Goal: Task Accomplishment & Management: Manage account settings

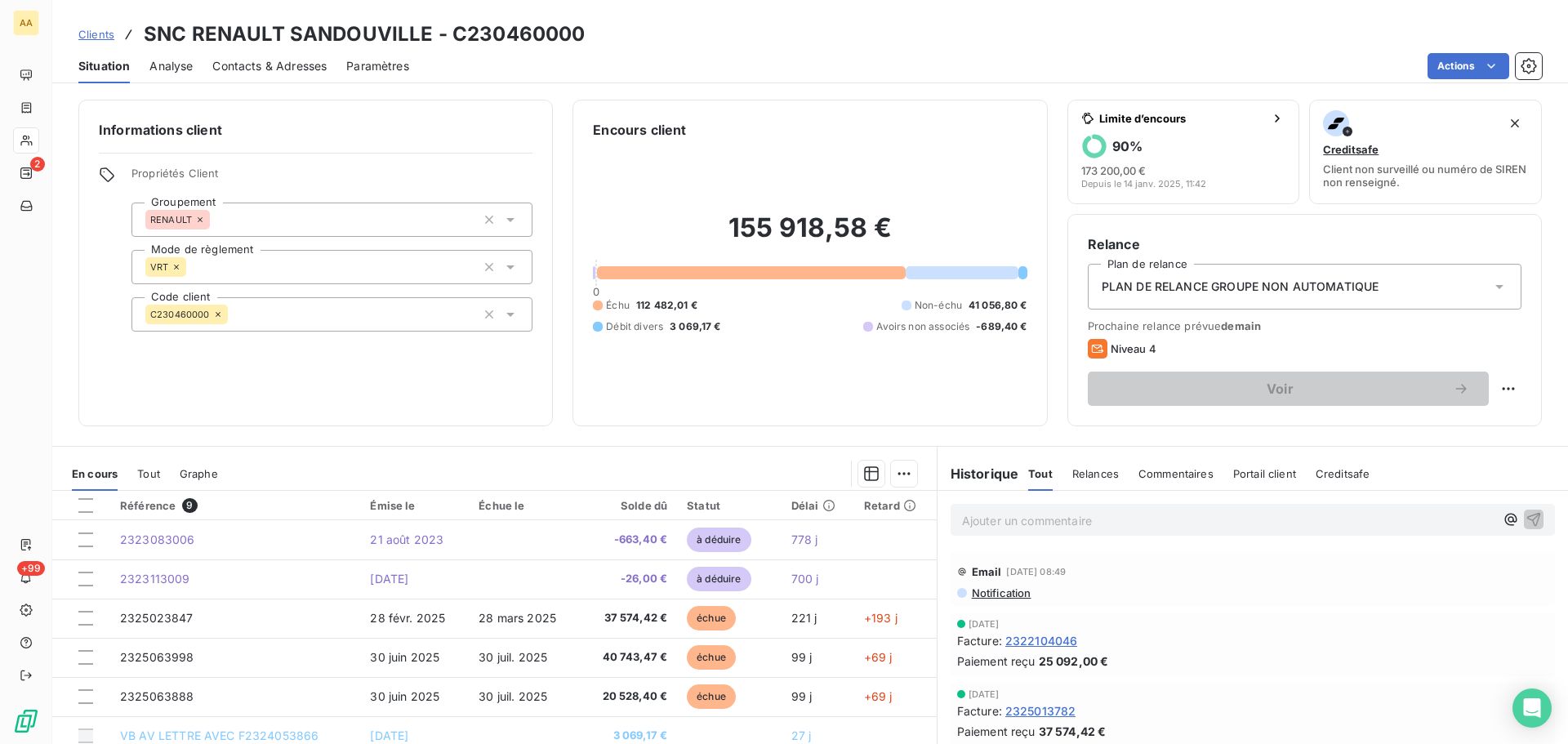
scroll to position [68, 0]
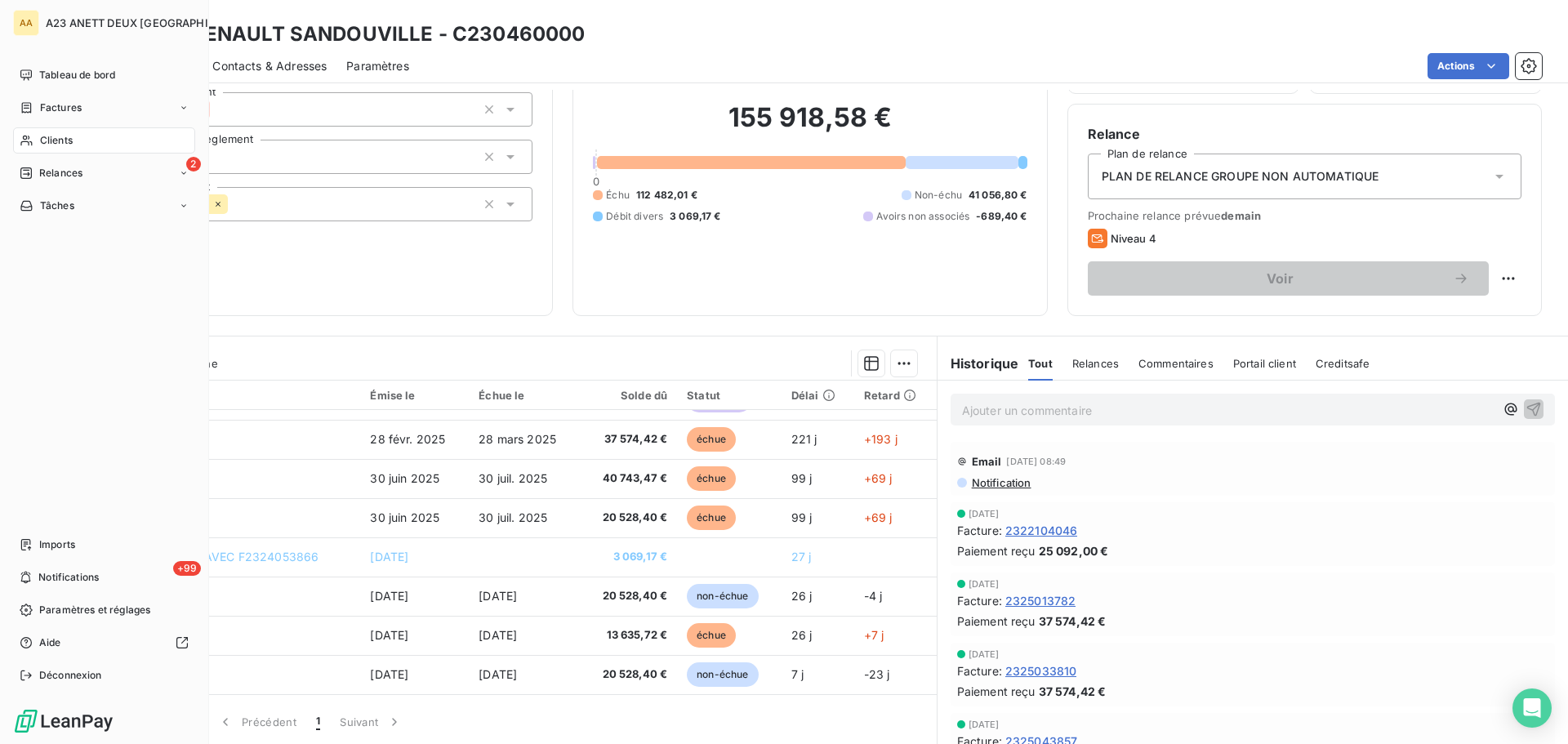
click at [55, 143] on span "Clients" at bounding box center [56, 140] width 33 height 15
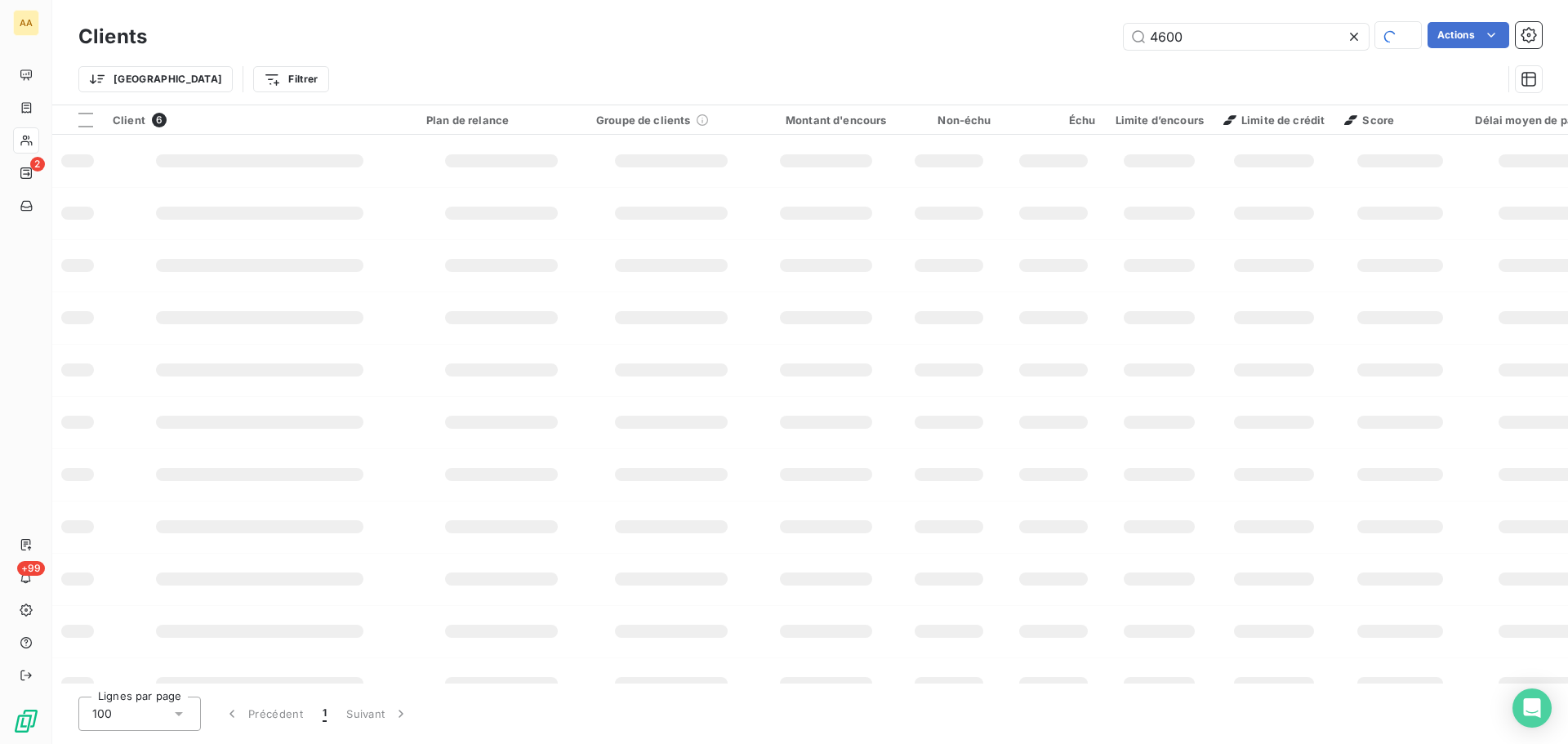
drag, startPoint x: 1207, startPoint y: 43, endPoint x: 978, endPoint y: 47, distance: 229.0
click at [1016, 51] on div "Clients 4600 Actions" at bounding box center [810, 36] width 1464 height 35
type input "0868"
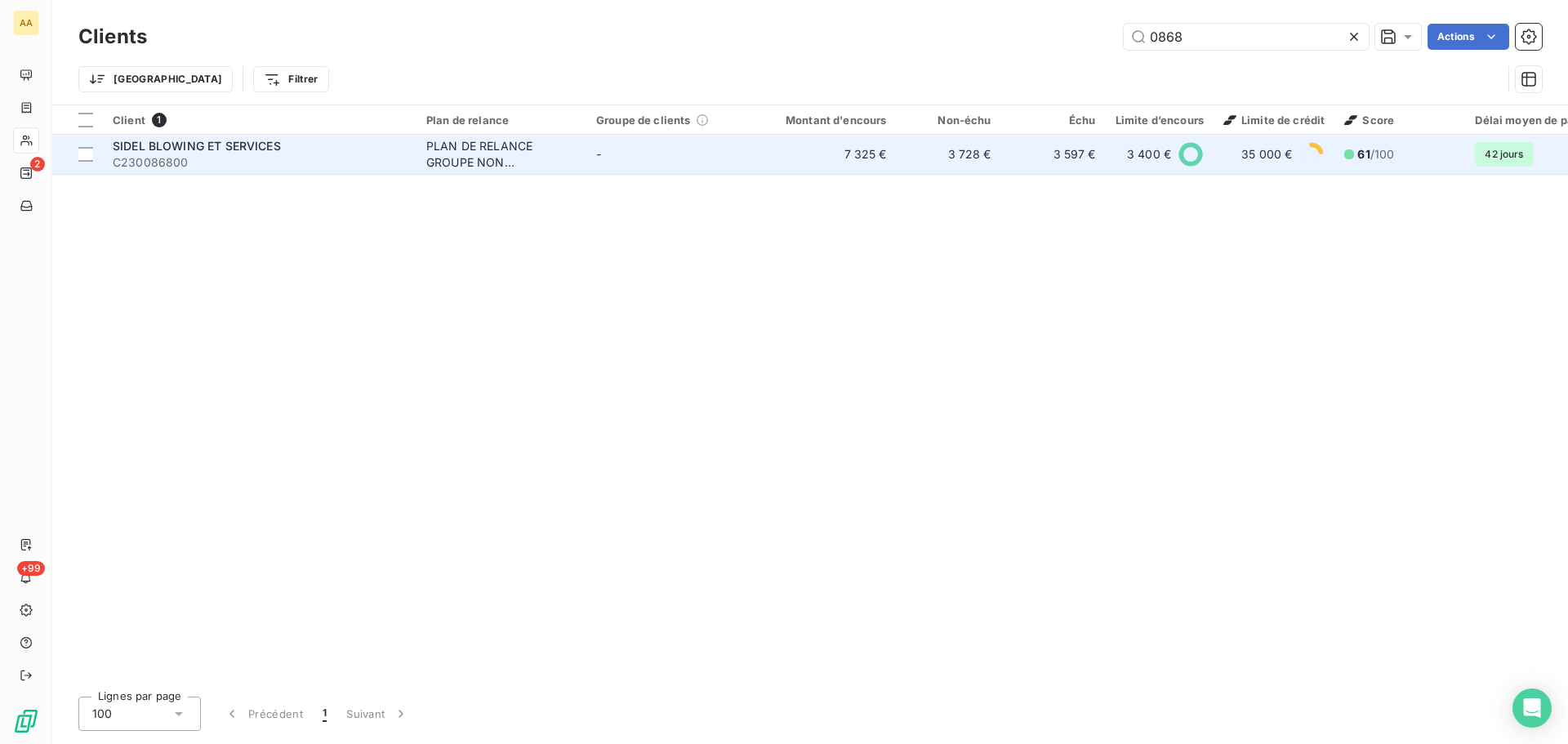
click at [234, 150] on span "SIDEL BLOWING ET SERVICES" at bounding box center [197, 146] width 168 height 14
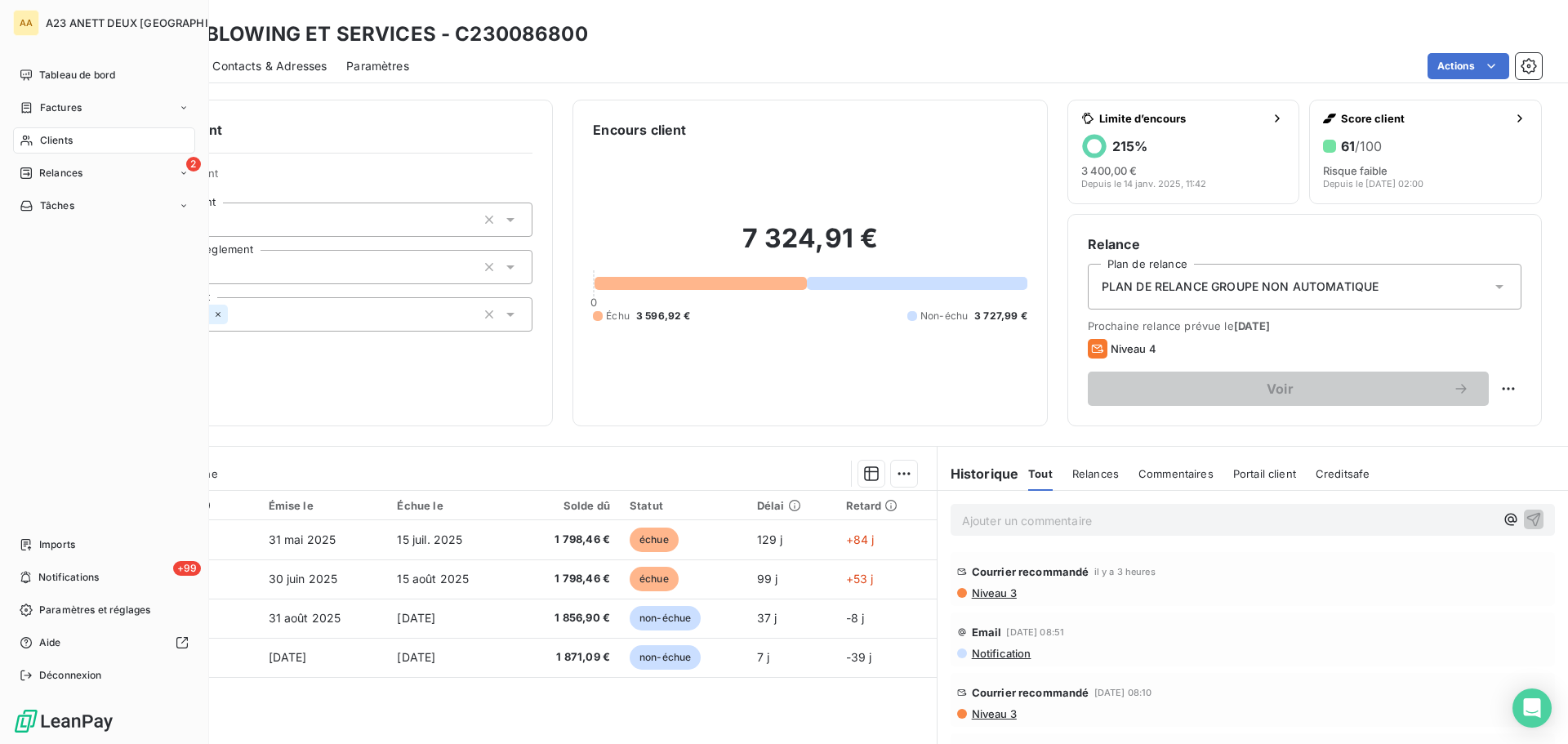
drag, startPoint x: 56, startPoint y: 140, endPoint x: 116, endPoint y: 135, distance: 60.2
click at [56, 140] on span "Clients" at bounding box center [56, 140] width 33 height 15
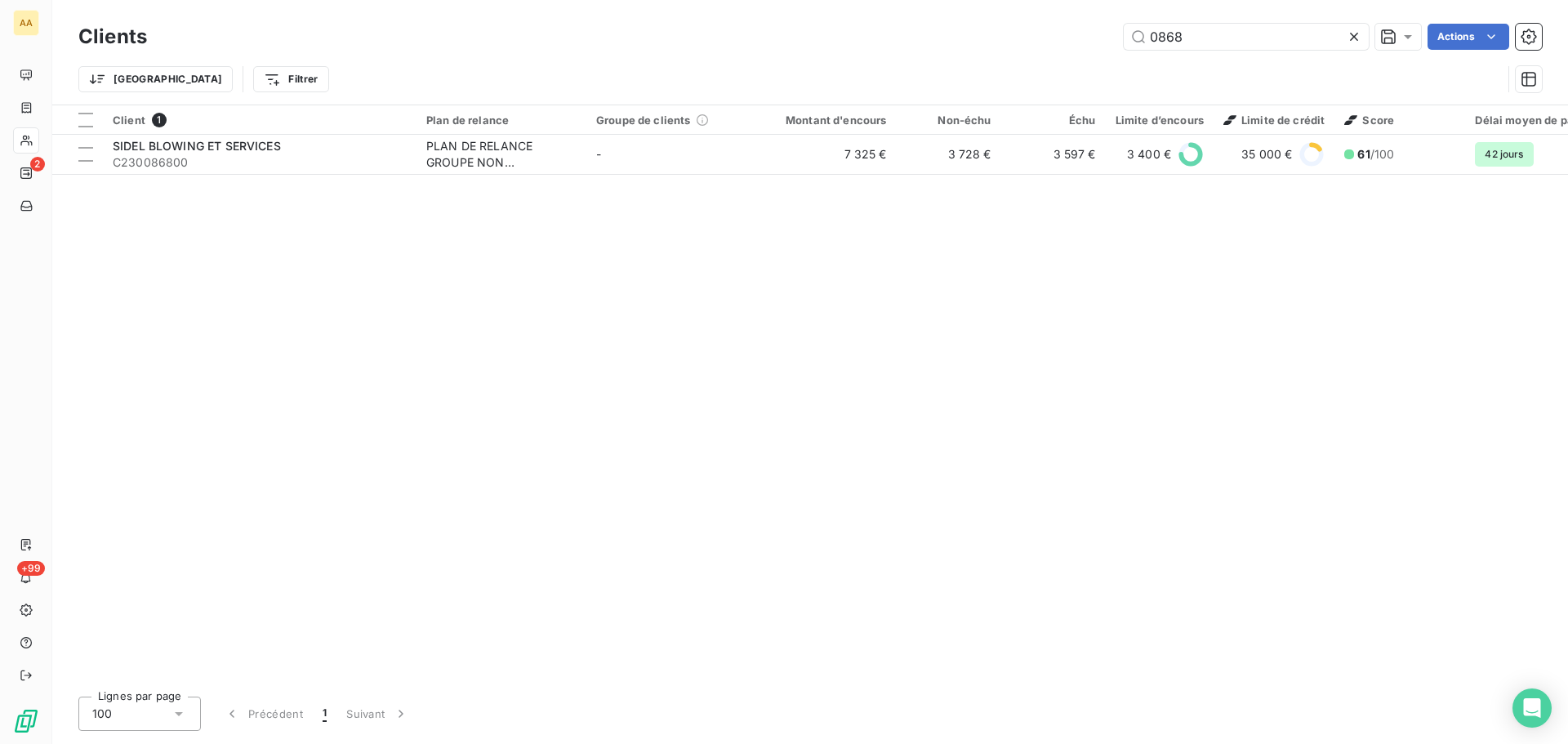
drag, startPoint x: 1176, startPoint y: 40, endPoint x: 1083, endPoint y: 37, distance: 93.0
click at [1083, 37] on div "0868 Actions" at bounding box center [854, 36] width 1376 height 26
type input "8"
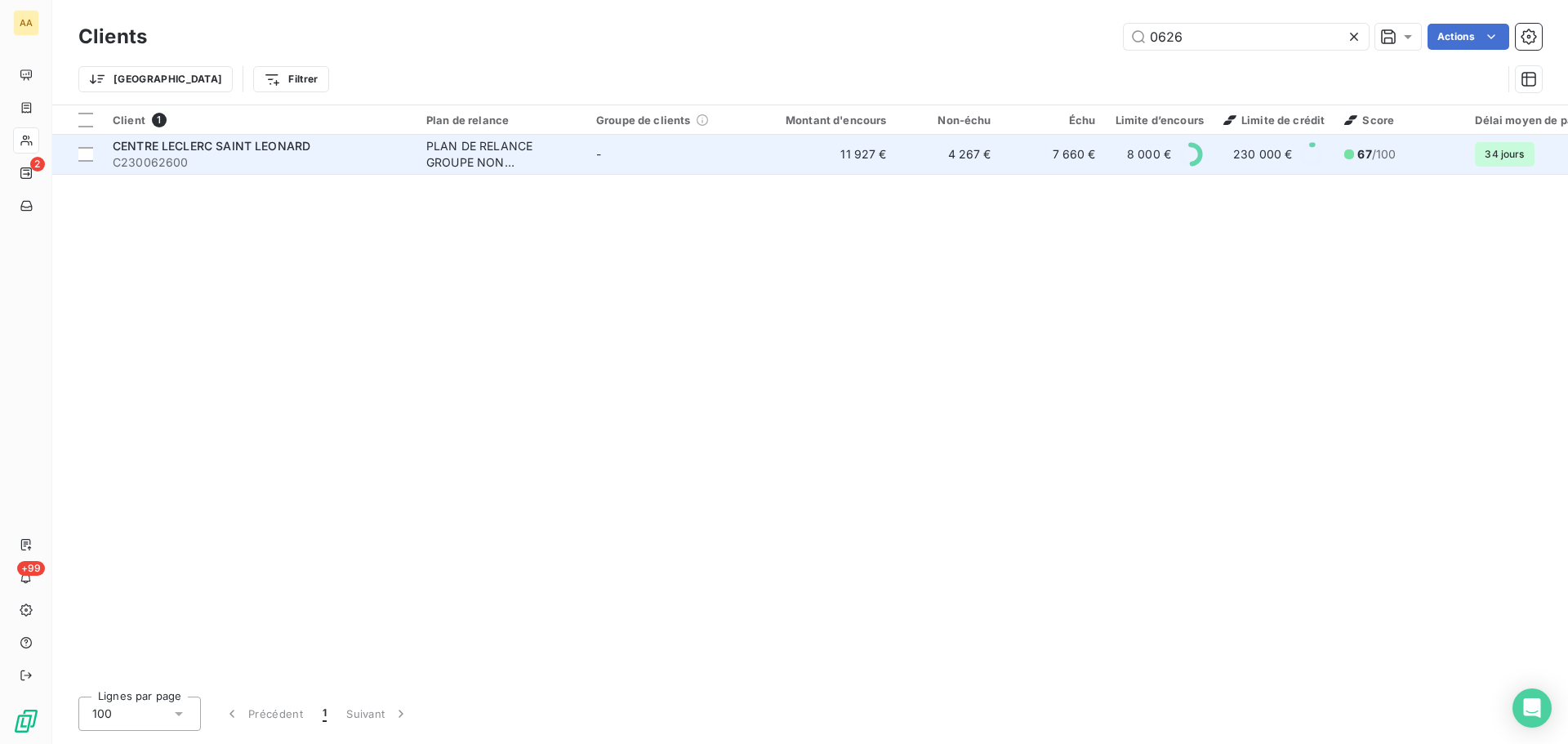
type input "0626"
click at [273, 160] on span "C230062600" at bounding box center [260, 162] width 294 height 16
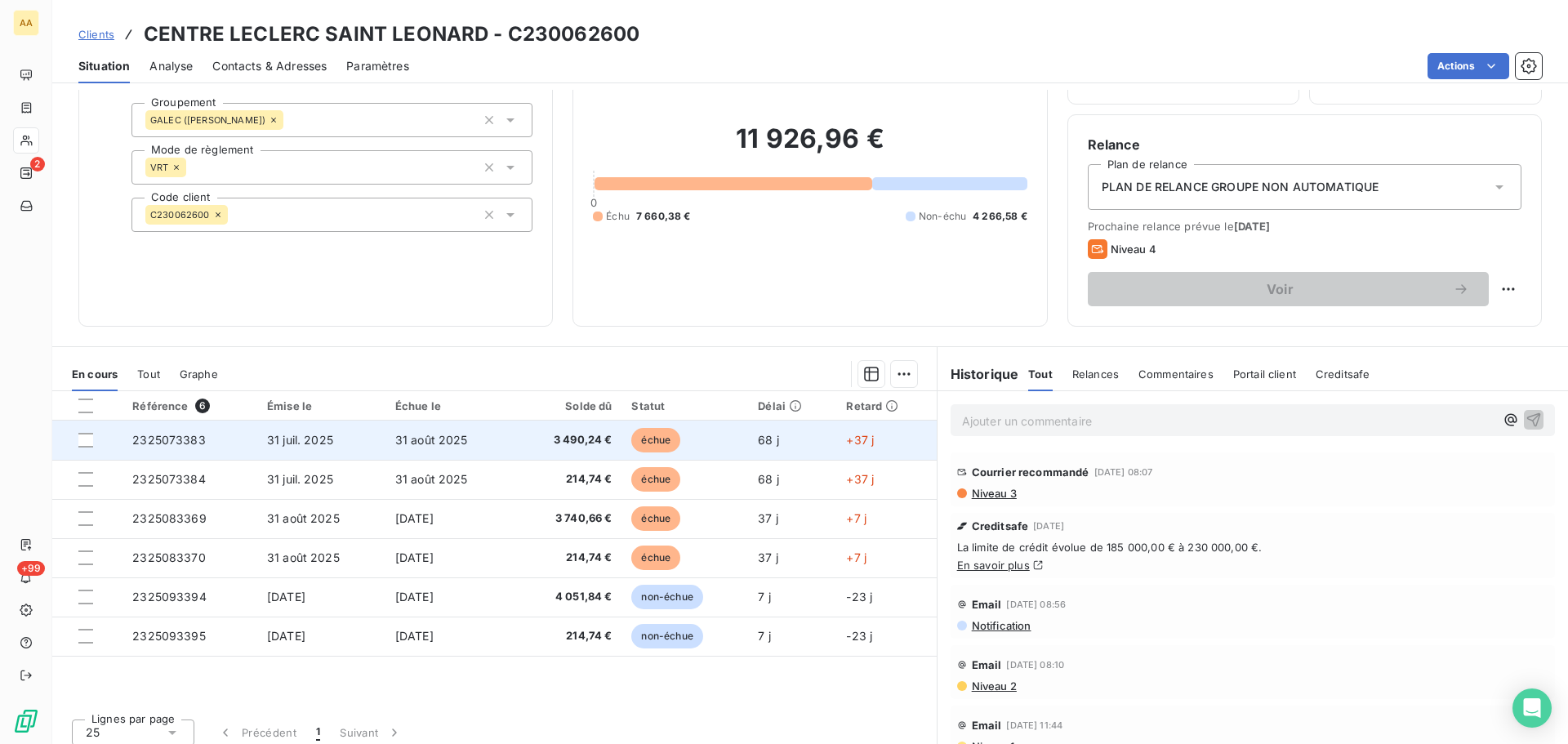
scroll to position [110, 0]
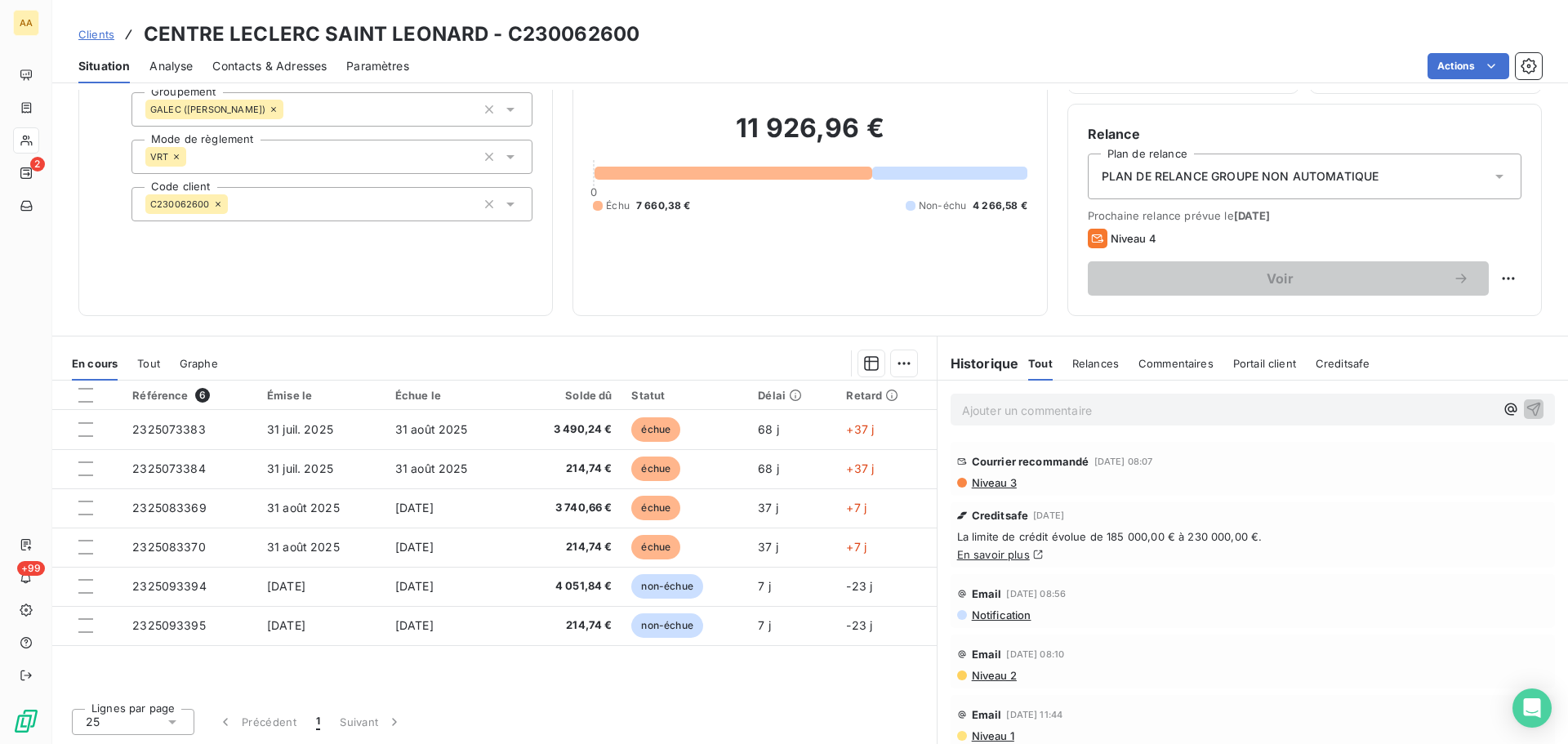
click at [1127, 412] on p "Ajouter un commentaire ﻿" at bounding box center [1229, 410] width 533 height 21
click at [962, 410] on p "Ajouter un commentaire ﻿" at bounding box center [1229, 410] width 533 height 21
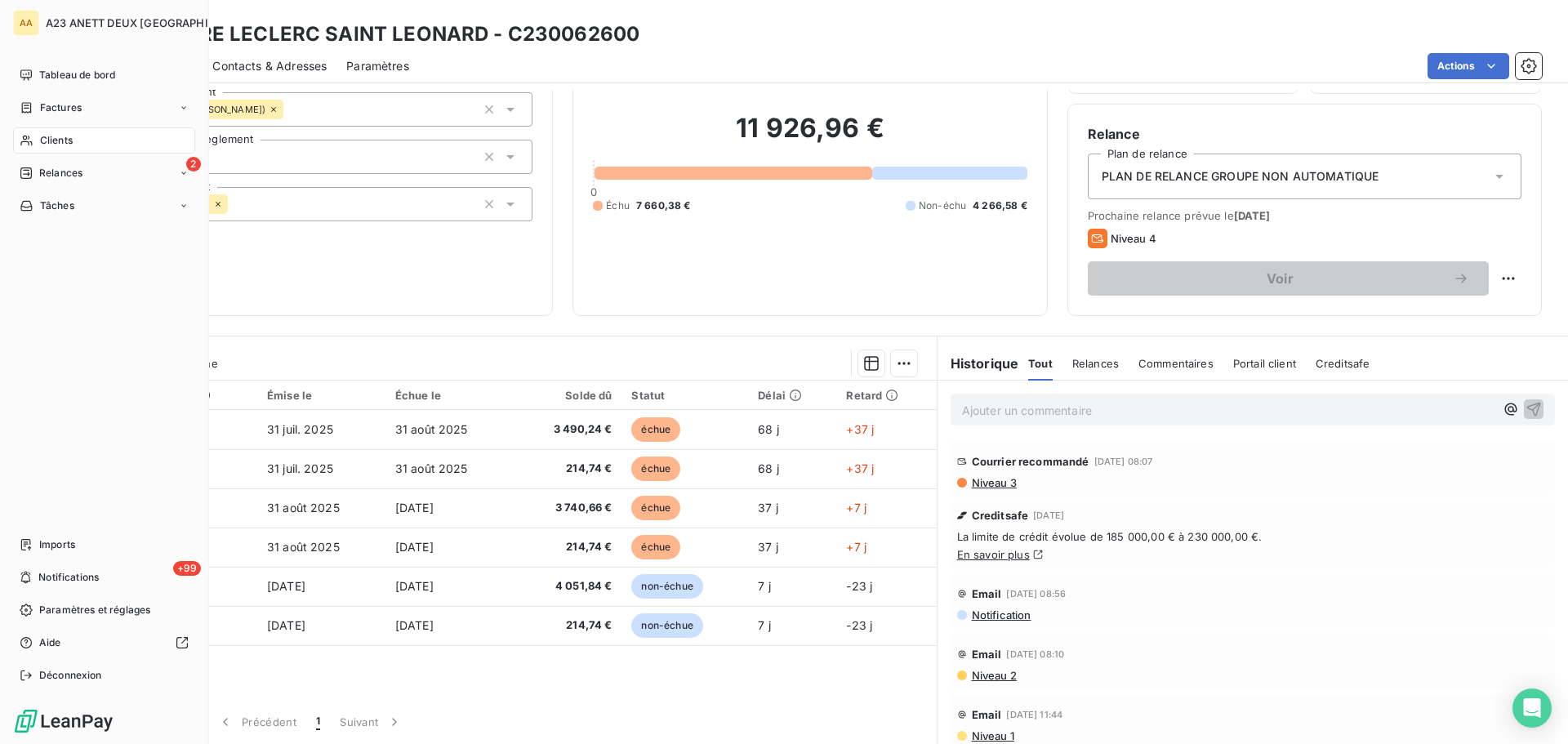
click at [64, 139] on span "Clients" at bounding box center [56, 140] width 33 height 15
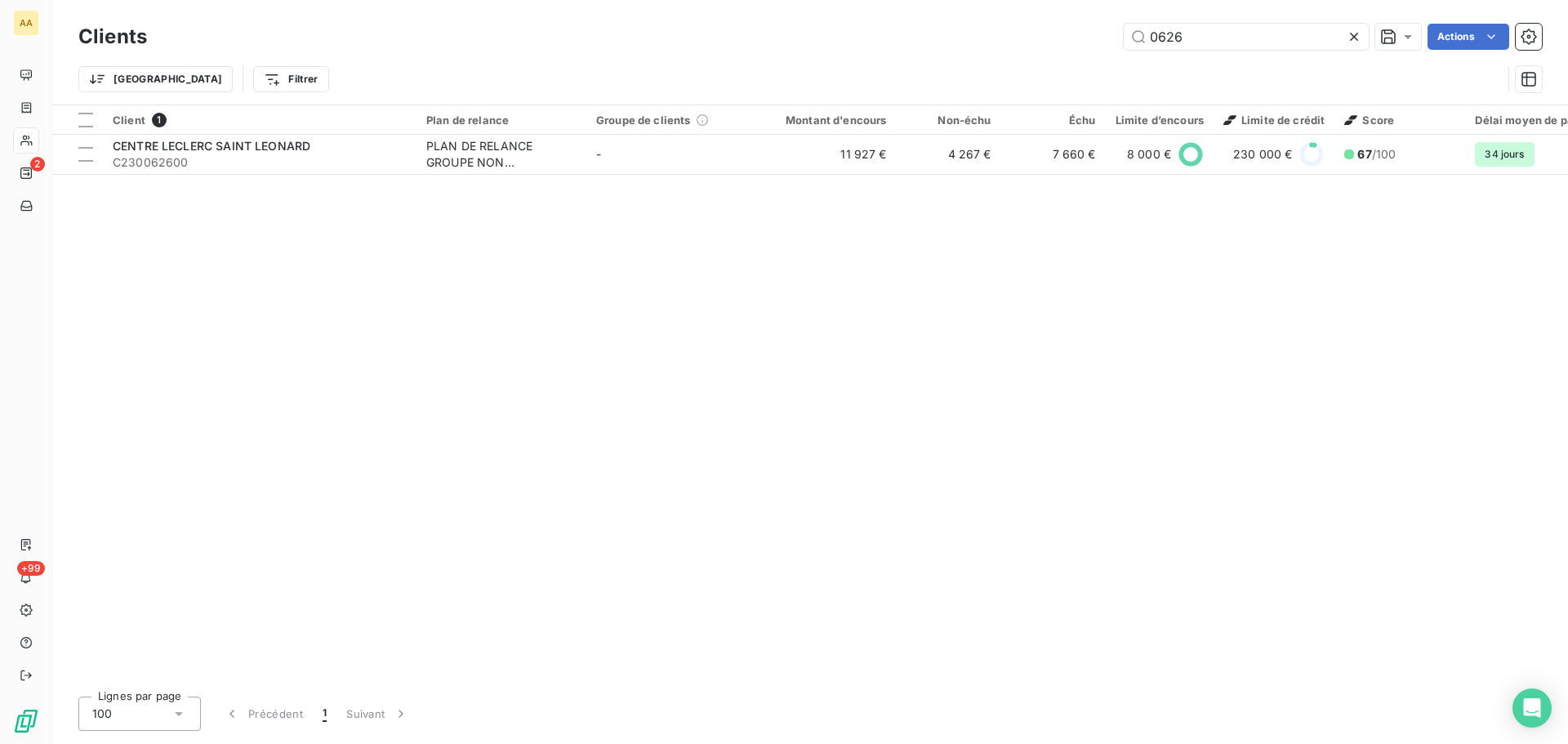
drag, startPoint x: 1198, startPoint y: 45, endPoint x: 1006, endPoint y: 38, distance: 192.1
click at [1022, 43] on div "0626 Actions" at bounding box center [854, 36] width 1376 height 26
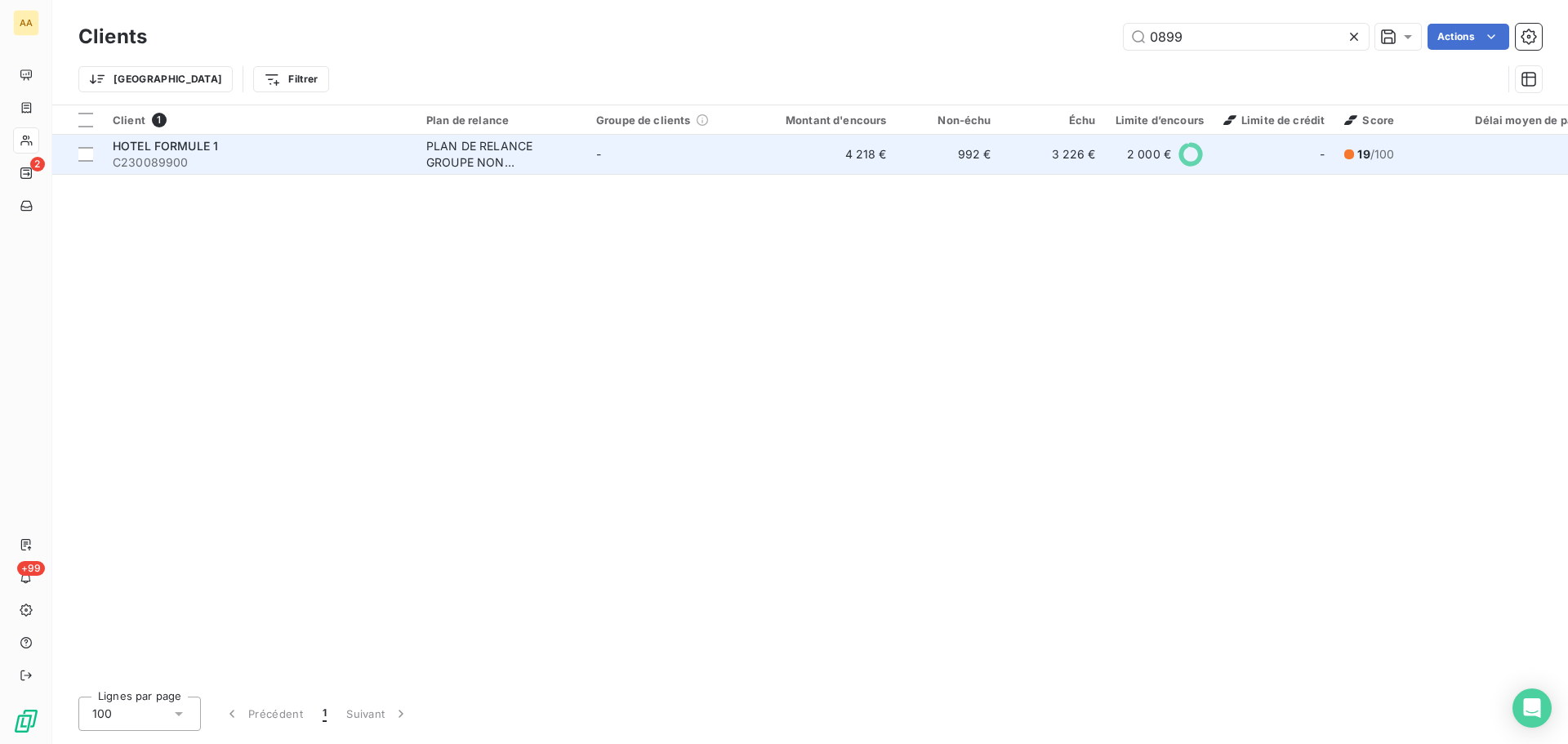
type input "0899"
click at [288, 142] on div "HOTEL FORMULE 1" at bounding box center [260, 146] width 294 height 16
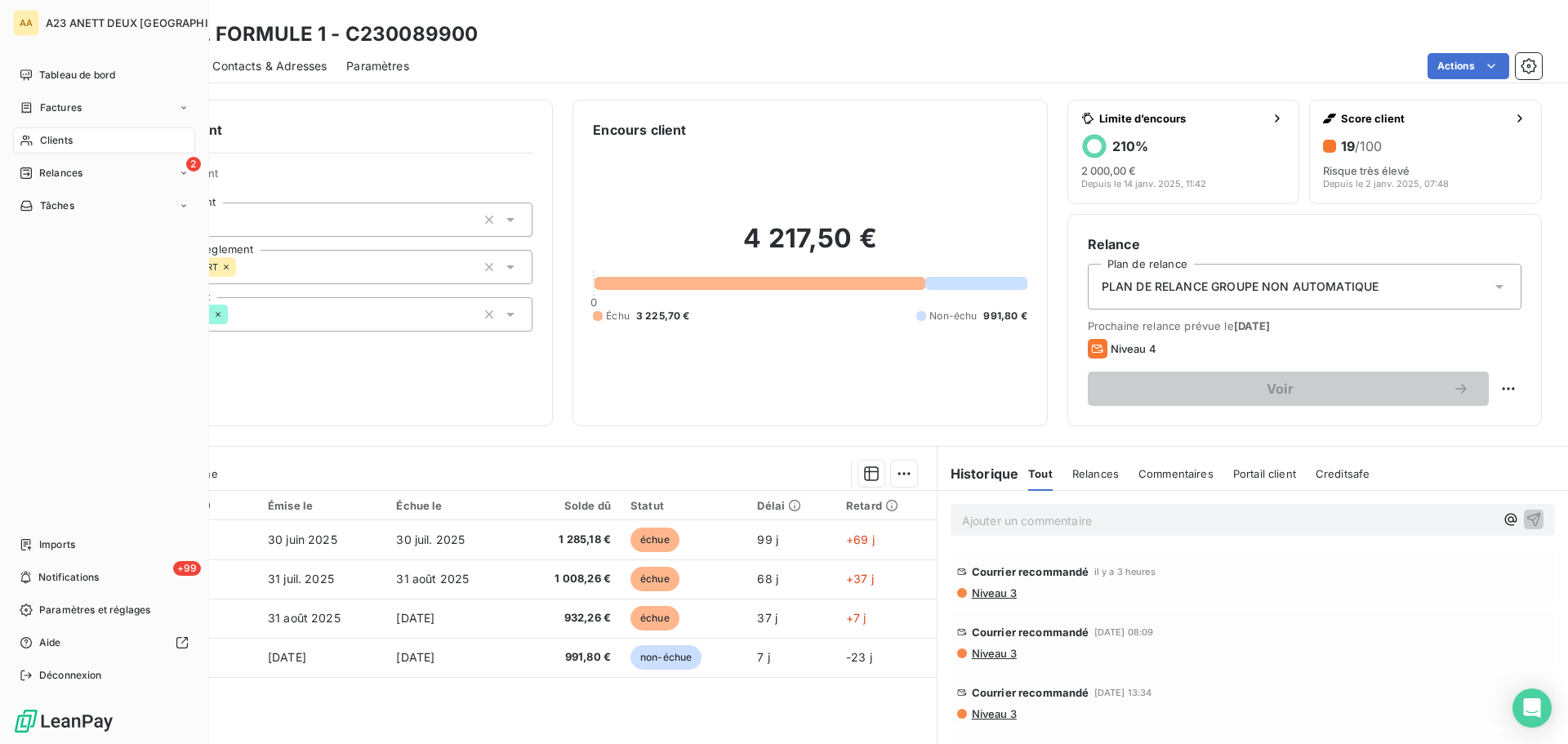
click at [57, 145] on span "Clients" at bounding box center [56, 140] width 33 height 15
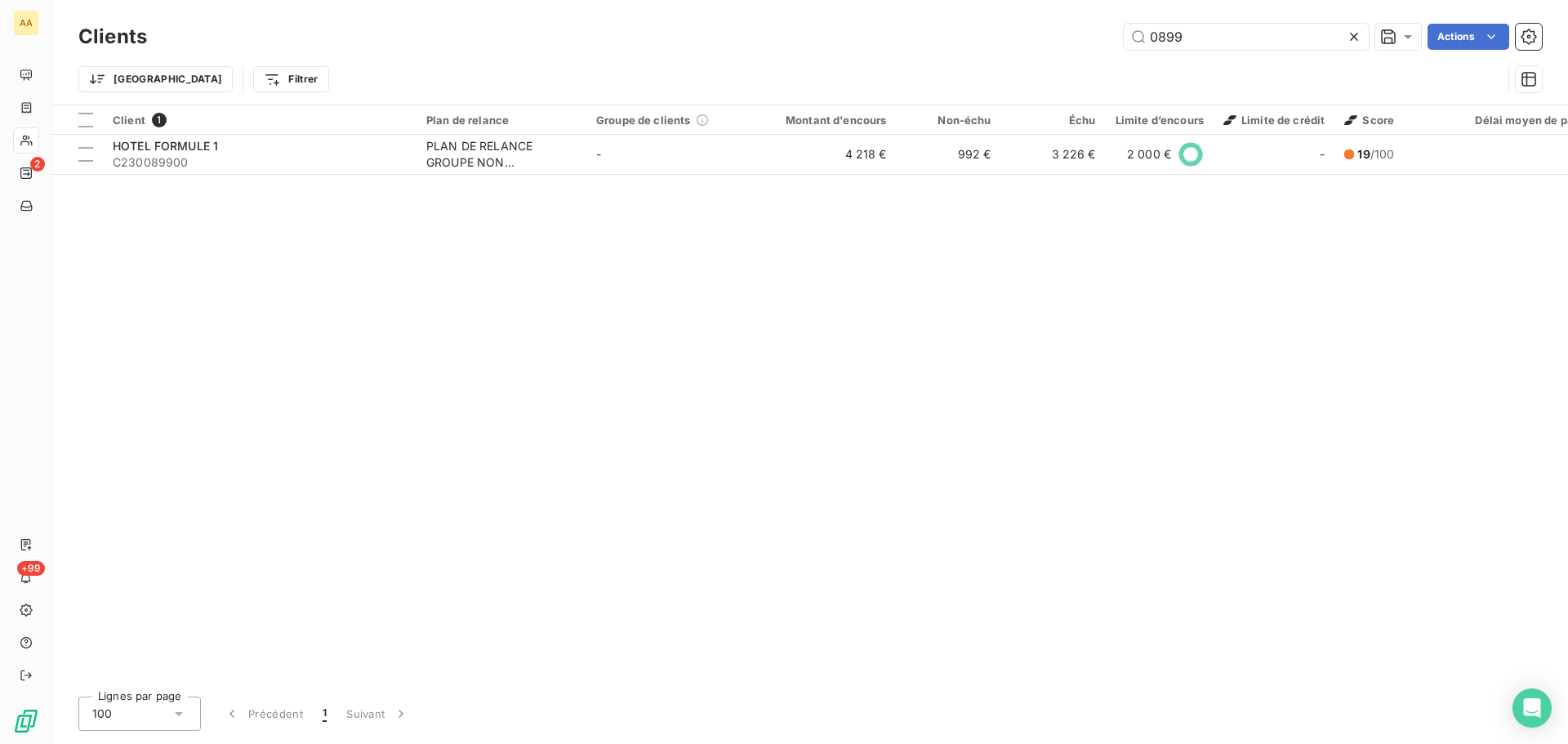
drag, startPoint x: 1198, startPoint y: 30, endPoint x: 1002, endPoint y: 48, distance: 196.8
click at [1009, 48] on div "0899 Actions" at bounding box center [854, 36] width 1376 height 26
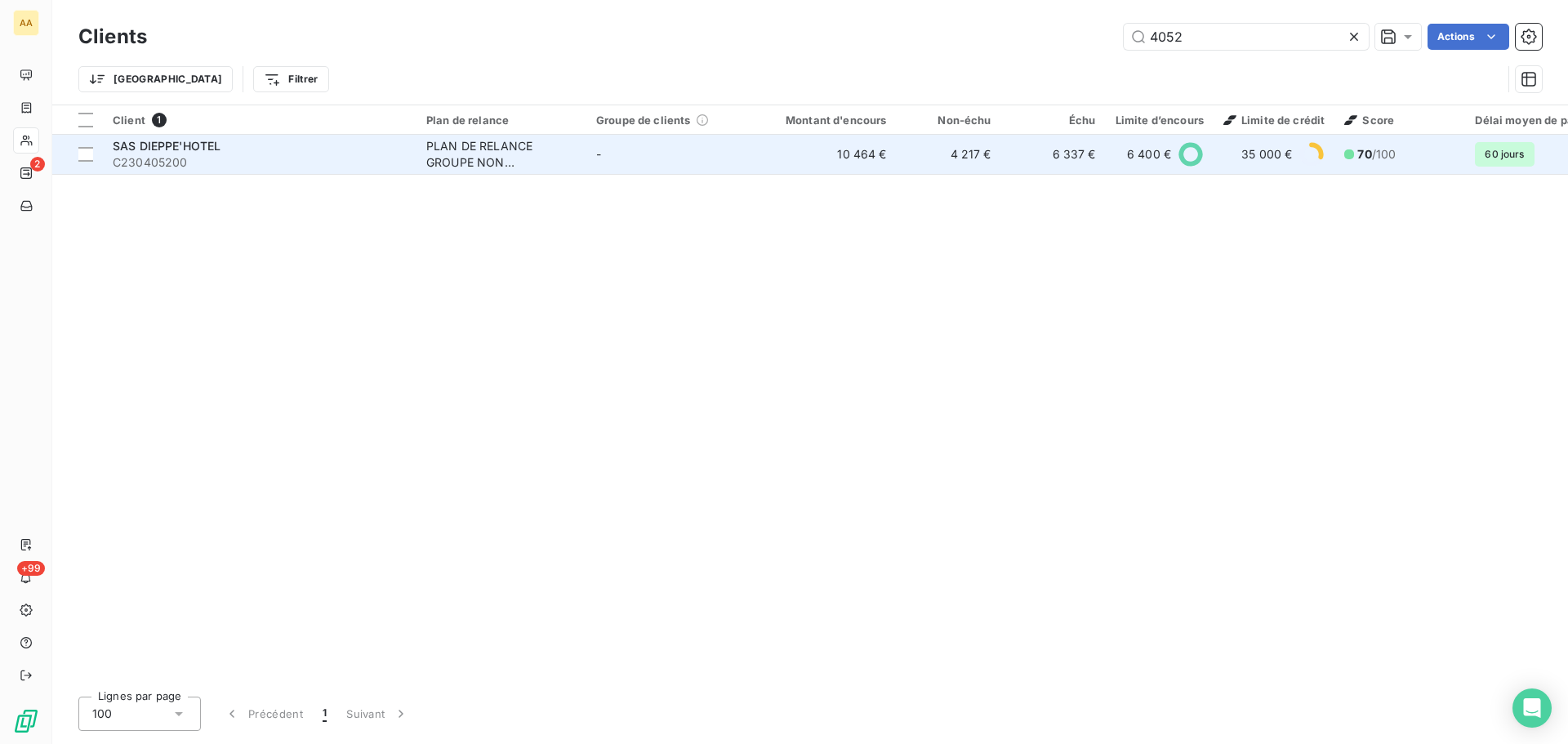
type input "4052"
click at [235, 160] on span "C230405200" at bounding box center [260, 162] width 294 height 16
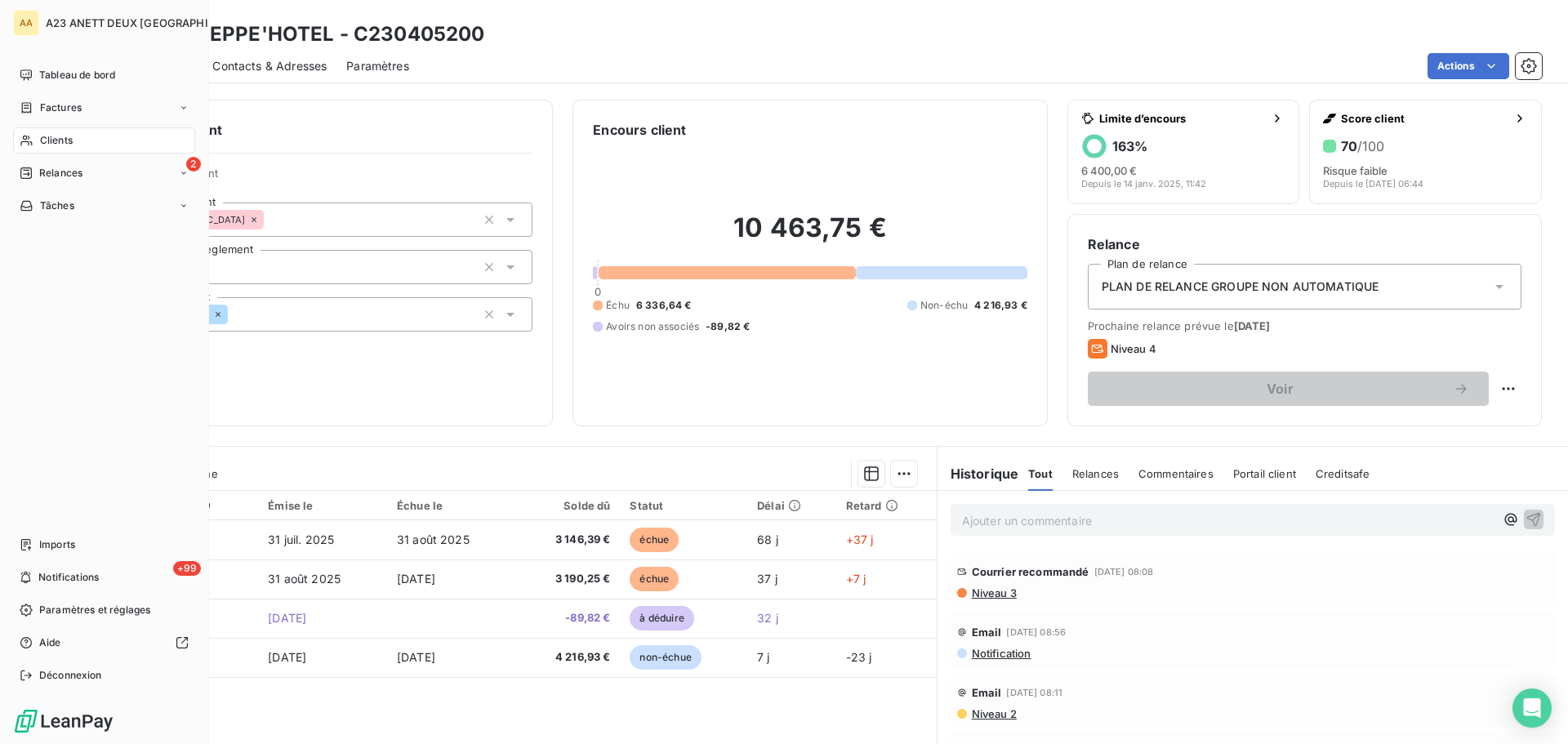
click at [55, 142] on span "Clients" at bounding box center [56, 140] width 33 height 15
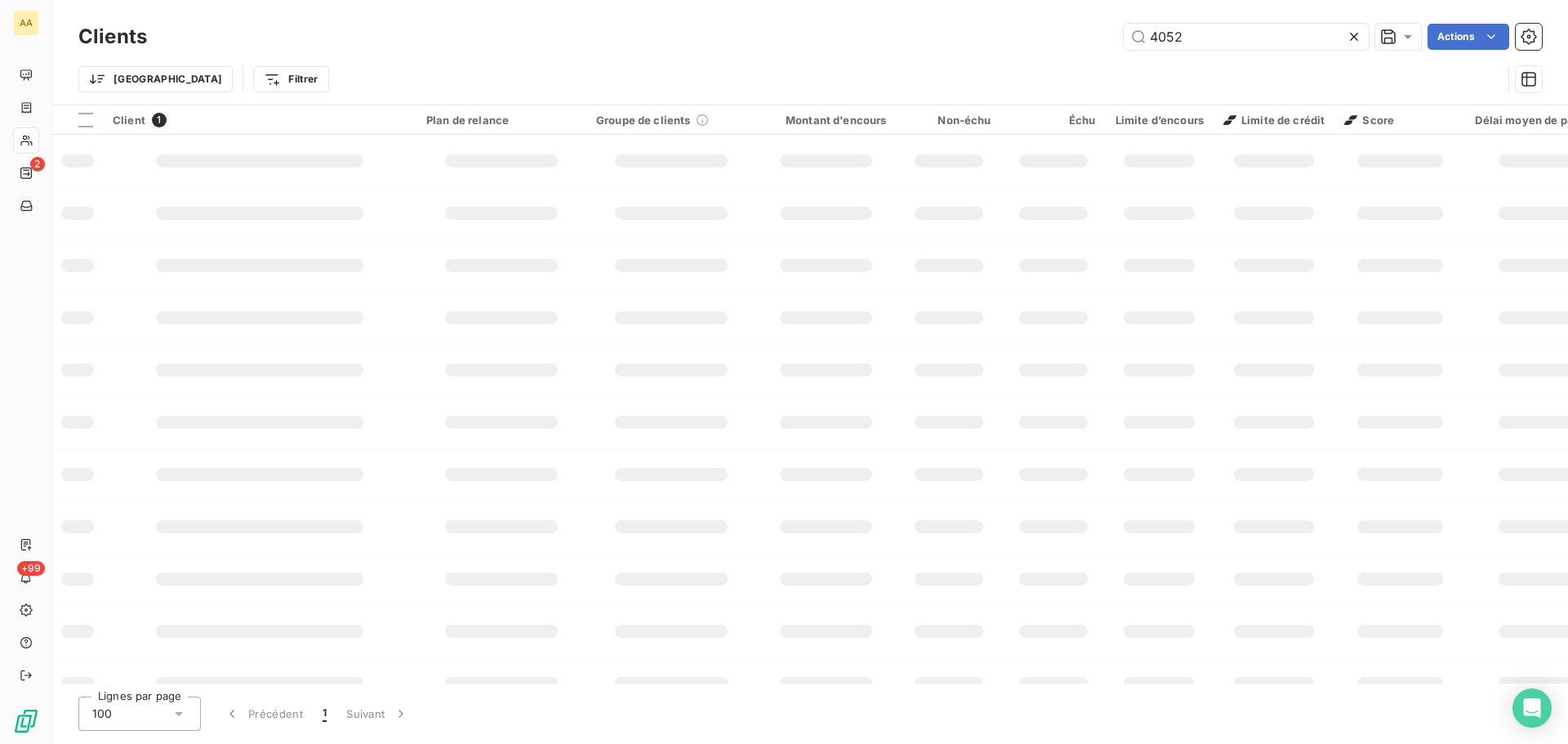
drag, startPoint x: 1114, startPoint y: 49, endPoint x: 925, endPoint y: 41, distance: 189.2
click at [951, 53] on div "Clients 4052 Actions" at bounding box center [810, 36] width 1464 height 35
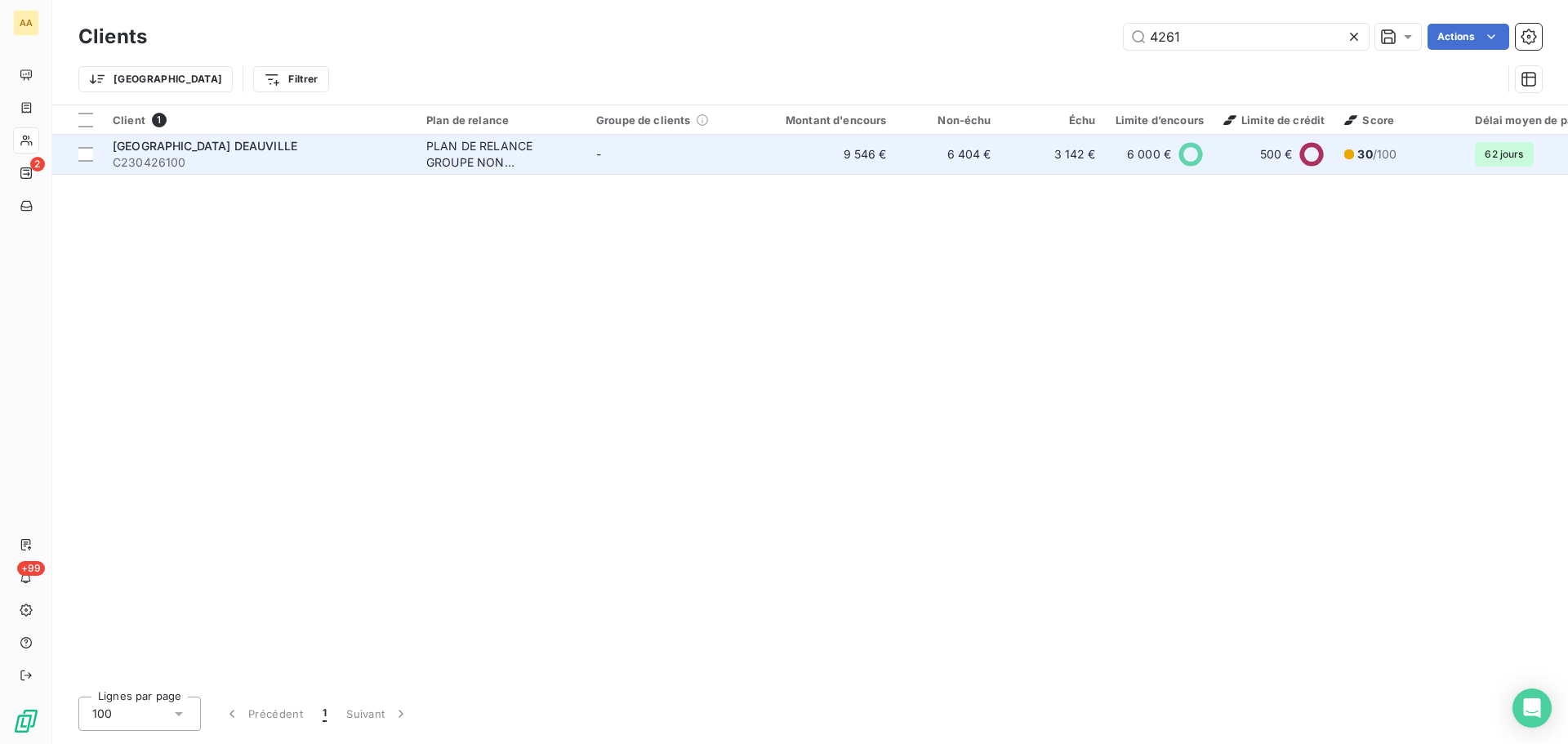
type input "4261"
click at [303, 152] on div "[GEOGRAPHIC_DATA] DEAUVILLE" at bounding box center [260, 146] width 294 height 16
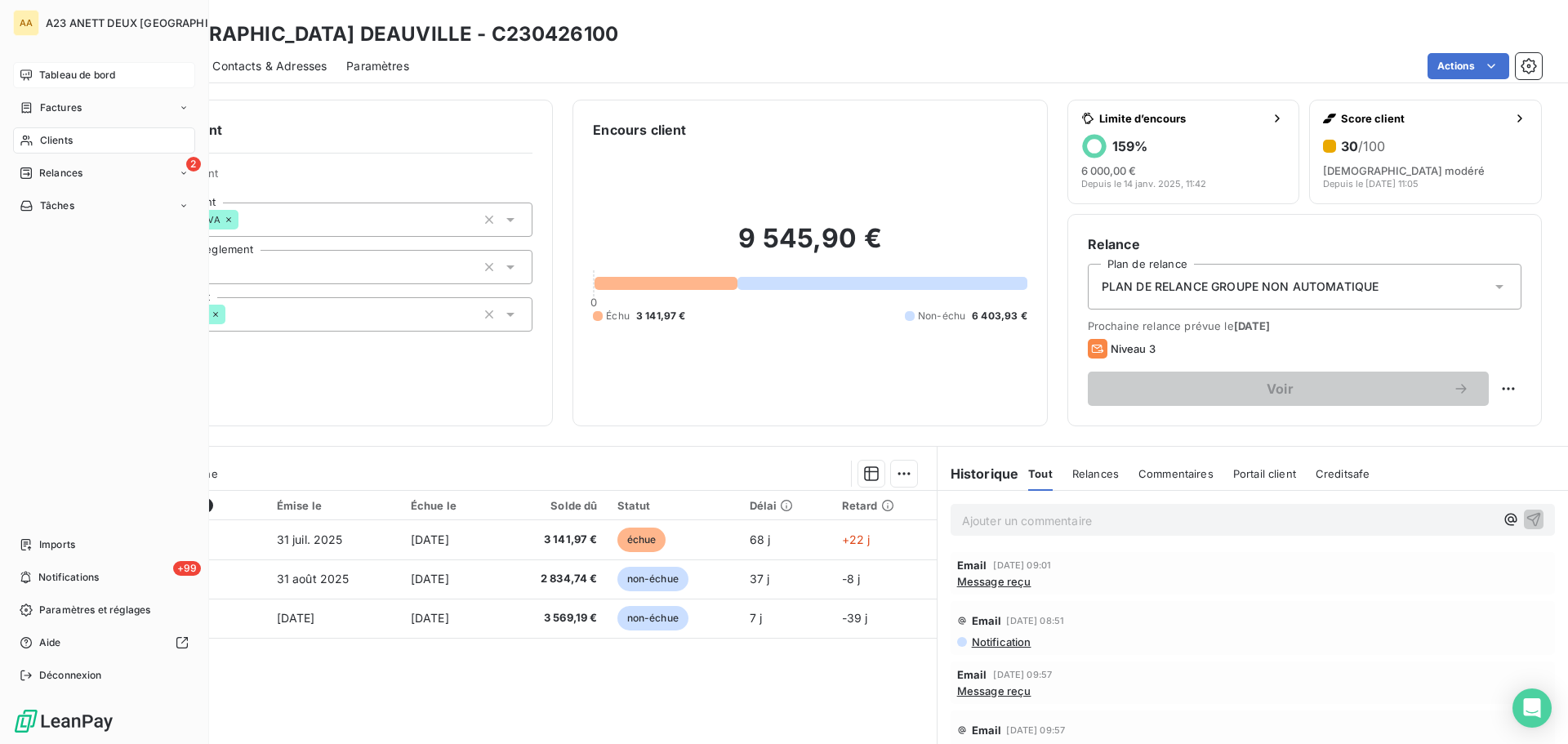
click at [94, 79] on span "Tableau de bord" at bounding box center [77, 76] width 76 height 15
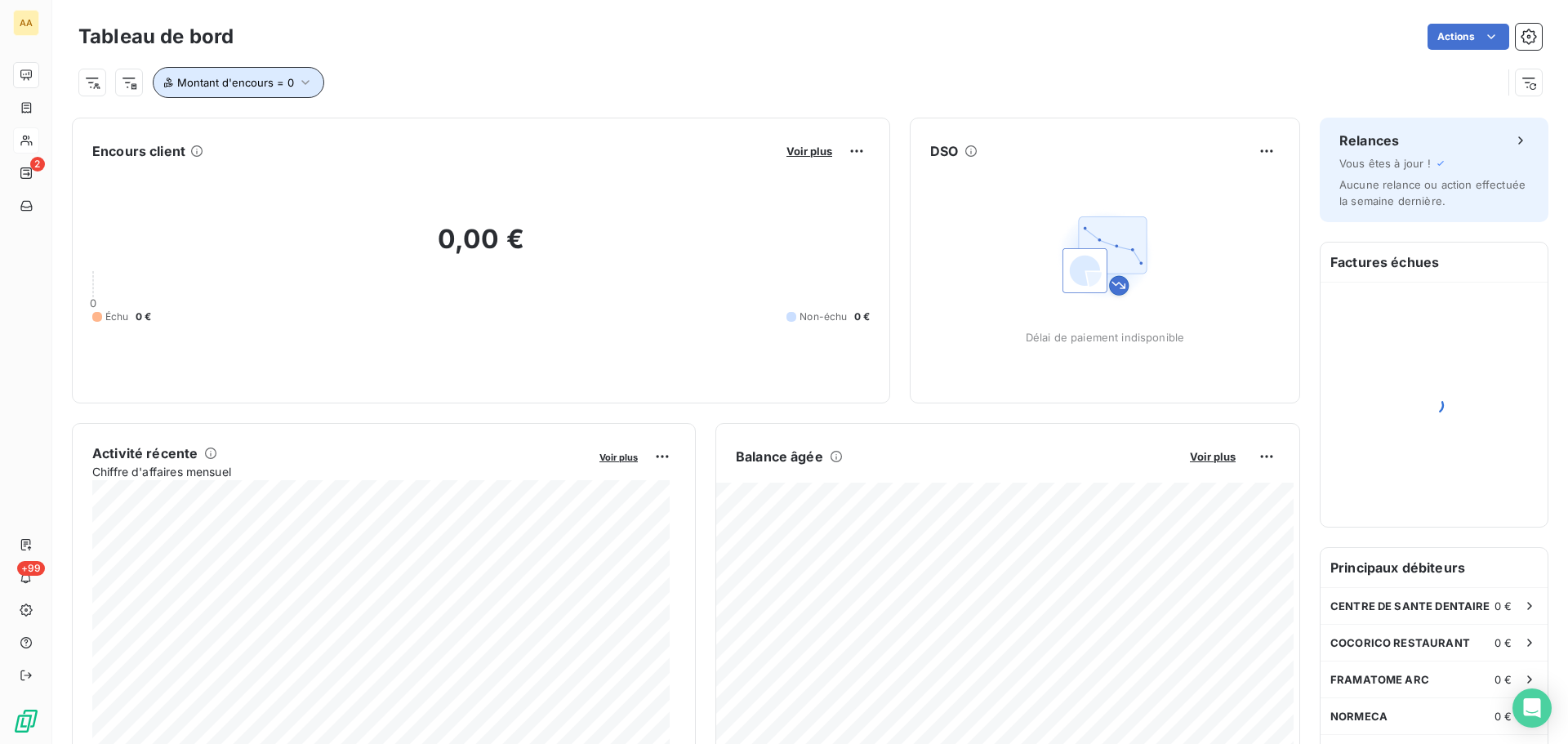
click at [249, 90] on button "Montant d'encours = 0" at bounding box center [238, 82] width 172 height 31
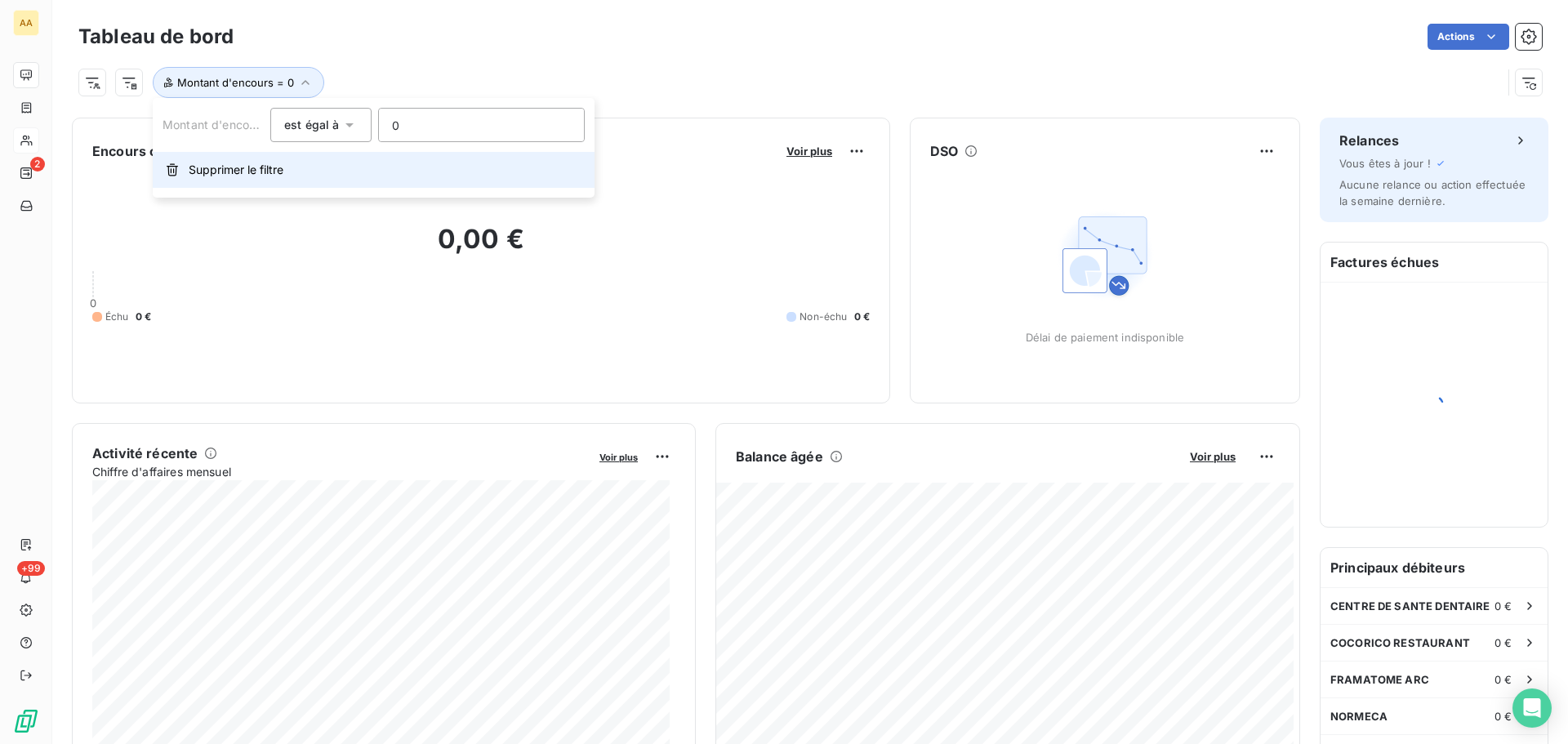
click at [254, 166] on span "Supprimer le filtre" at bounding box center [235, 169] width 94 height 16
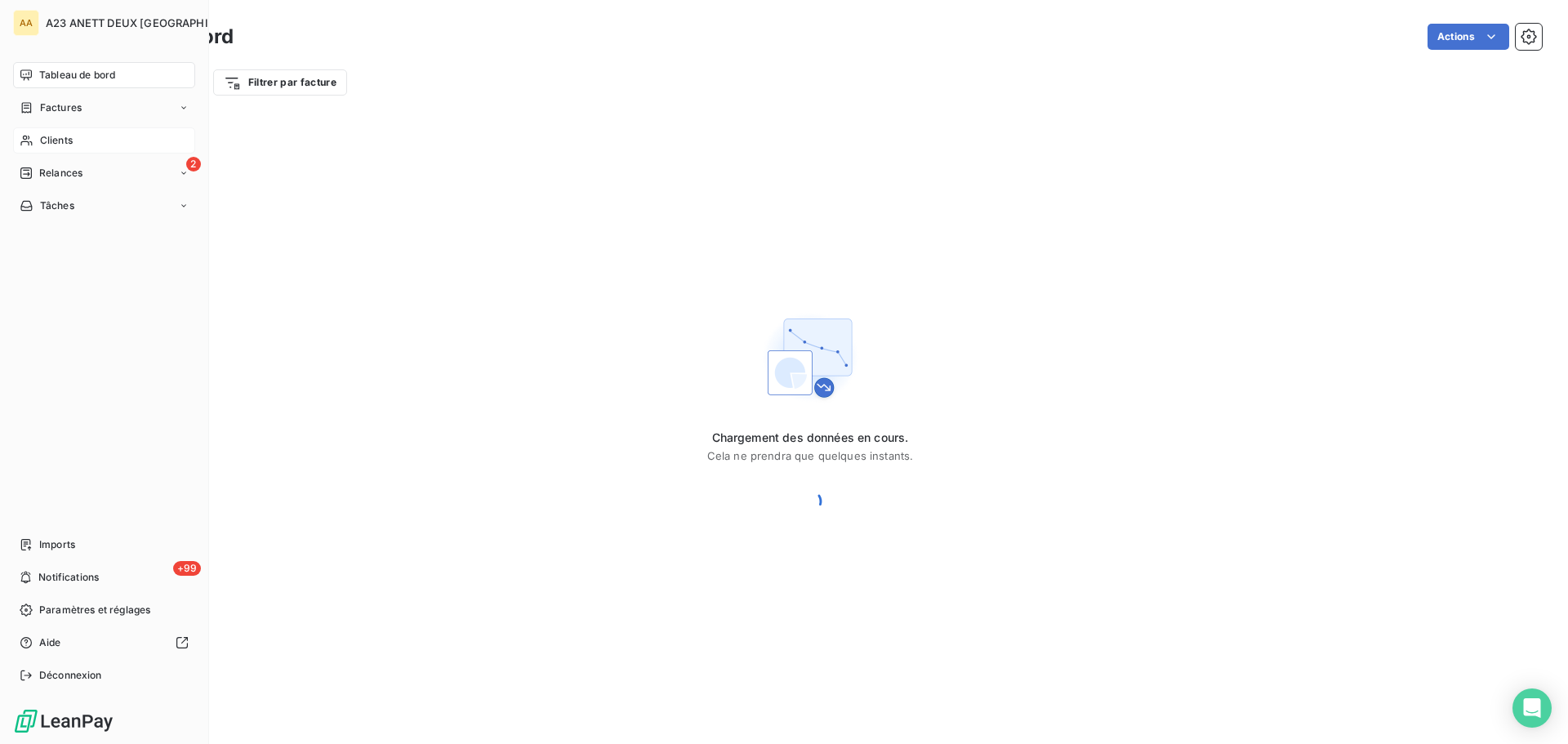
click at [62, 73] on span "Tableau de bord" at bounding box center [77, 76] width 76 height 15
drag, startPoint x: 62, startPoint y: 146, endPoint x: 90, endPoint y: 157, distance: 30.1
click at [63, 149] on div "Clients" at bounding box center [104, 140] width 182 height 26
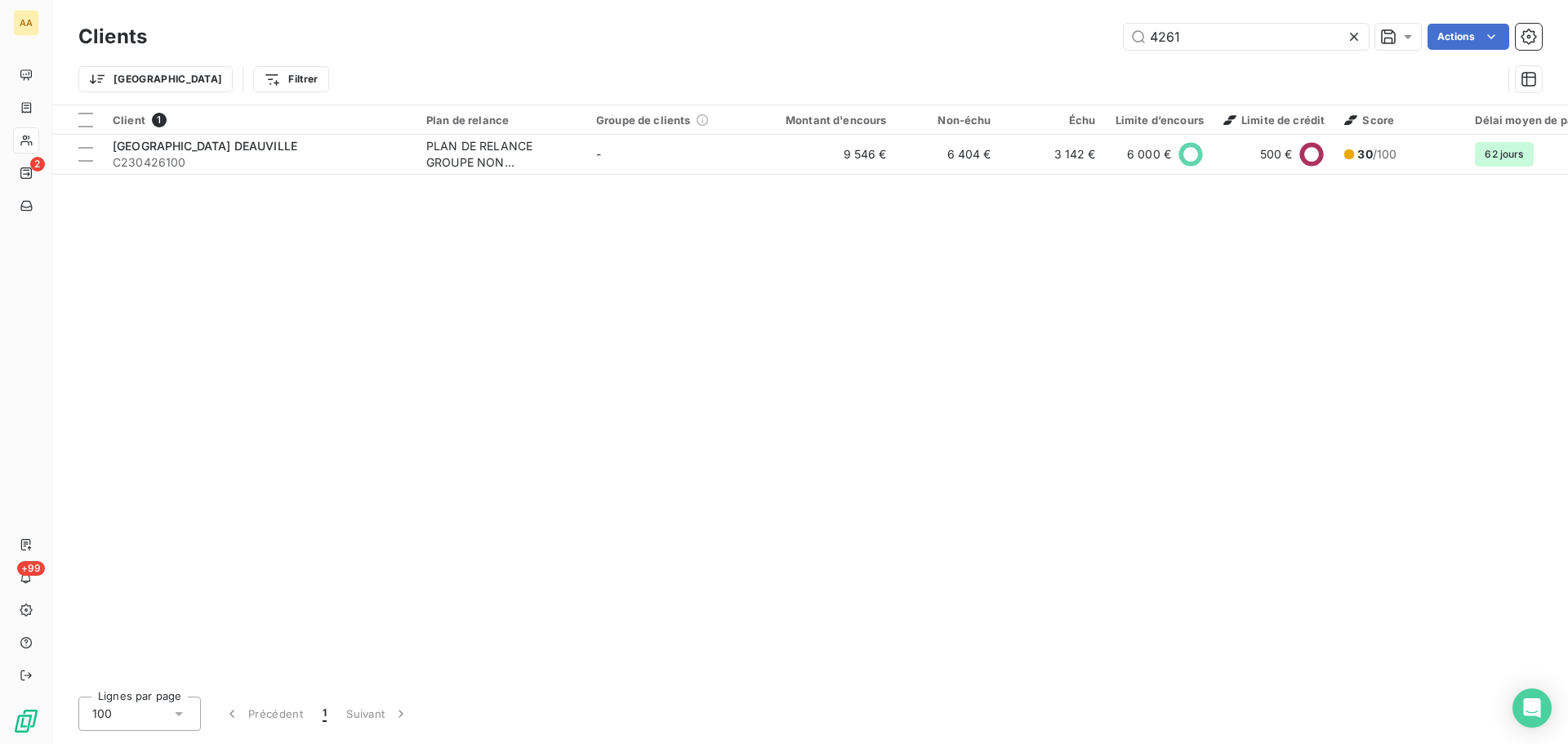
drag, startPoint x: 1205, startPoint y: 47, endPoint x: 1103, endPoint y: 47, distance: 102.0
click at [1106, 47] on div "4261 Actions" at bounding box center [854, 36] width 1376 height 26
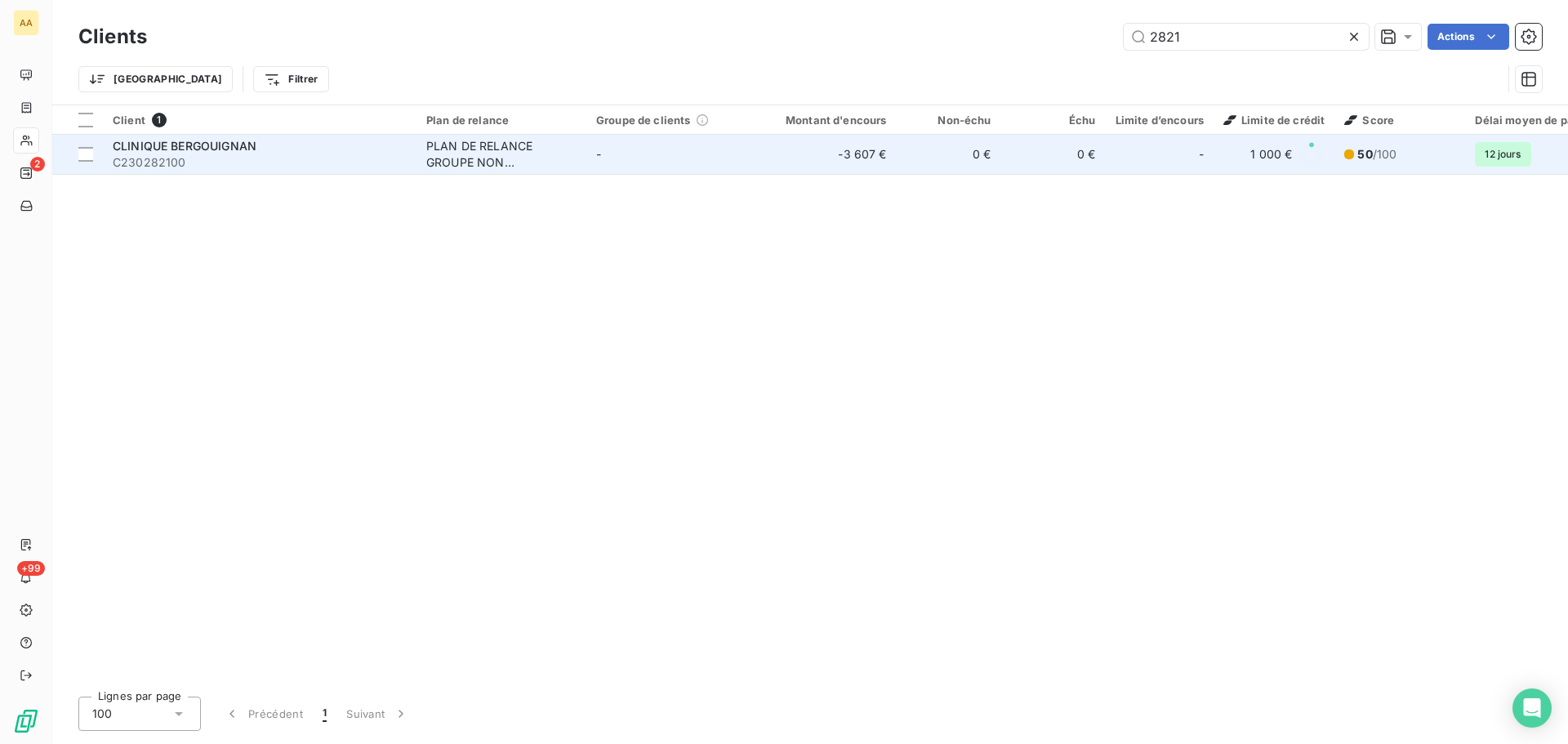
type input "2821"
click at [278, 166] on span "C230282100" at bounding box center [260, 162] width 294 height 16
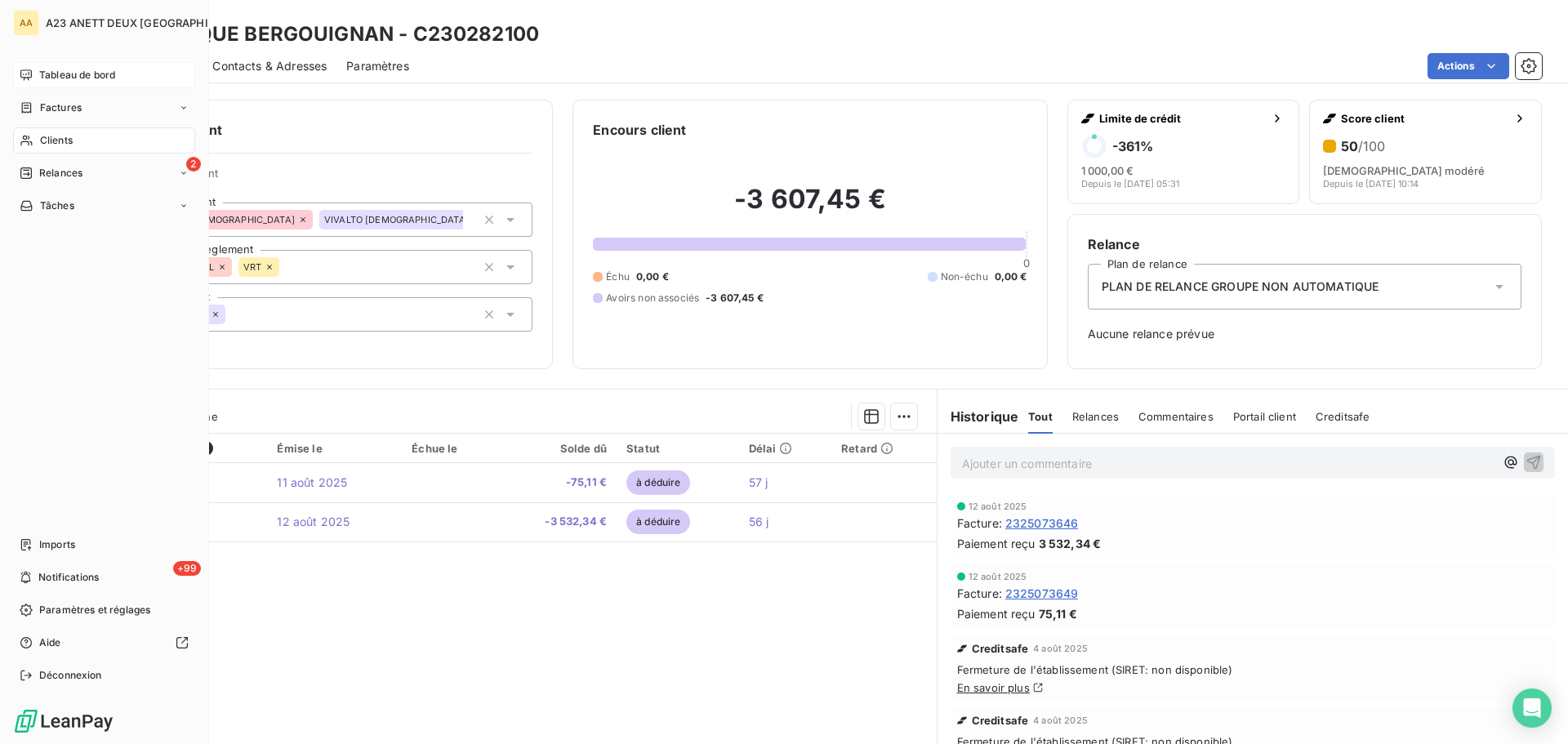
drag, startPoint x: 46, startPoint y: 74, endPoint x: 99, endPoint y: 79, distance: 53.2
click at [47, 74] on span "Tableau de bord" at bounding box center [77, 76] width 76 height 15
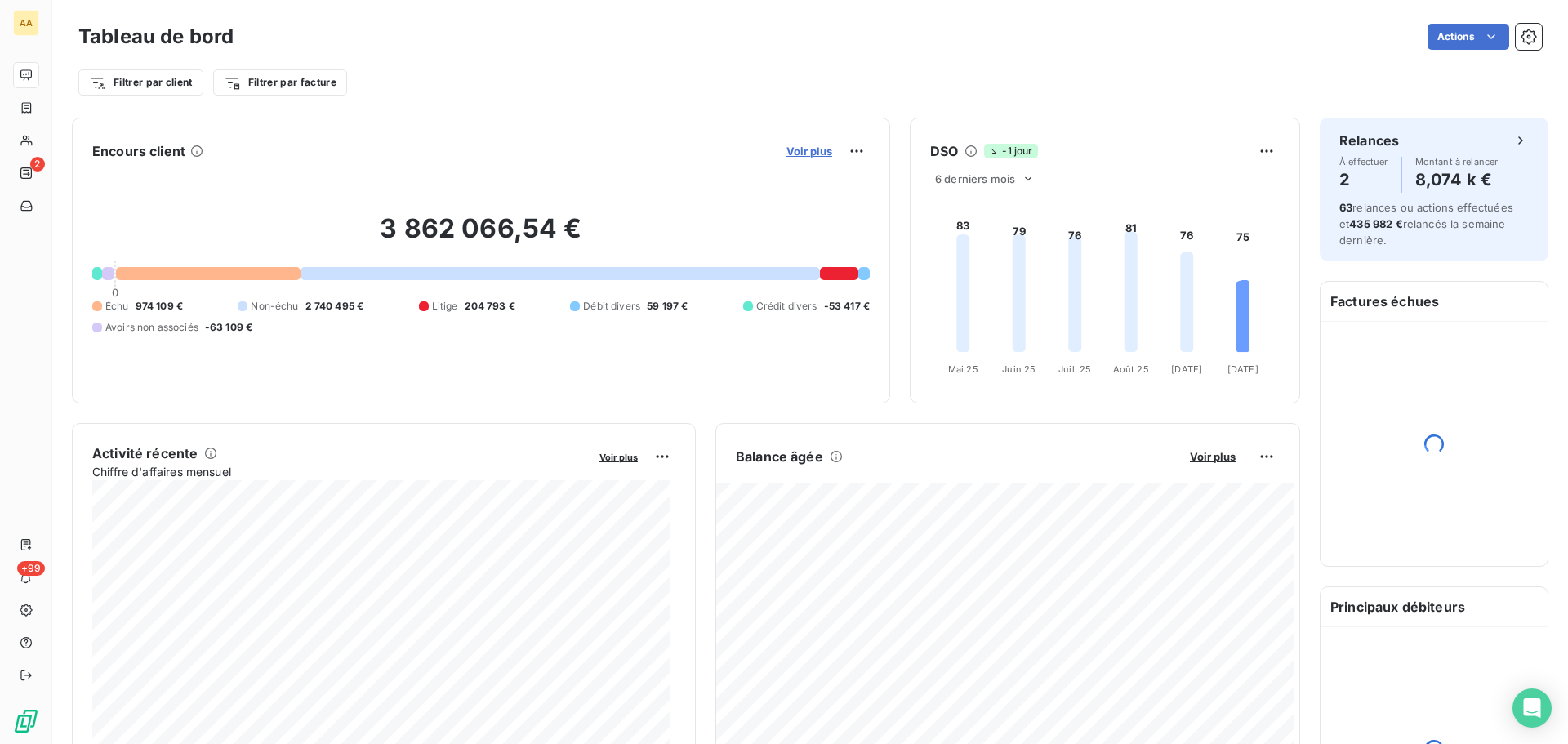
click at [795, 149] on span "Voir plus" at bounding box center [809, 151] width 46 height 13
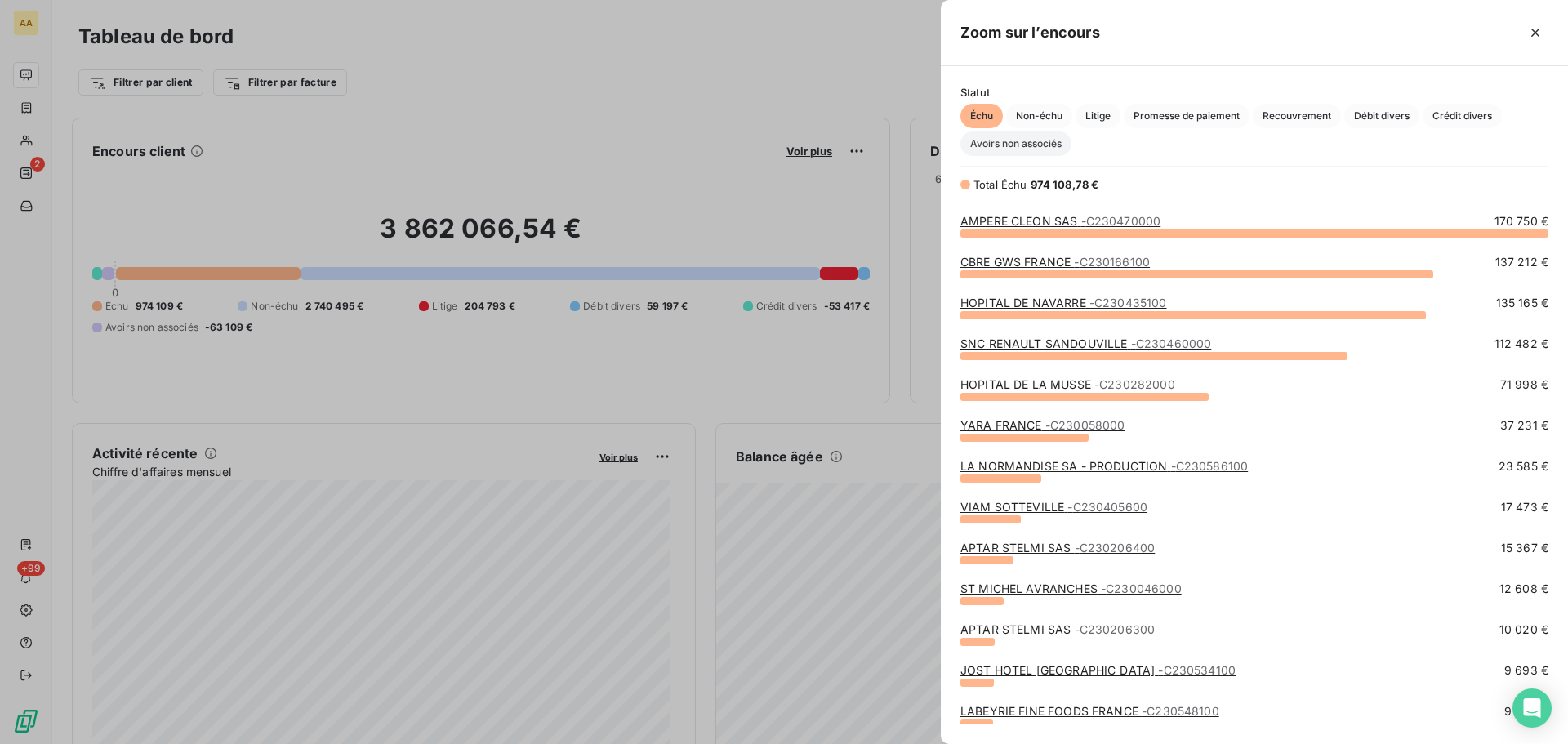
scroll to position [499, 615]
click at [35, 145] on div at bounding box center [784, 372] width 1568 height 744
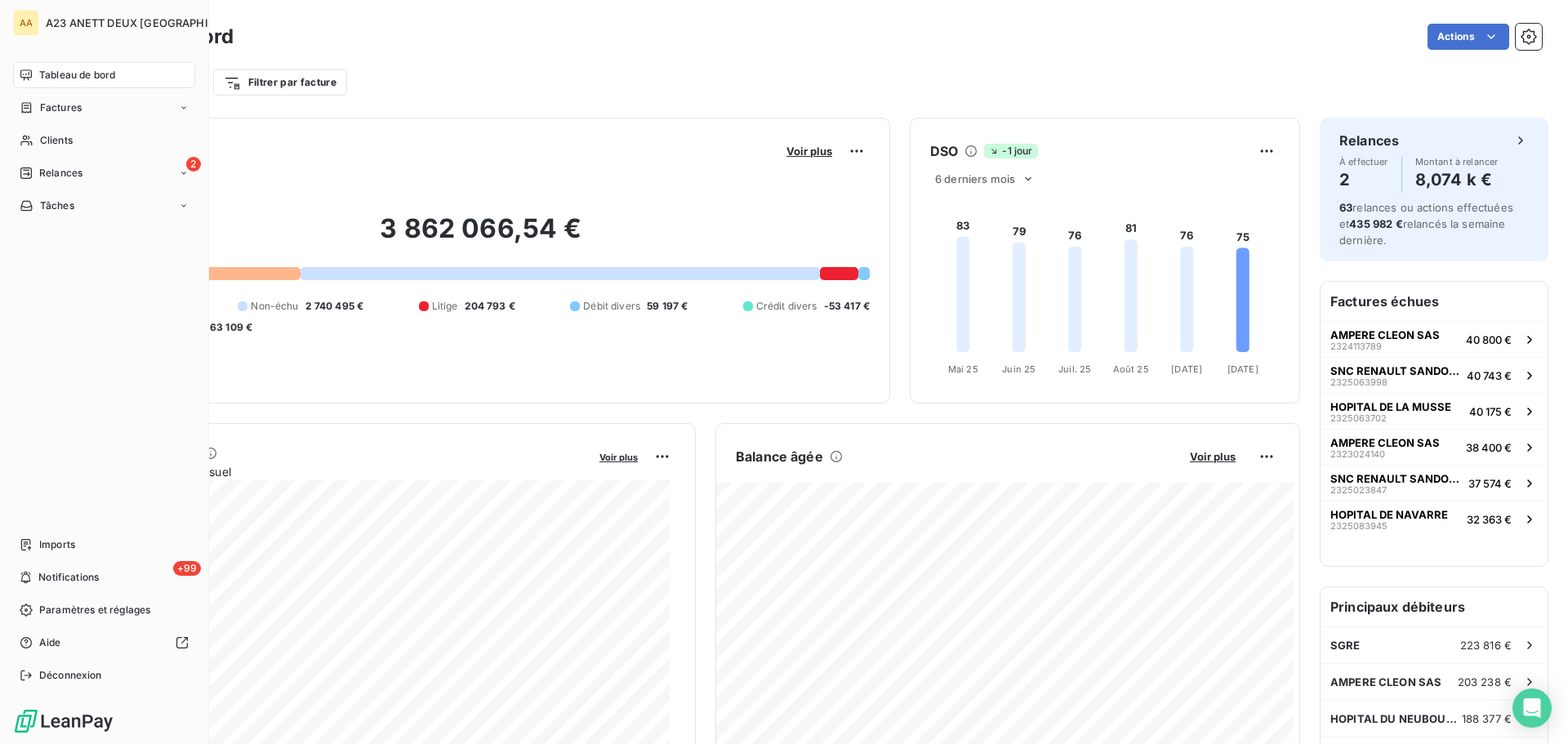
click at [42, 144] on span "Clients" at bounding box center [56, 140] width 33 height 15
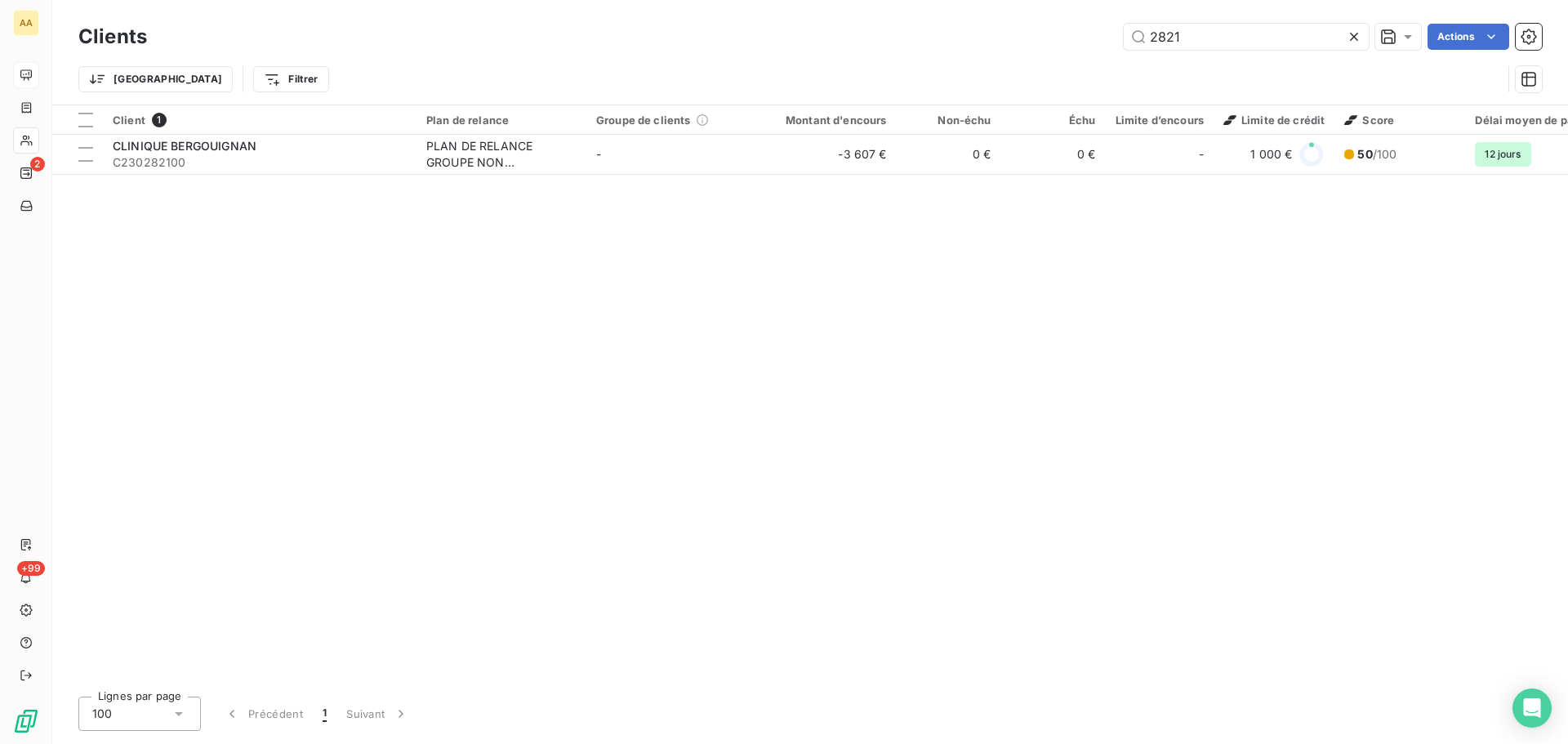
drag, startPoint x: 1197, startPoint y: 38, endPoint x: 1059, endPoint y: 25, distance: 138.6
click at [1059, 25] on div "2821 Actions" at bounding box center [854, 36] width 1376 height 26
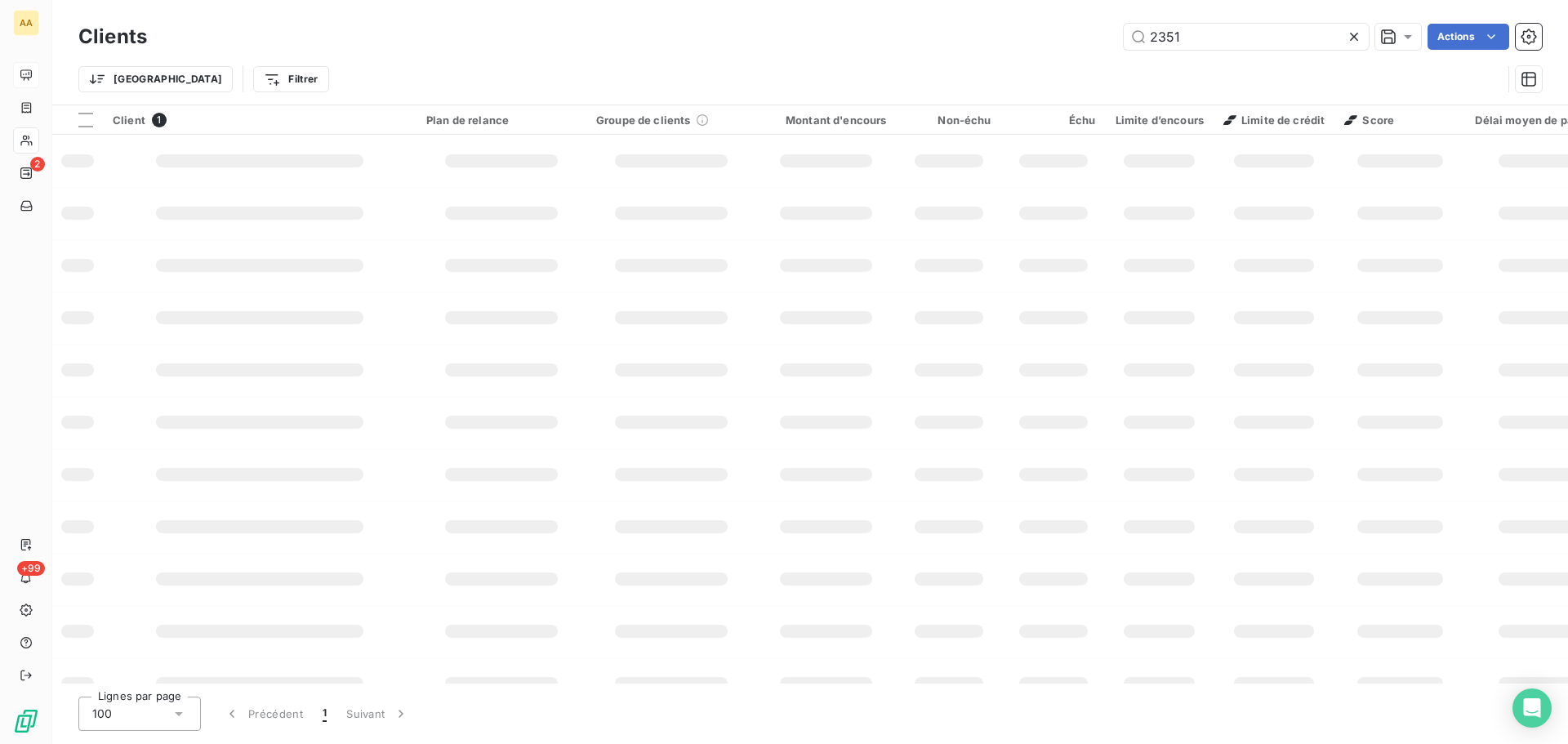
type input "2351"
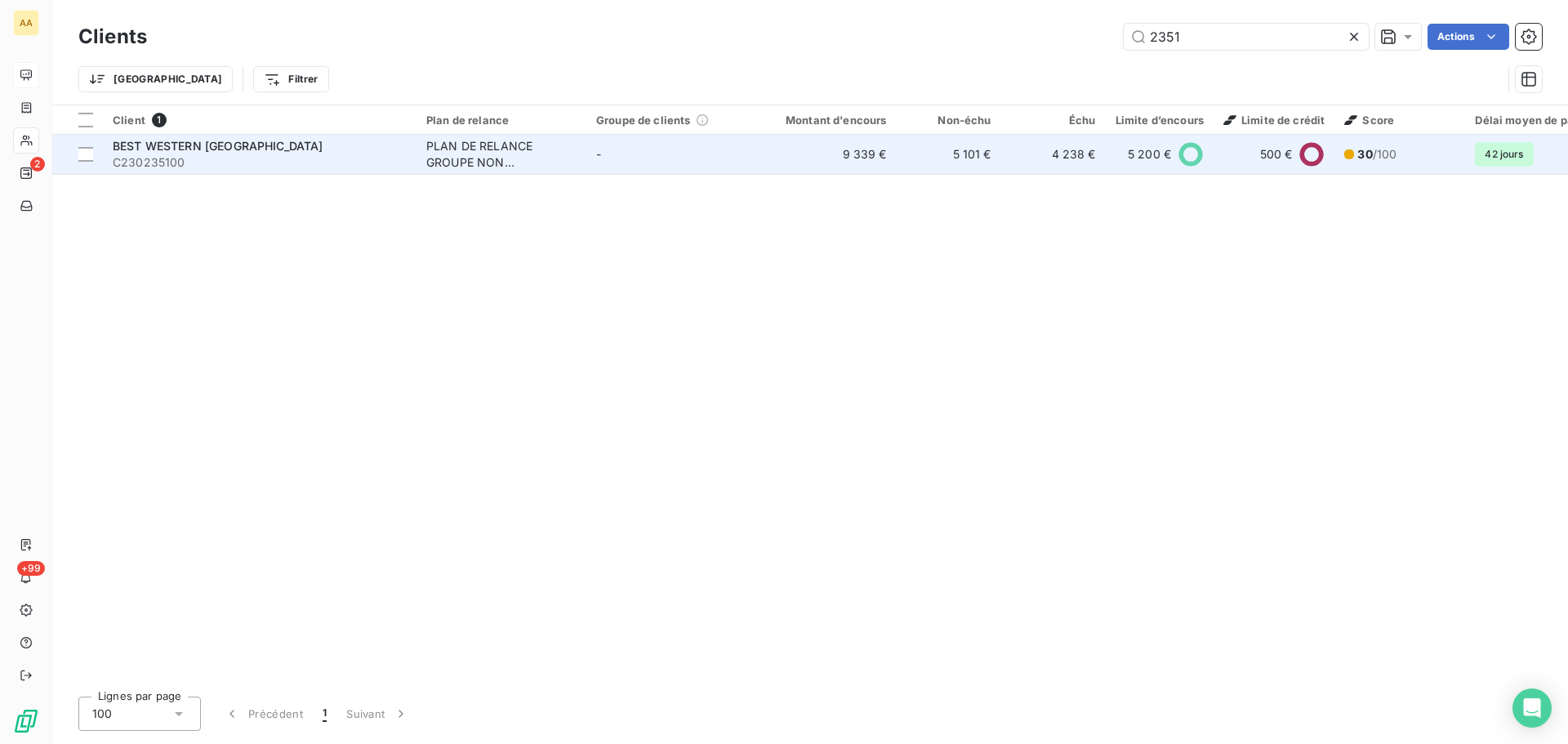
click at [229, 143] on span "BEST WESTERN [GEOGRAPHIC_DATA]" at bounding box center [219, 146] width 211 height 14
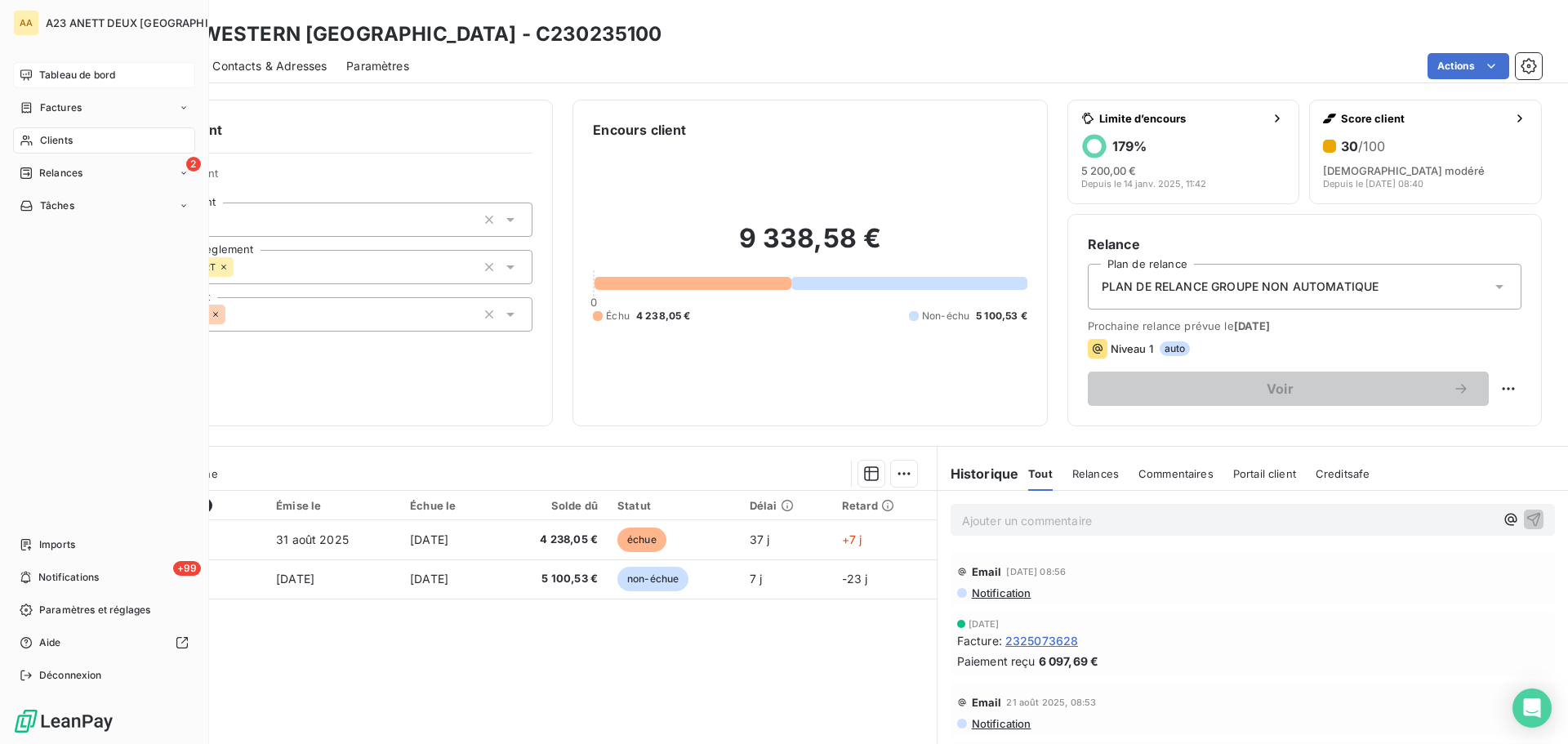
drag, startPoint x: 71, startPoint y: 139, endPoint x: 149, endPoint y: 146, distance: 78.3
click at [73, 141] on span "Clients" at bounding box center [56, 140] width 33 height 15
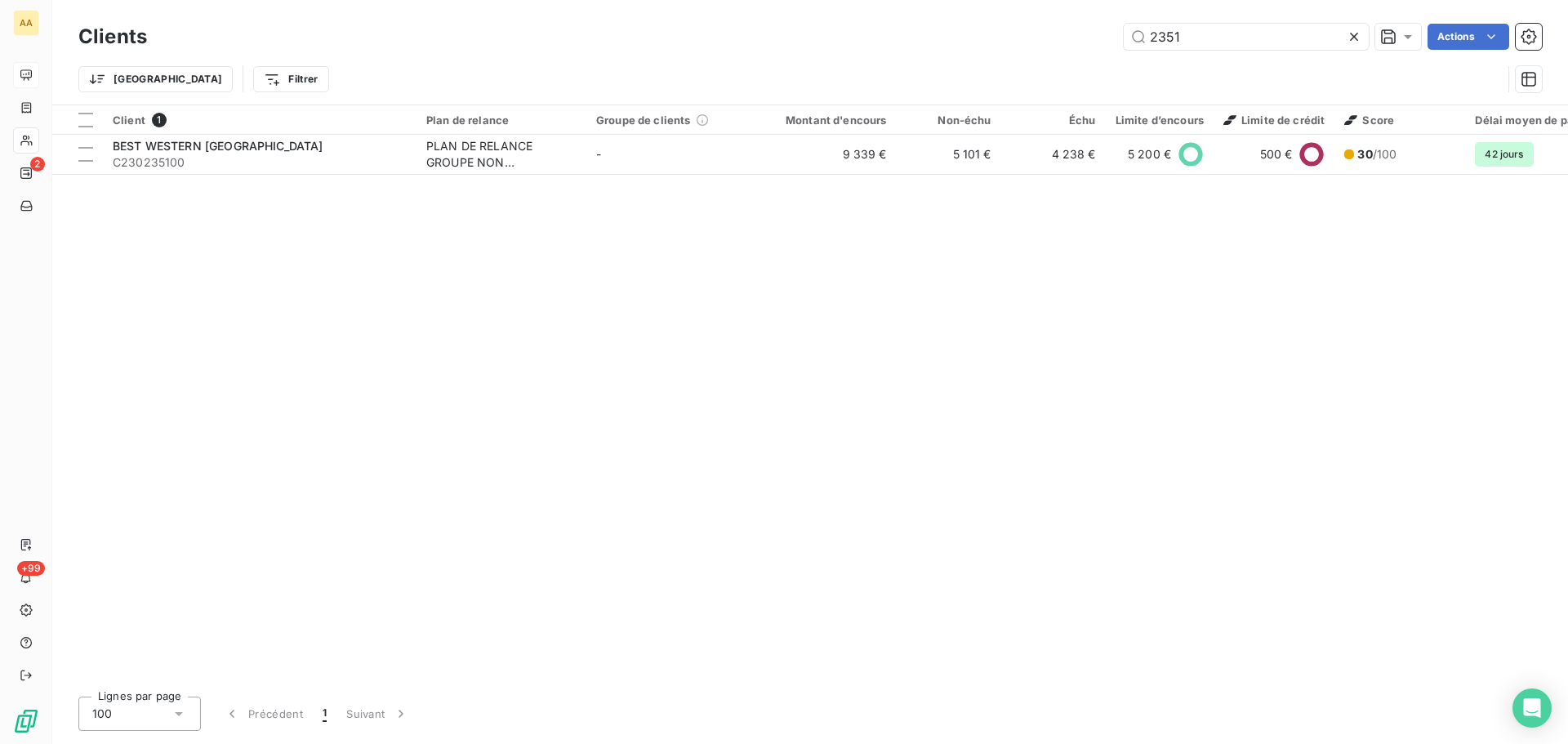
drag, startPoint x: 1178, startPoint y: 34, endPoint x: 1097, endPoint y: 42, distance: 81.4
click at [1098, 42] on div "2351 Actions" at bounding box center [854, 36] width 1376 height 26
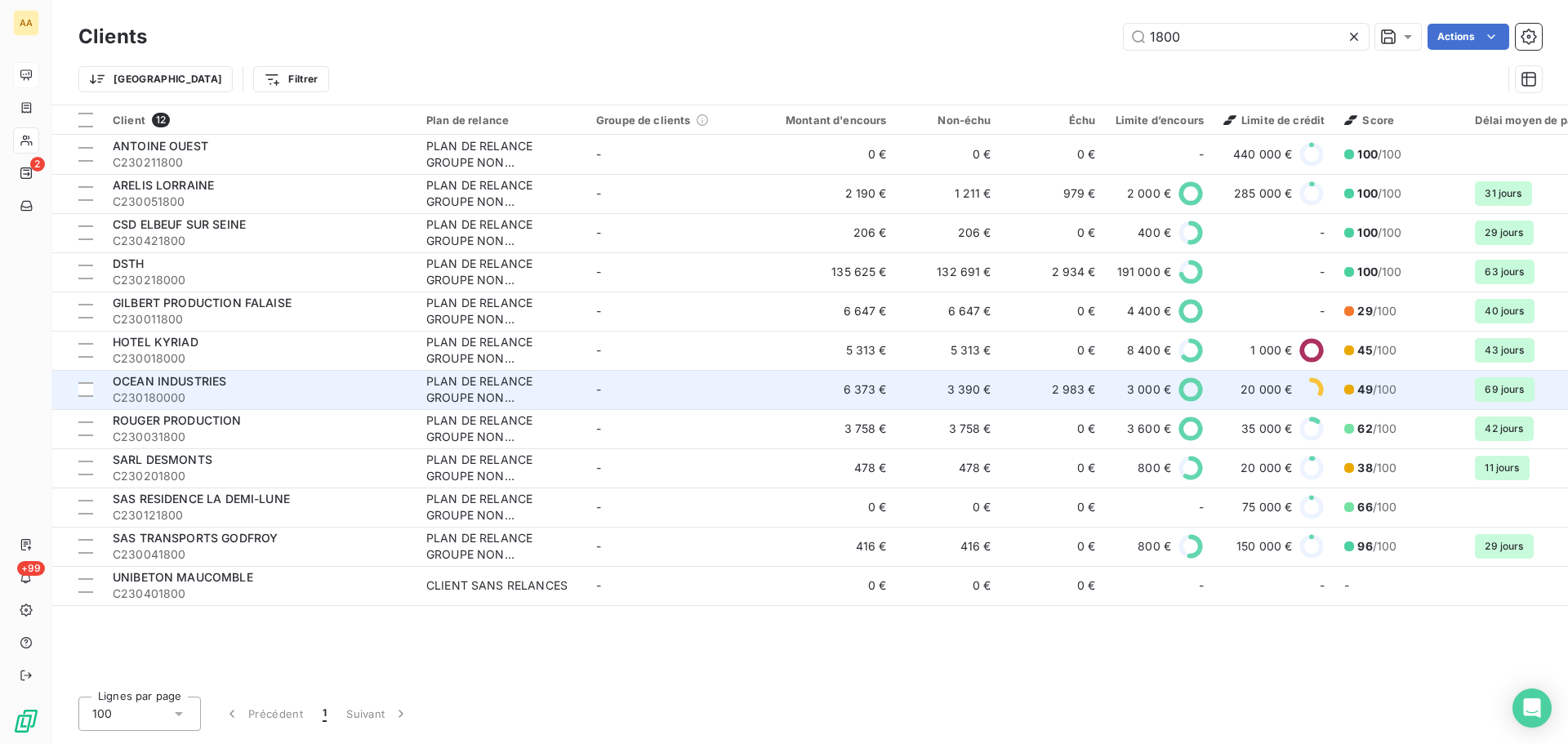
type input "1800"
click at [200, 397] on span "C230180000" at bounding box center [260, 397] width 294 height 16
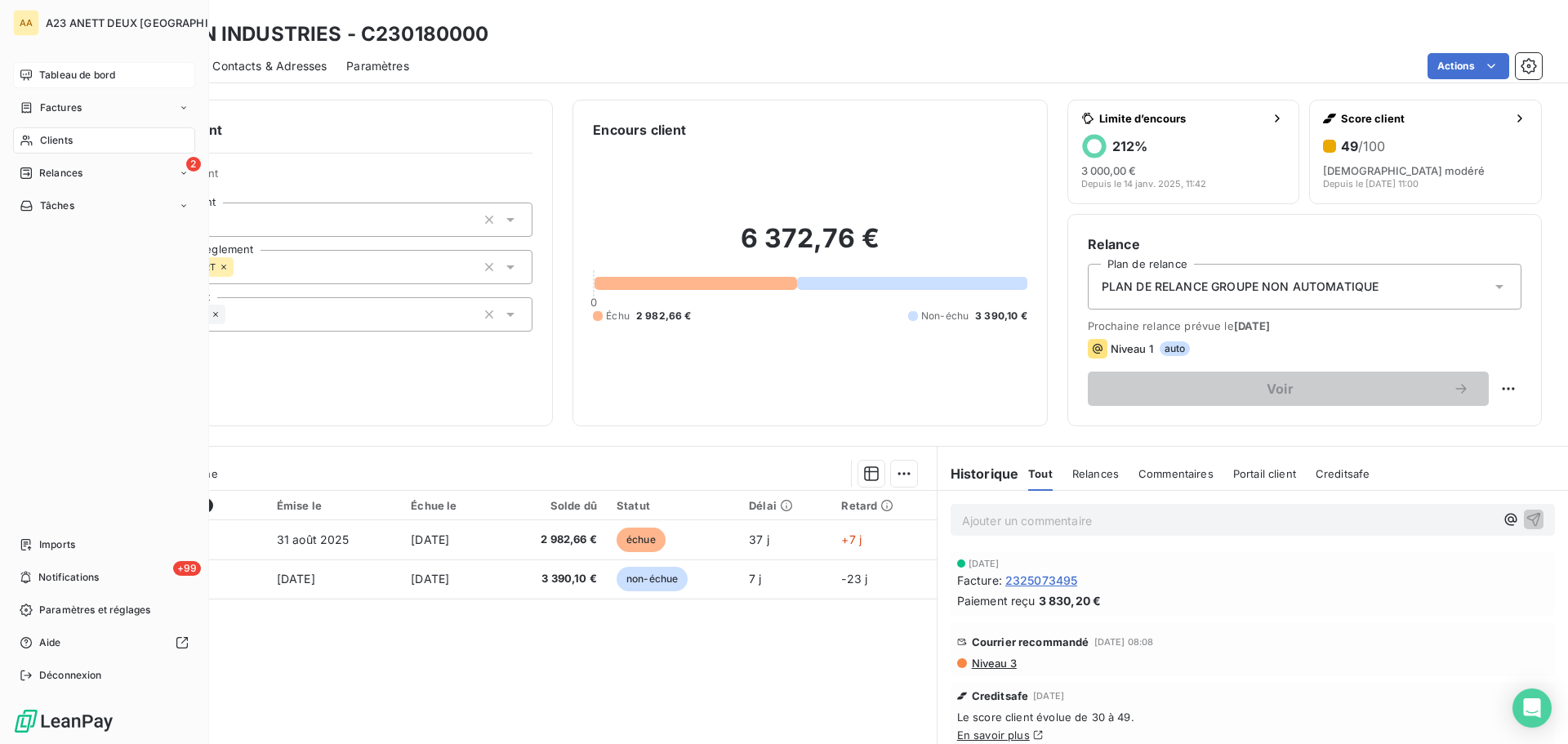
click at [61, 138] on span "Clients" at bounding box center [56, 140] width 33 height 15
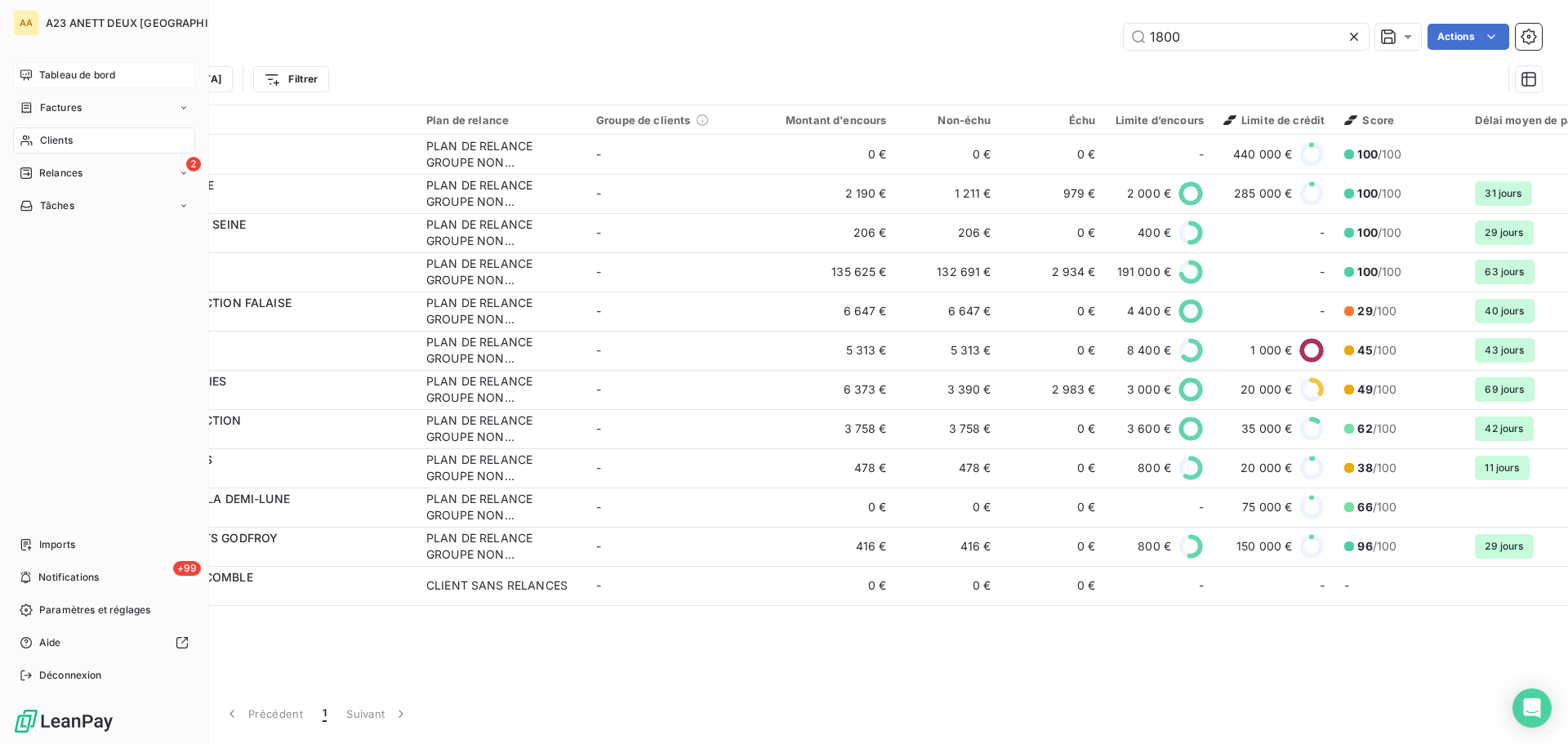
click at [64, 78] on span "Tableau de bord" at bounding box center [77, 76] width 76 height 15
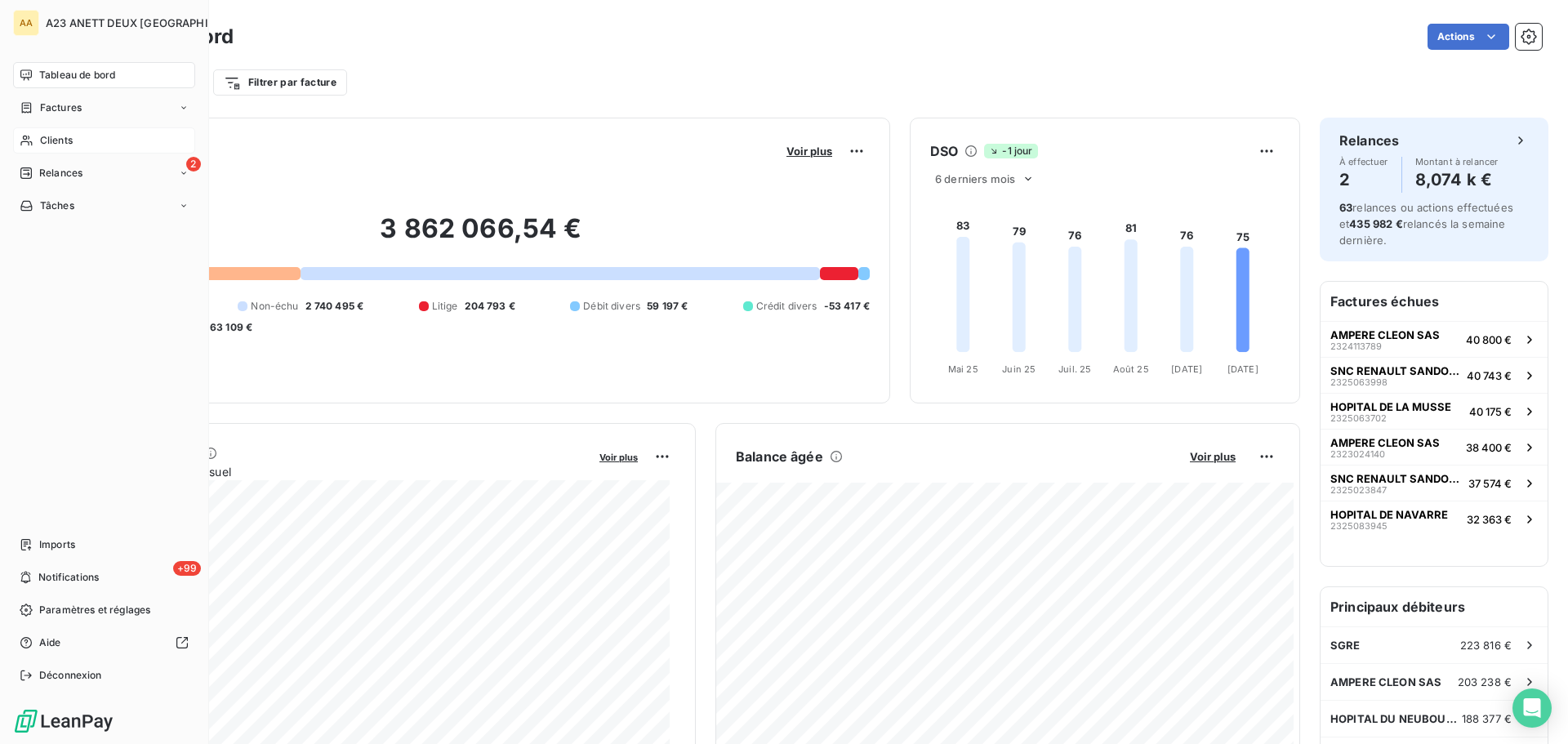
click at [65, 136] on span "Clients" at bounding box center [56, 140] width 33 height 15
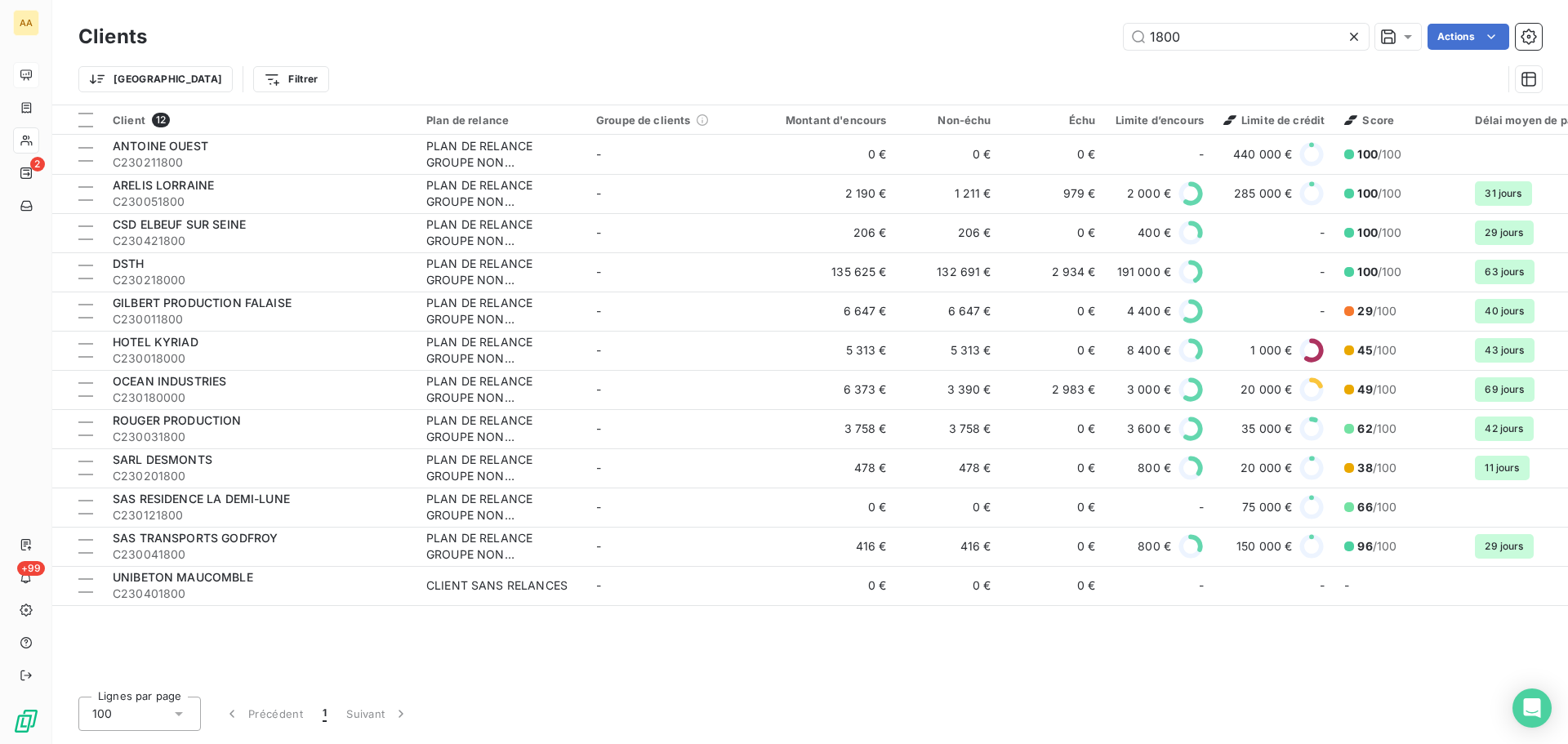
drag, startPoint x: 1207, startPoint y: 35, endPoint x: 1083, endPoint y: 45, distance: 124.4
click at [1089, 45] on div "1800 Actions" at bounding box center [854, 36] width 1376 height 26
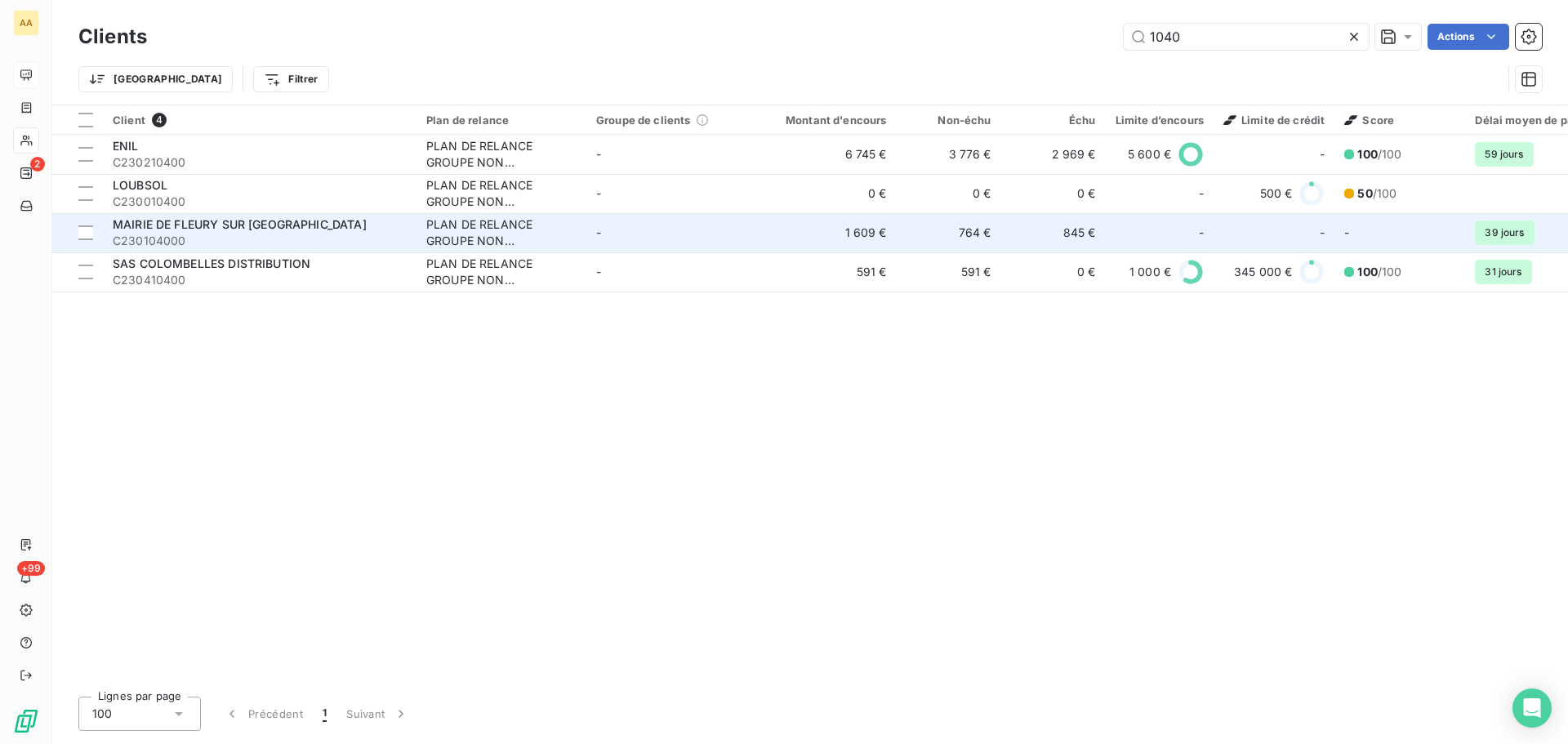
type input "1040"
click at [248, 230] on span "MAIRIE DE FLEURY SUR [GEOGRAPHIC_DATA]" at bounding box center [240, 224] width 254 height 14
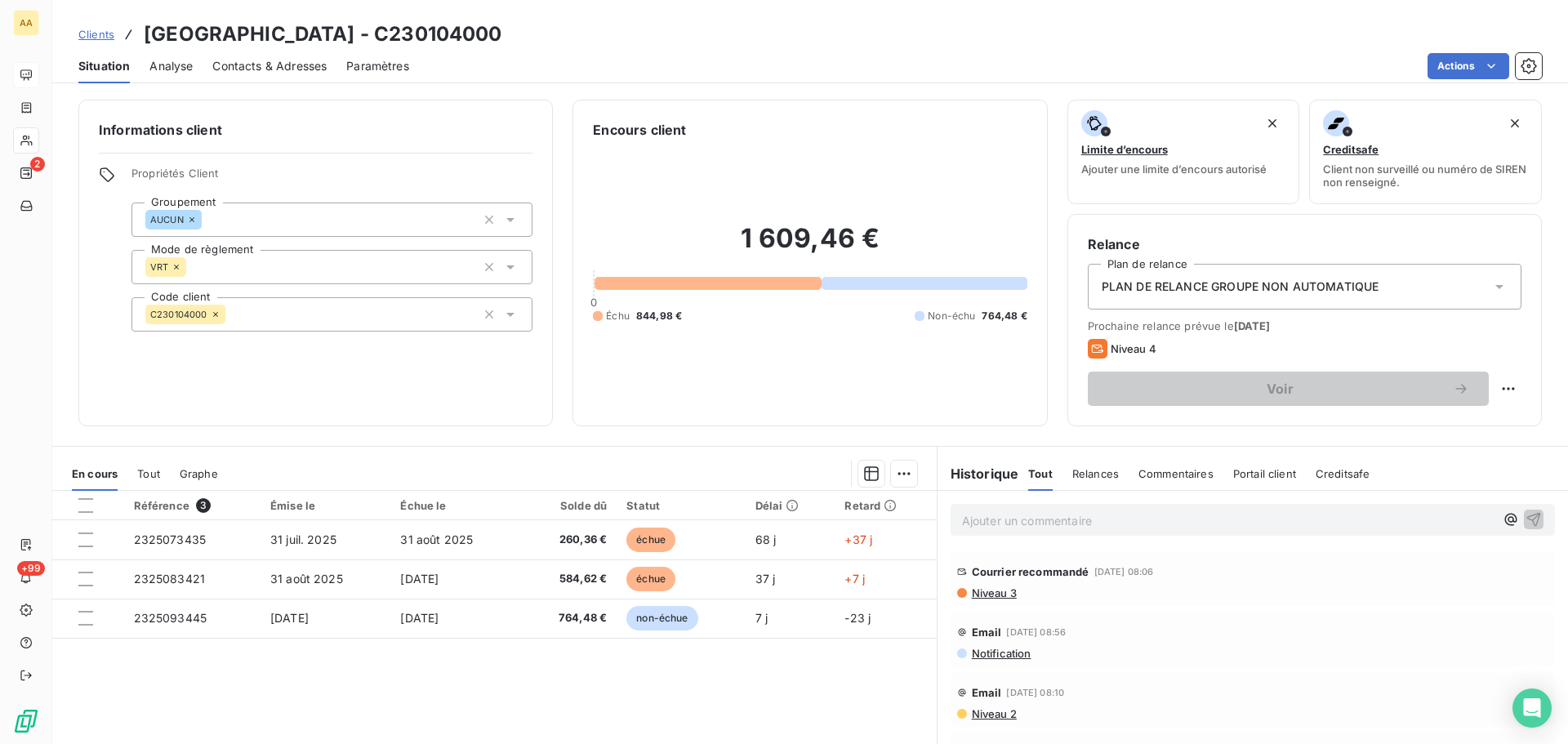
click at [1053, 522] on p "Ajouter un commentaire ﻿" at bounding box center [1229, 521] width 533 height 21
click at [1102, 516] on span "[DATE] Facture de juillet prise en charge le 03/10" at bounding box center [1097, 519] width 269 height 14
click at [1526, 517] on icon "button" at bounding box center [1533, 518] width 16 height 16
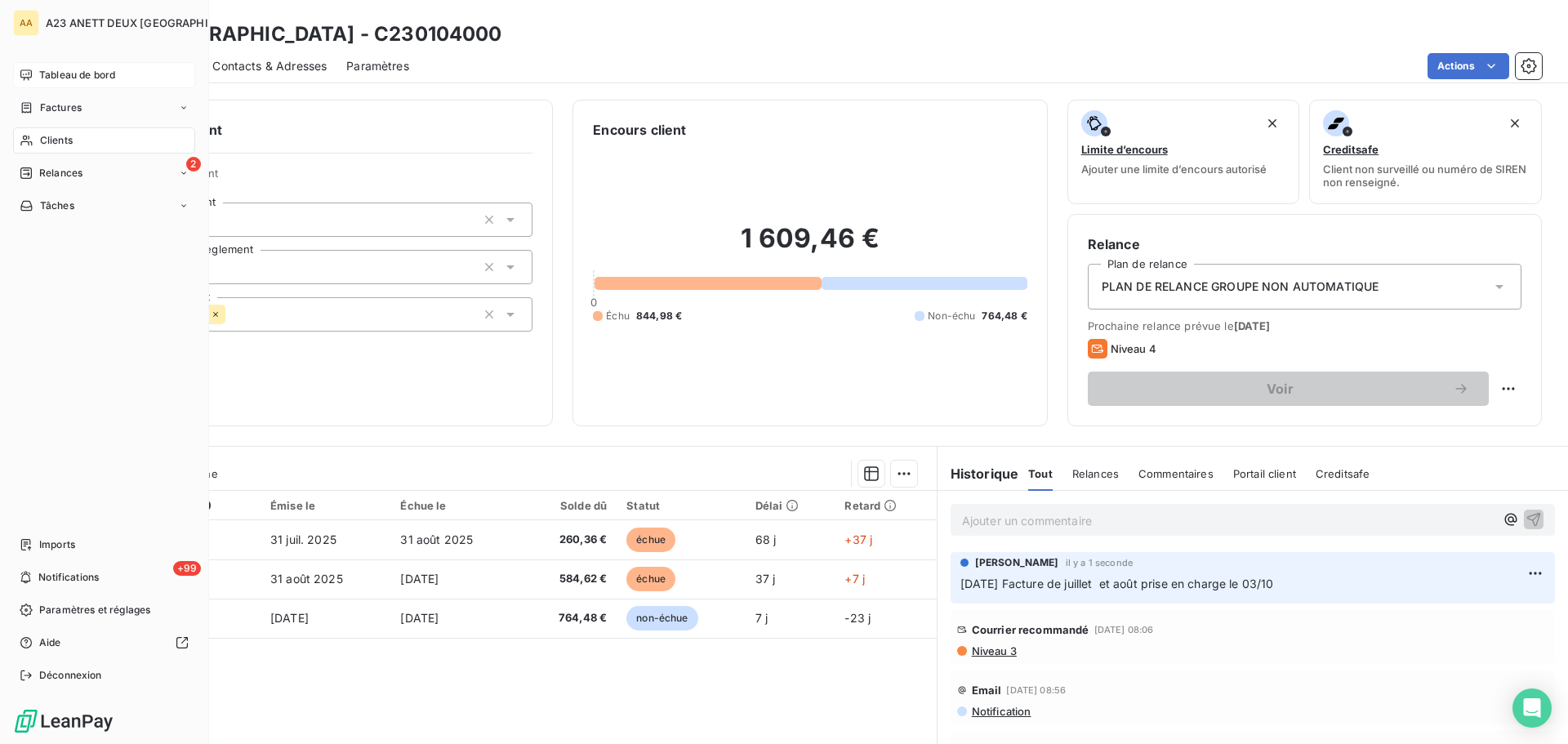
click at [74, 137] on div "Clients" at bounding box center [104, 140] width 182 height 26
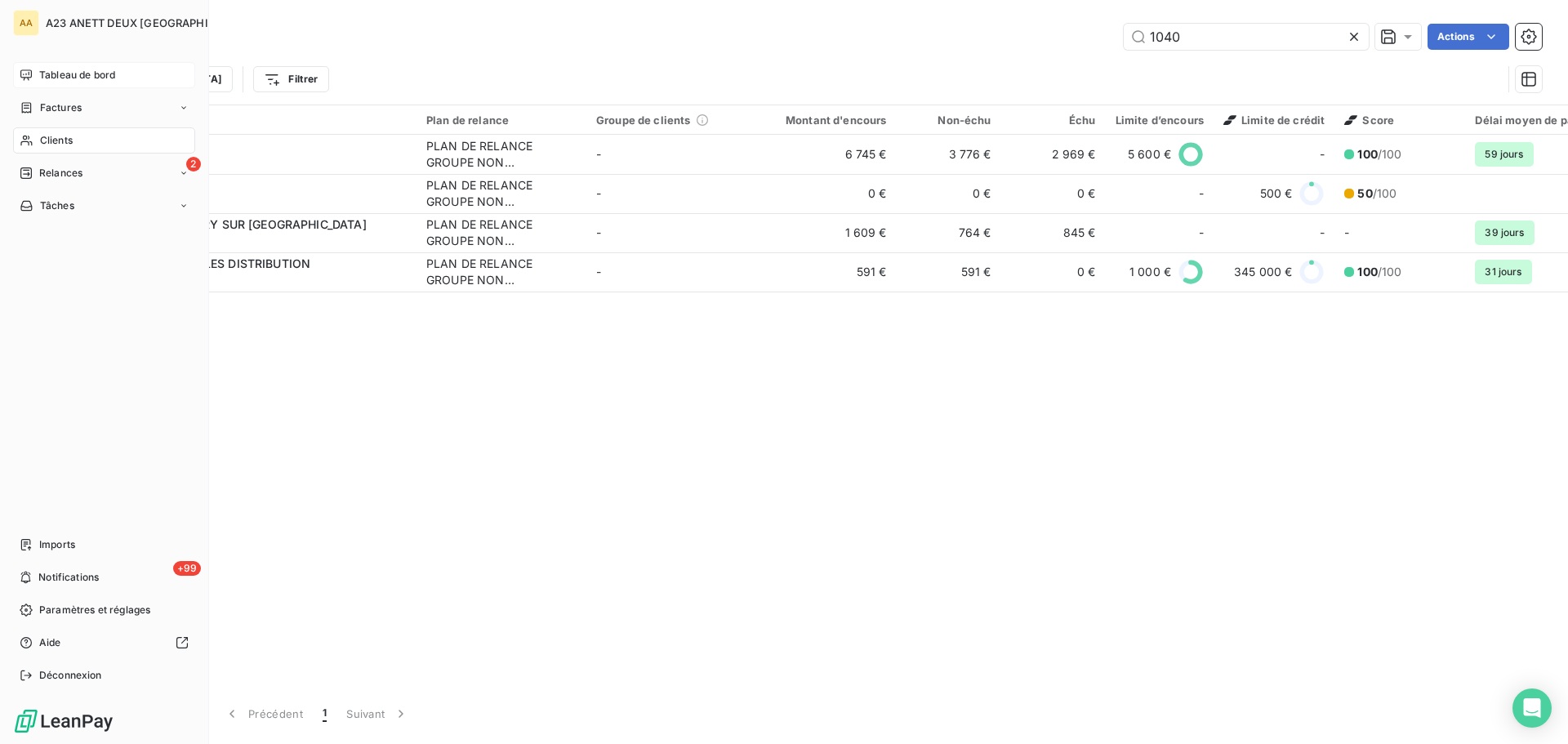
click at [54, 133] on div "Clients" at bounding box center [104, 140] width 182 height 26
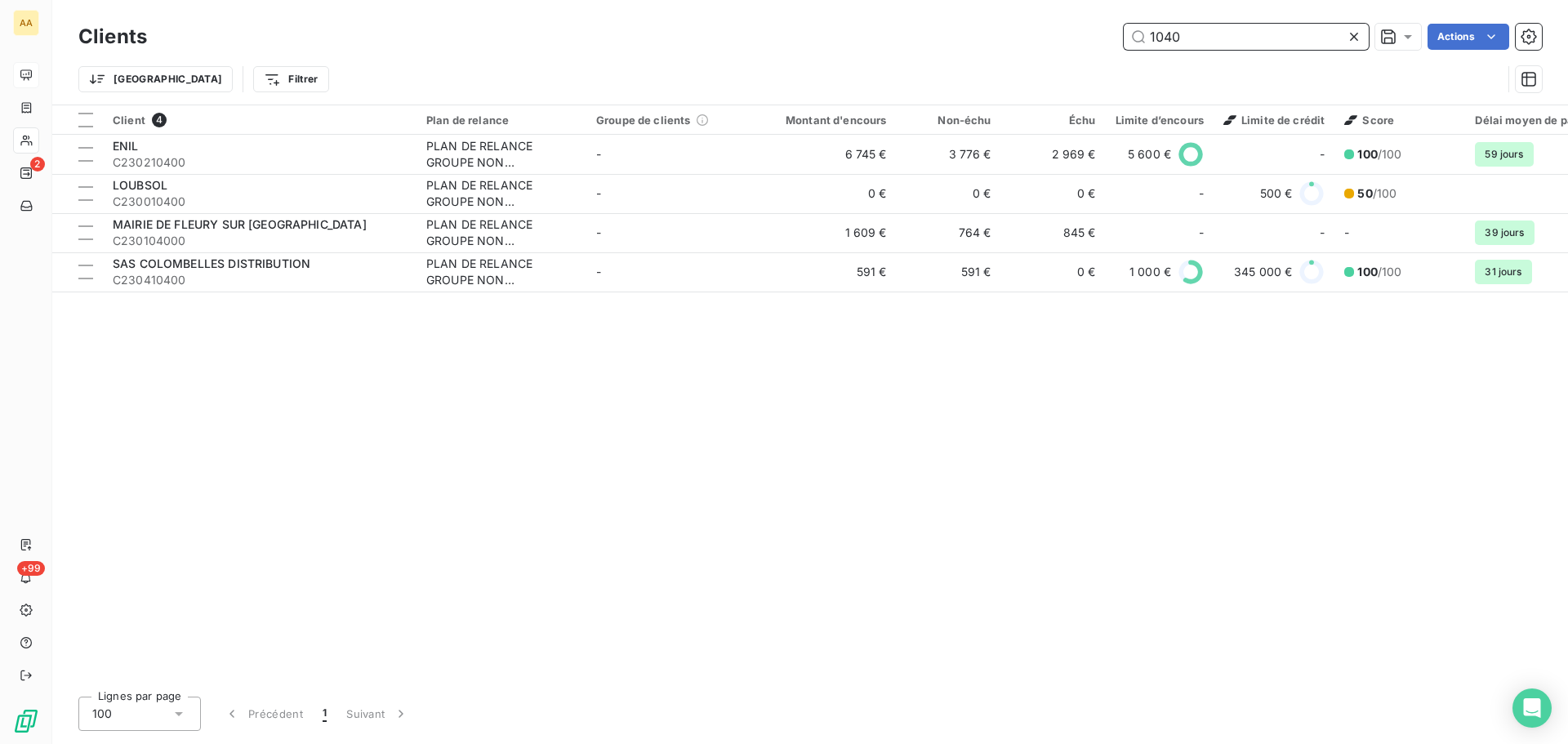
drag, startPoint x: 1239, startPoint y: 29, endPoint x: 1091, endPoint y: 37, distance: 148.2
click at [1098, 37] on div "1040 Actions" at bounding box center [854, 36] width 1376 height 26
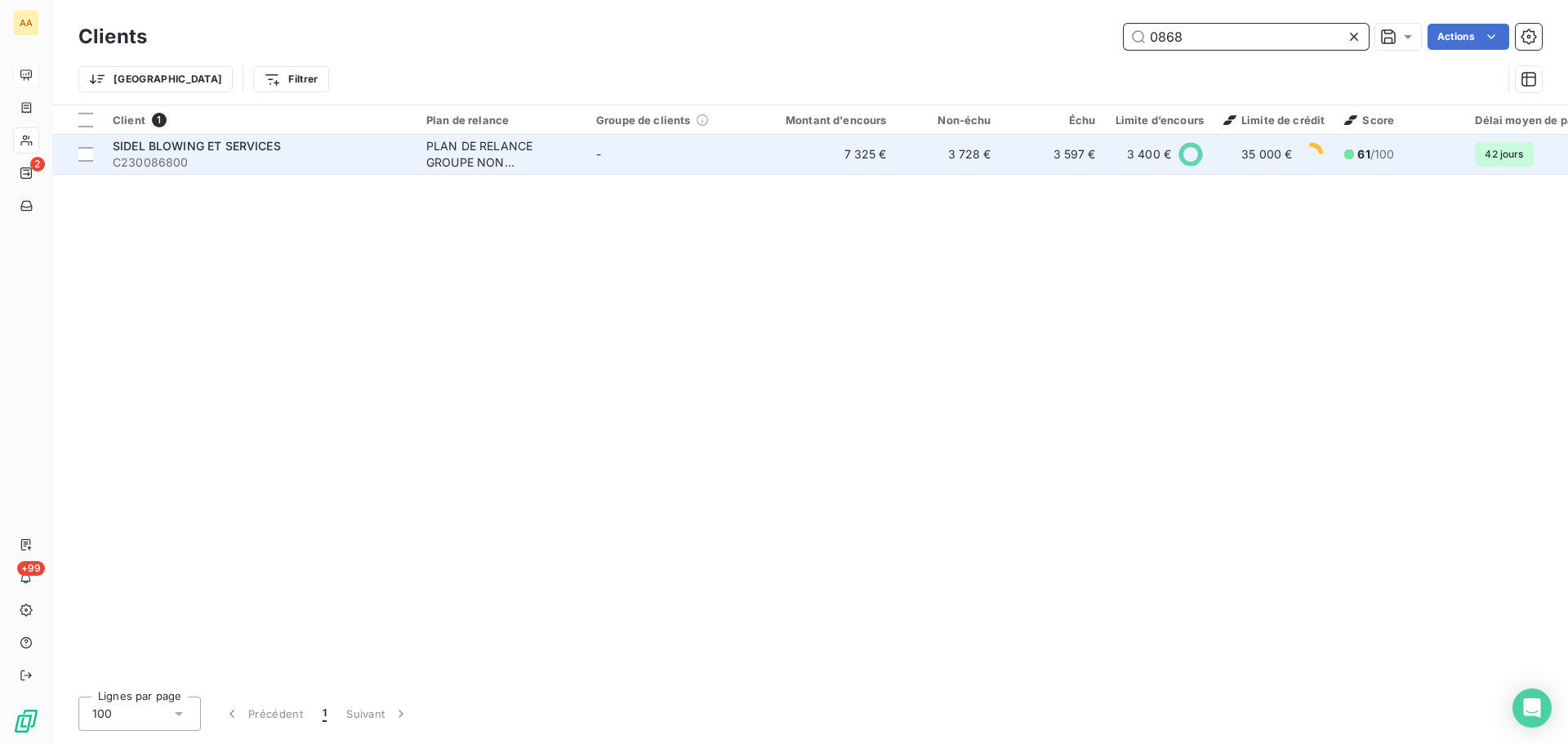
type input "0868"
click at [235, 154] on span "C230086800" at bounding box center [260, 162] width 294 height 16
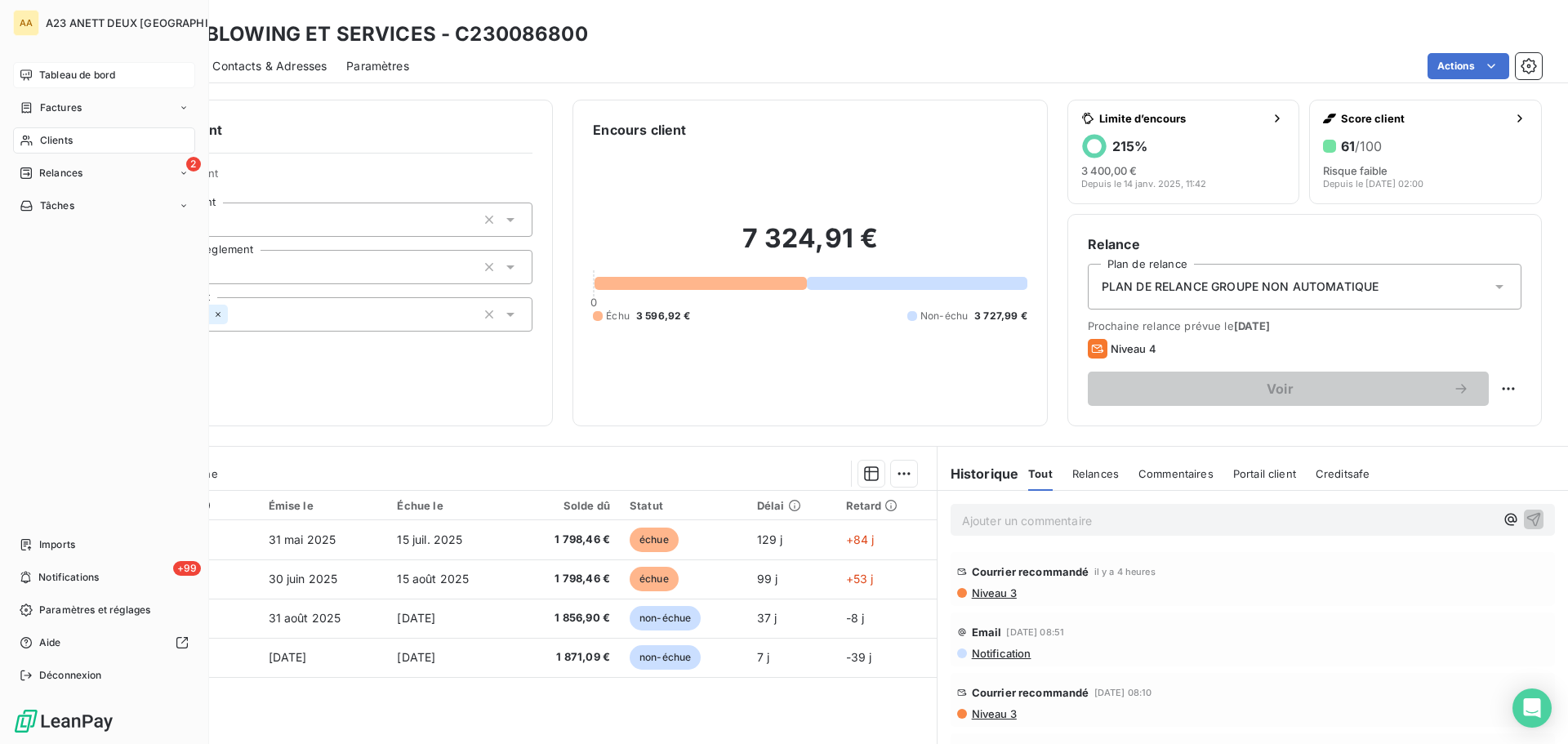
drag, startPoint x: 64, startPoint y: 67, endPoint x: 71, endPoint y: 75, distance: 10.6
click at [68, 72] on div "Tableau de bord" at bounding box center [104, 75] width 182 height 26
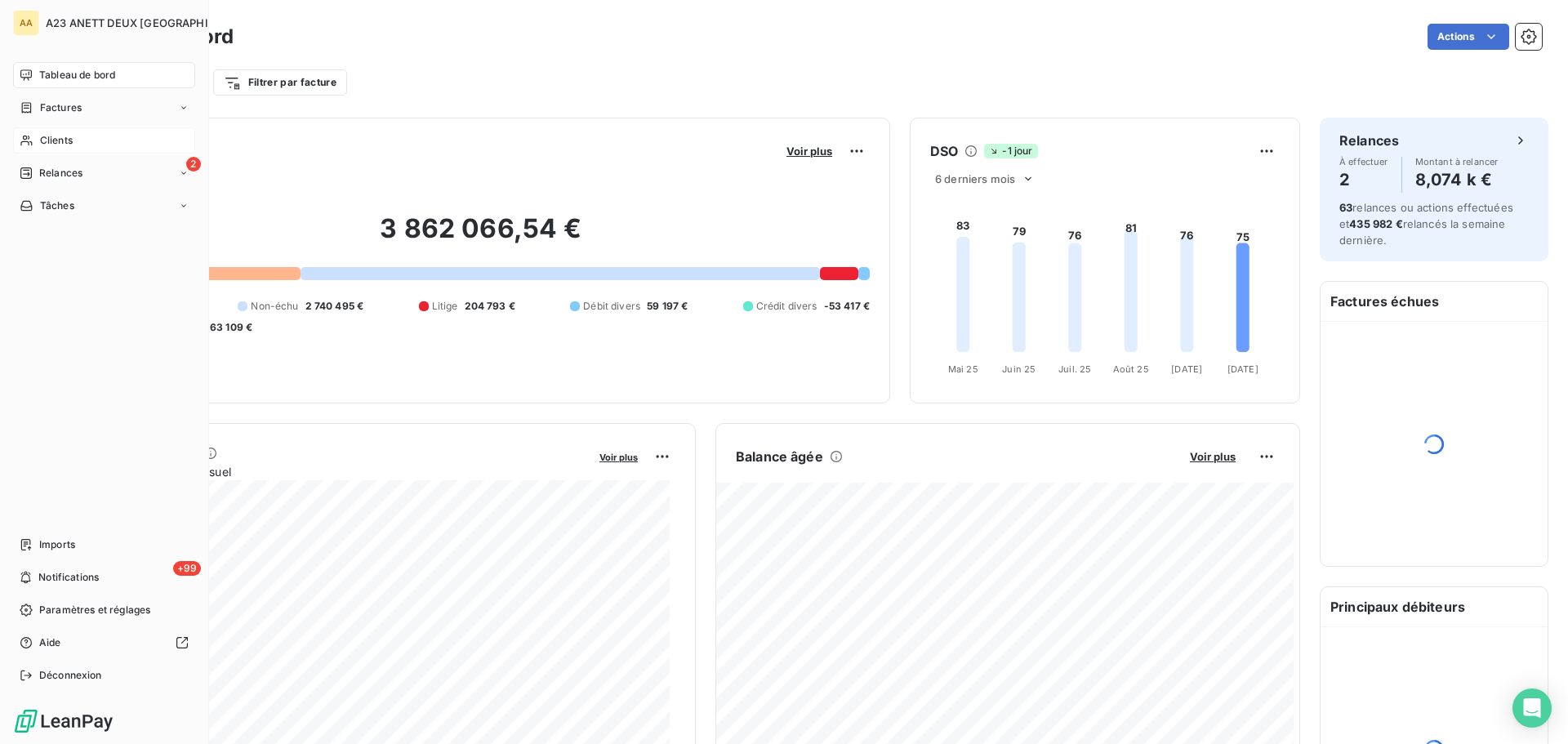
click at [64, 139] on span "Clients" at bounding box center [56, 140] width 33 height 15
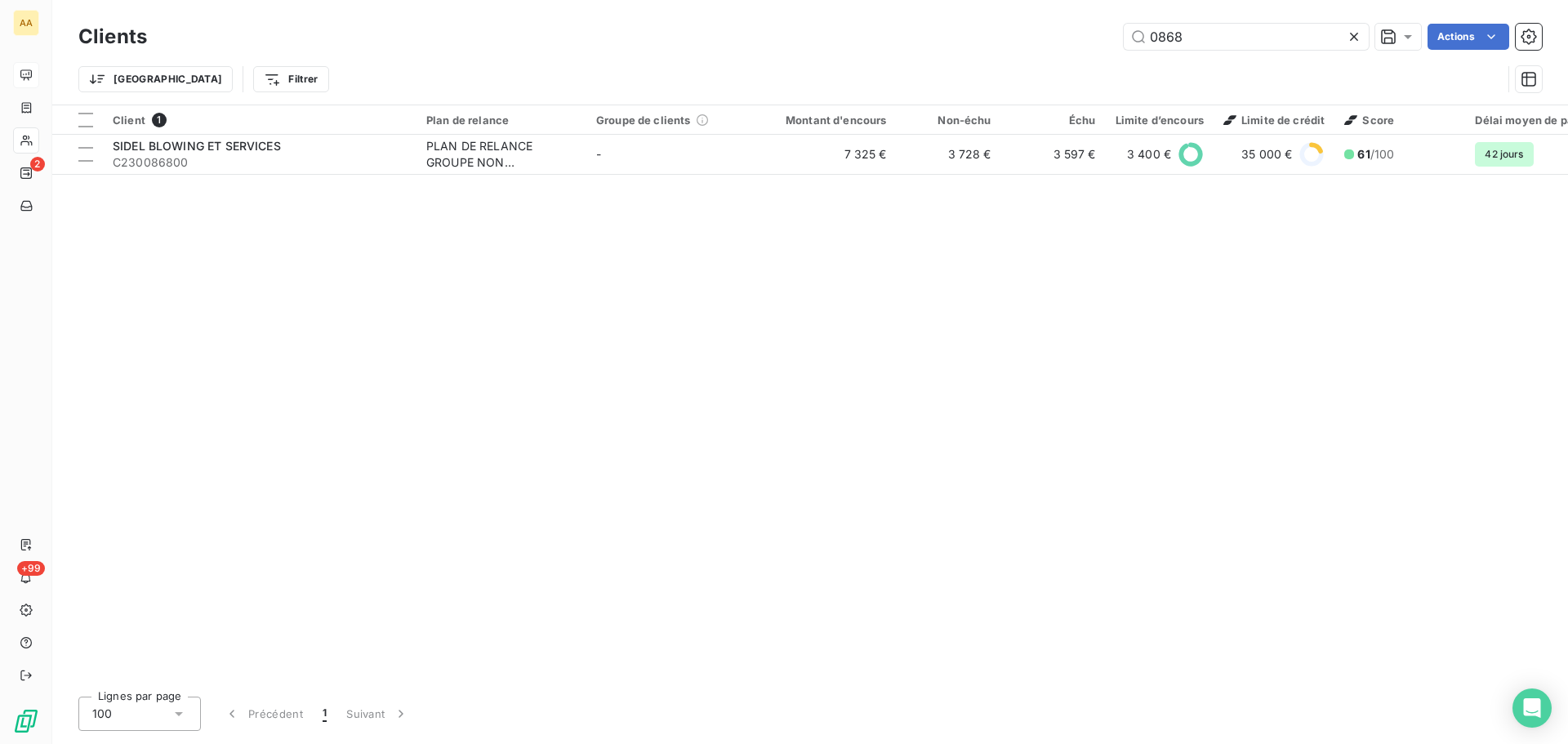
drag, startPoint x: 1141, startPoint y: 42, endPoint x: 1034, endPoint y: 42, distance: 107.0
click at [1041, 42] on div "0868 Actions" at bounding box center [854, 36] width 1376 height 26
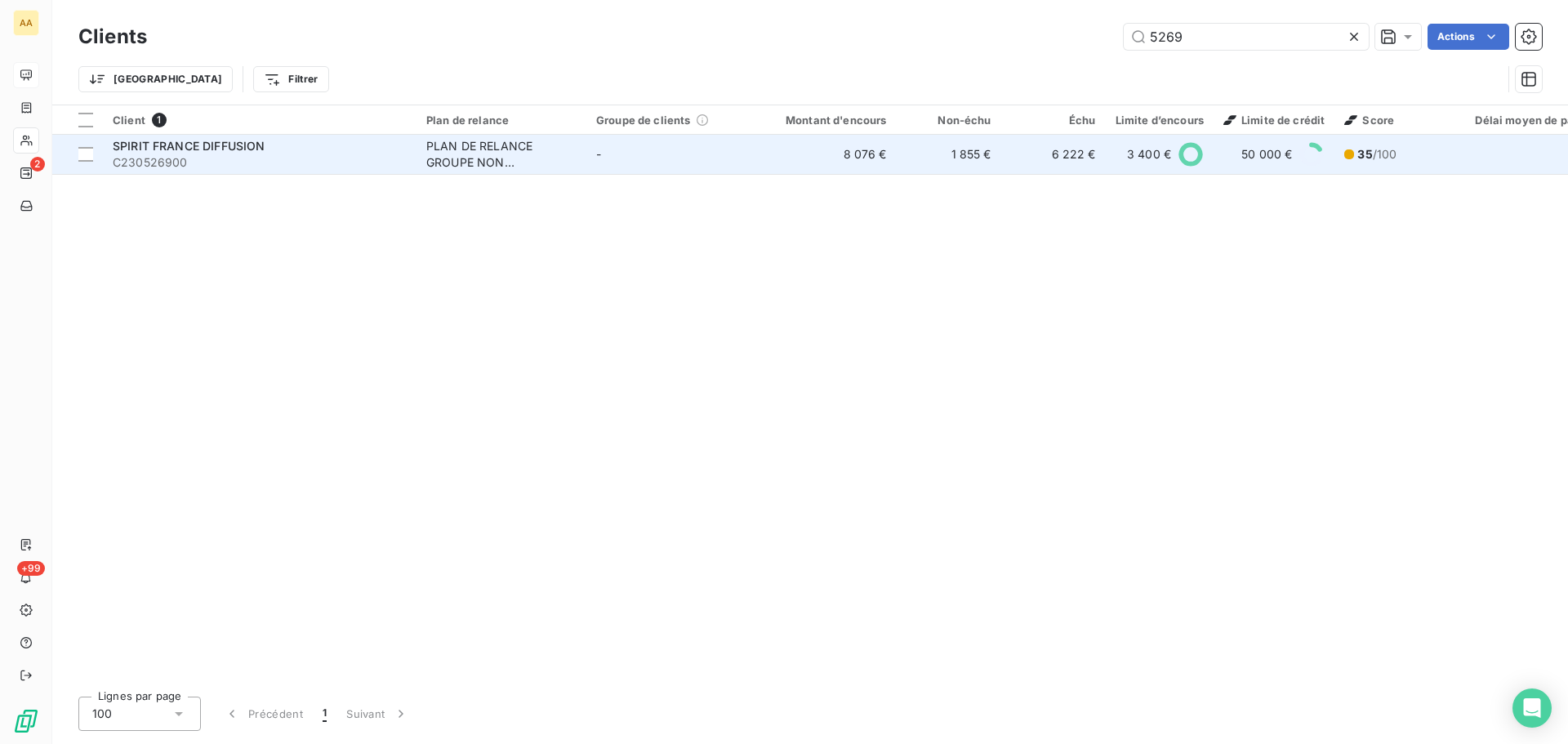
type input "5269"
click at [281, 150] on div "SPIRIT FRANCE DIFFUSION" at bounding box center [260, 146] width 294 height 16
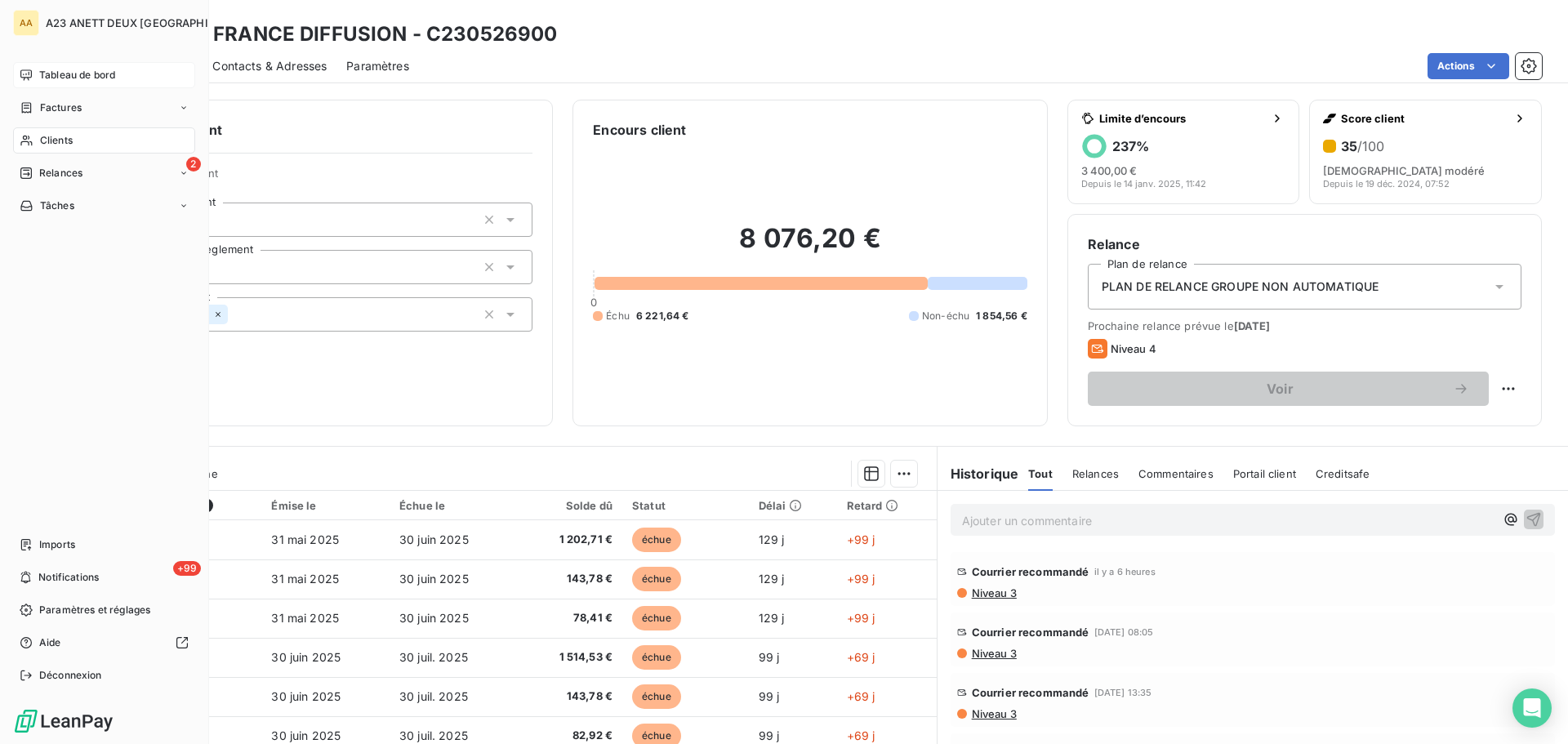
click at [68, 132] on div "Clients" at bounding box center [104, 140] width 182 height 26
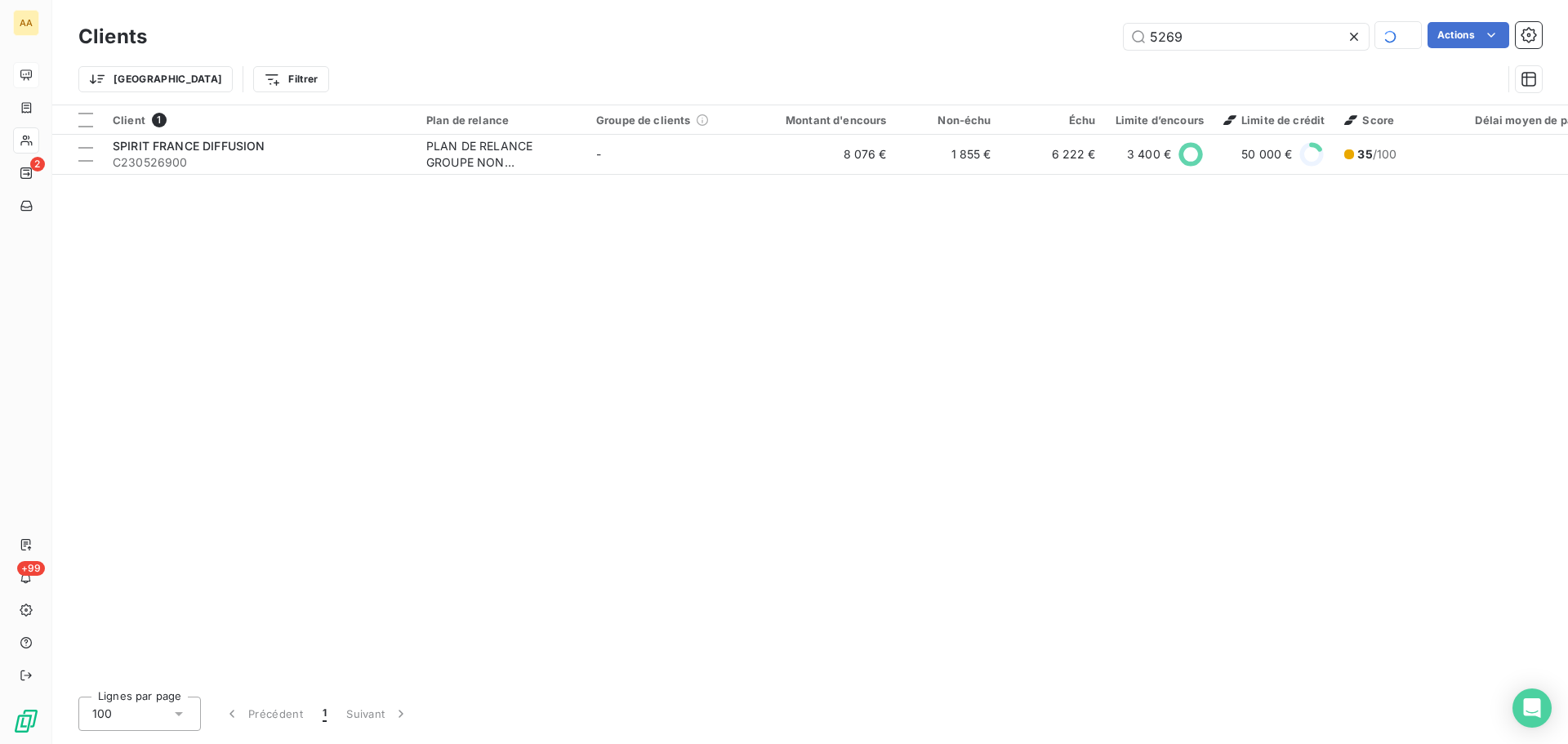
drag, startPoint x: 1238, startPoint y: 41, endPoint x: 746, endPoint y: 54, distance: 492.2
click at [844, 56] on div "Clients 5269 Actions Trier Filtrer" at bounding box center [810, 62] width 1464 height 85
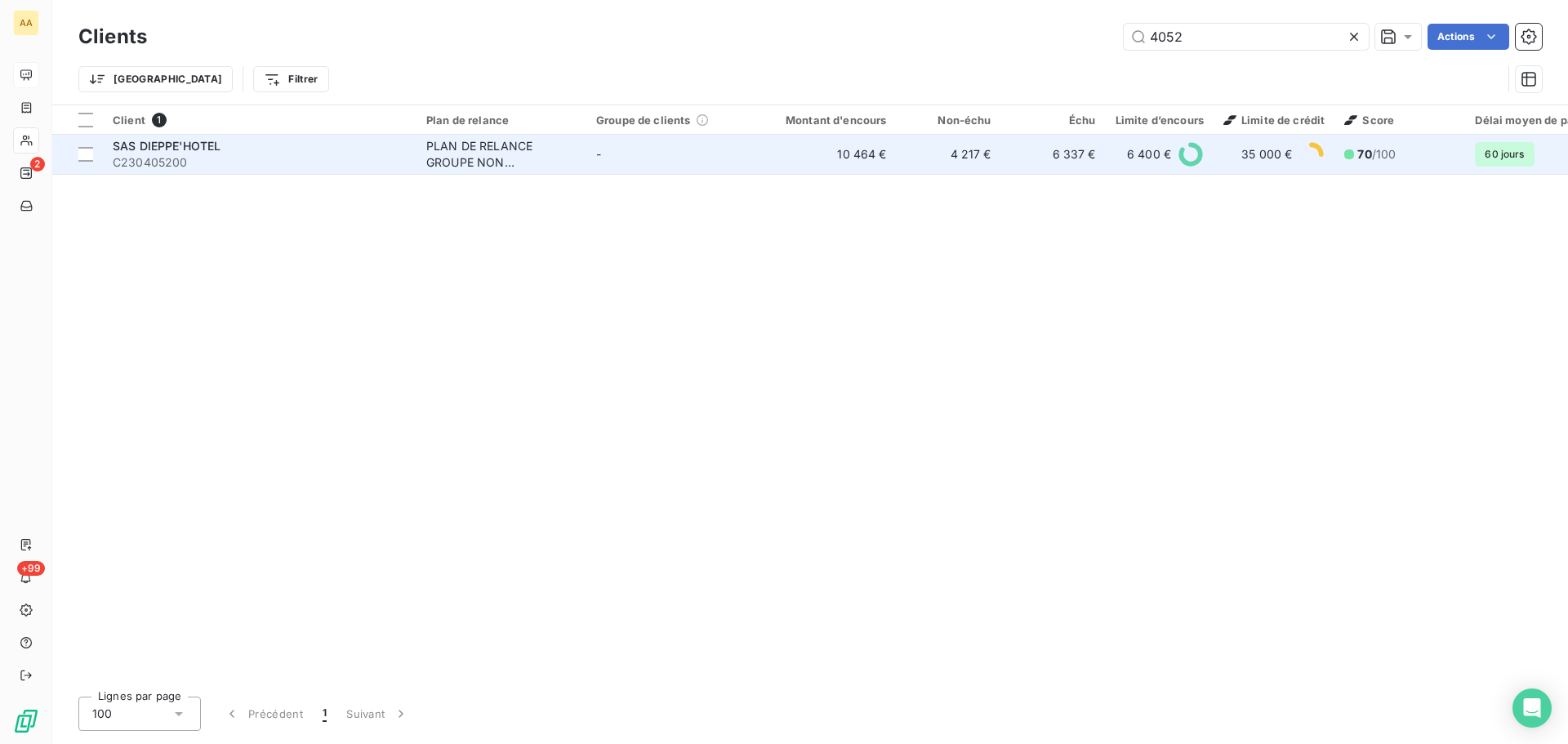
type input "4052"
click at [221, 156] on span "C230405200" at bounding box center [260, 162] width 294 height 16
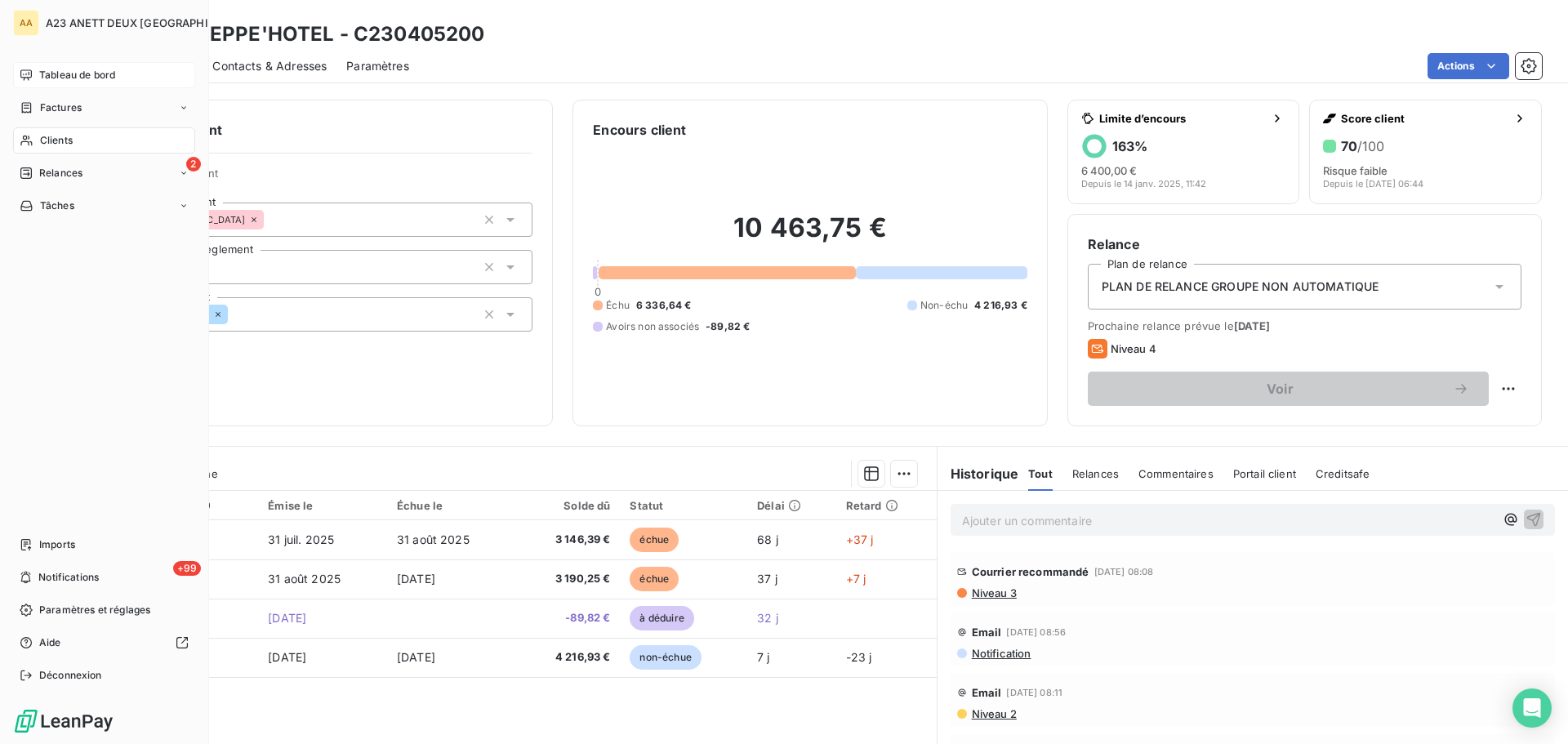
click at [93, 74] on span "Tableau de bord" at bounding box center [77, 76] width 76 height 15
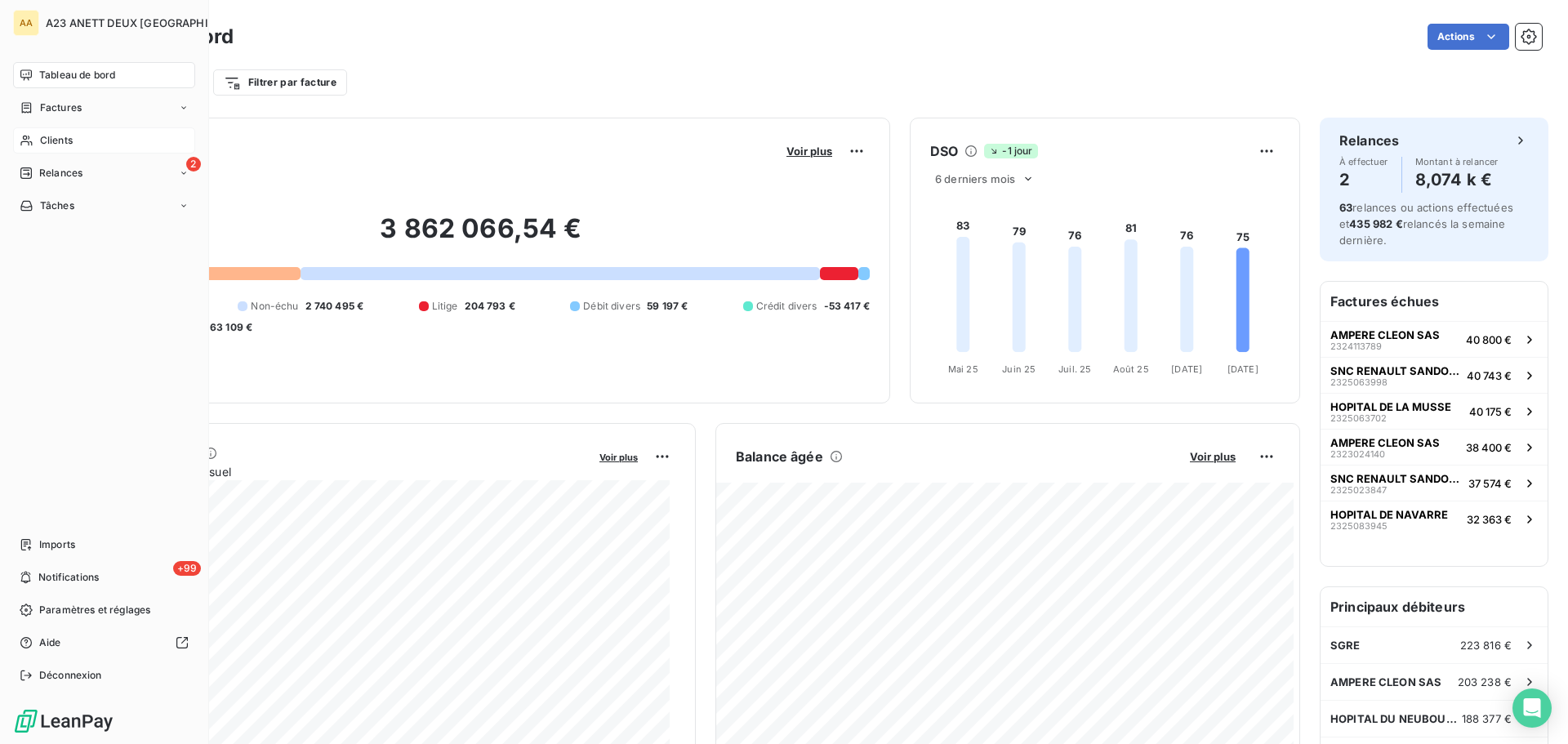
click at [55, 139] on span "Clients" at bounding box center [56, 140] width 33 height 15
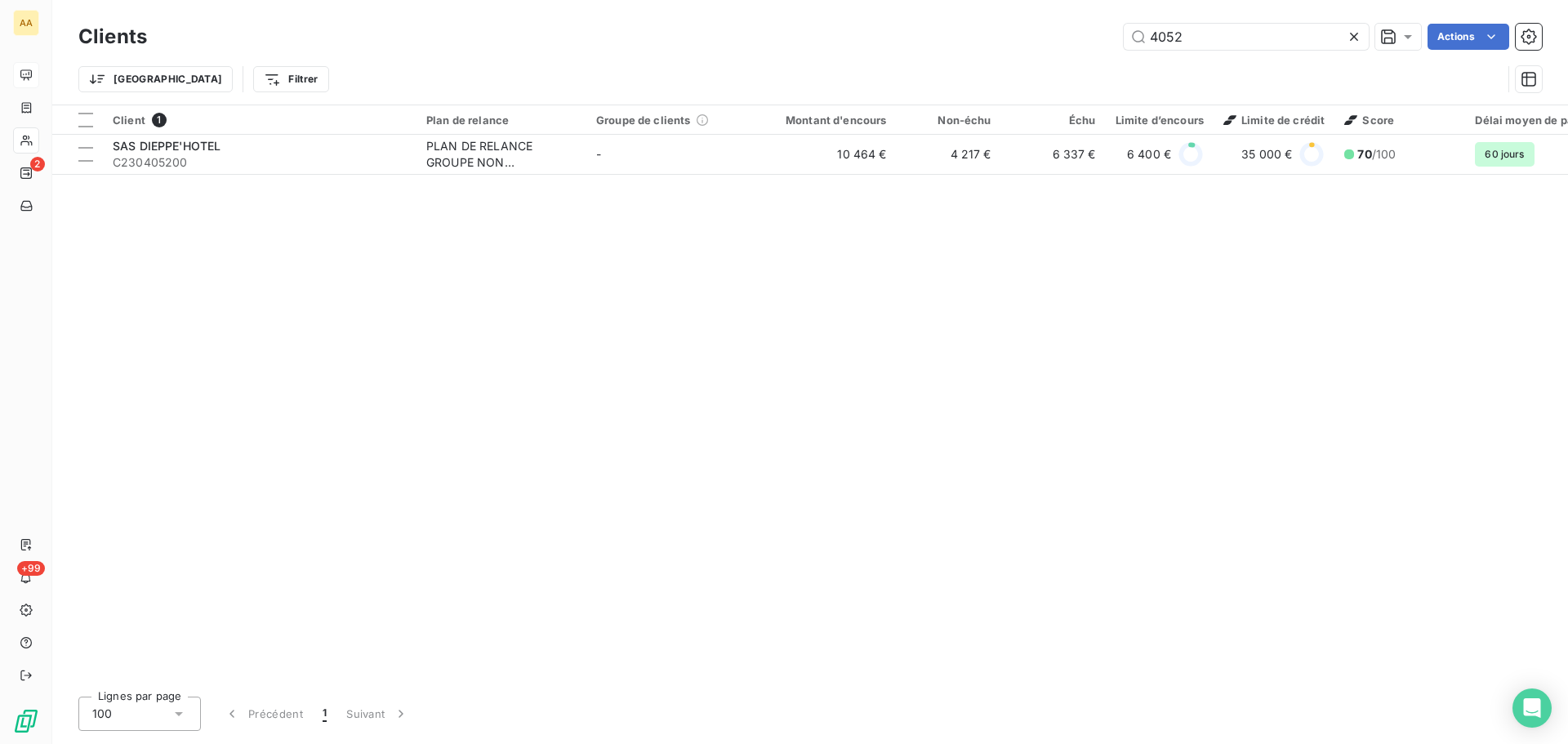
drag, startPoint x: 1184, startPoint y: 41, endPoint x: 1057, endPoint y: 35, distance: 127.1
click at [1063, 45] on div "4052 Actions" at bounding box center [854, 36] width 1376 height 26
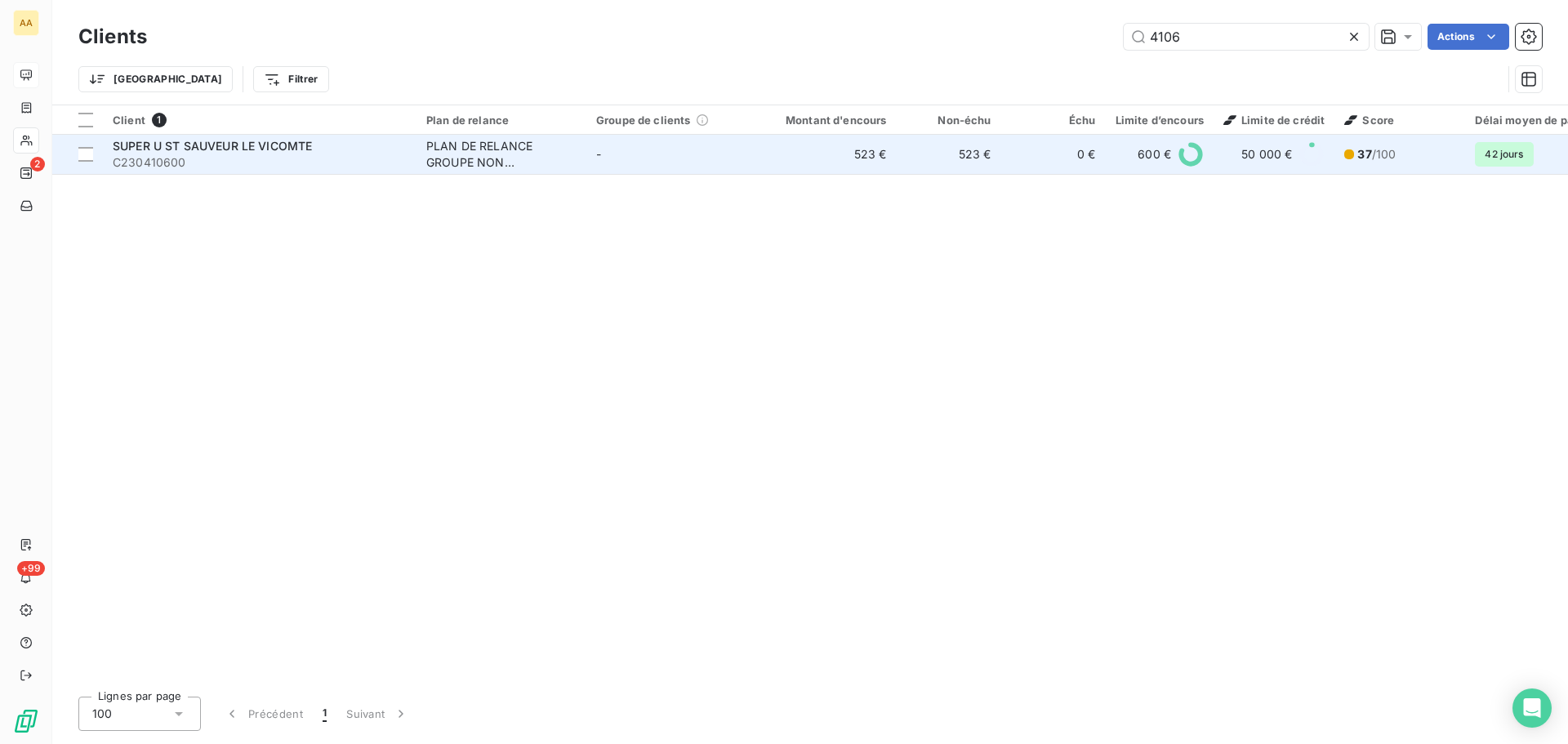
type input "4106"
click at [289, 139] on span "SUPER U ST SAUVEUR LE VICOMTE" at bounding box center [212, 146] width 199 height 14
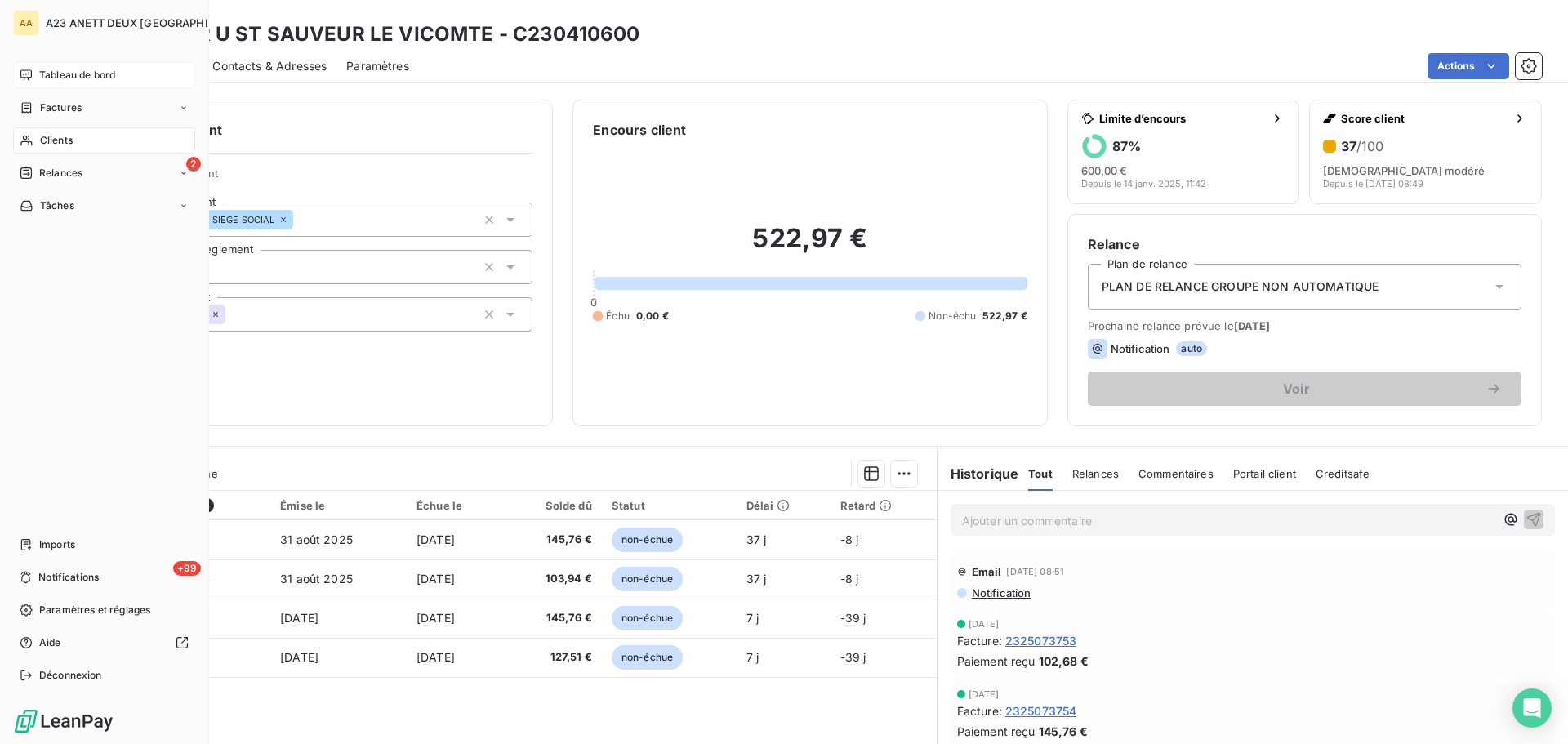
click at [56, 137] on span "Clients" at bounding box center [56, 140] width 33 height 15
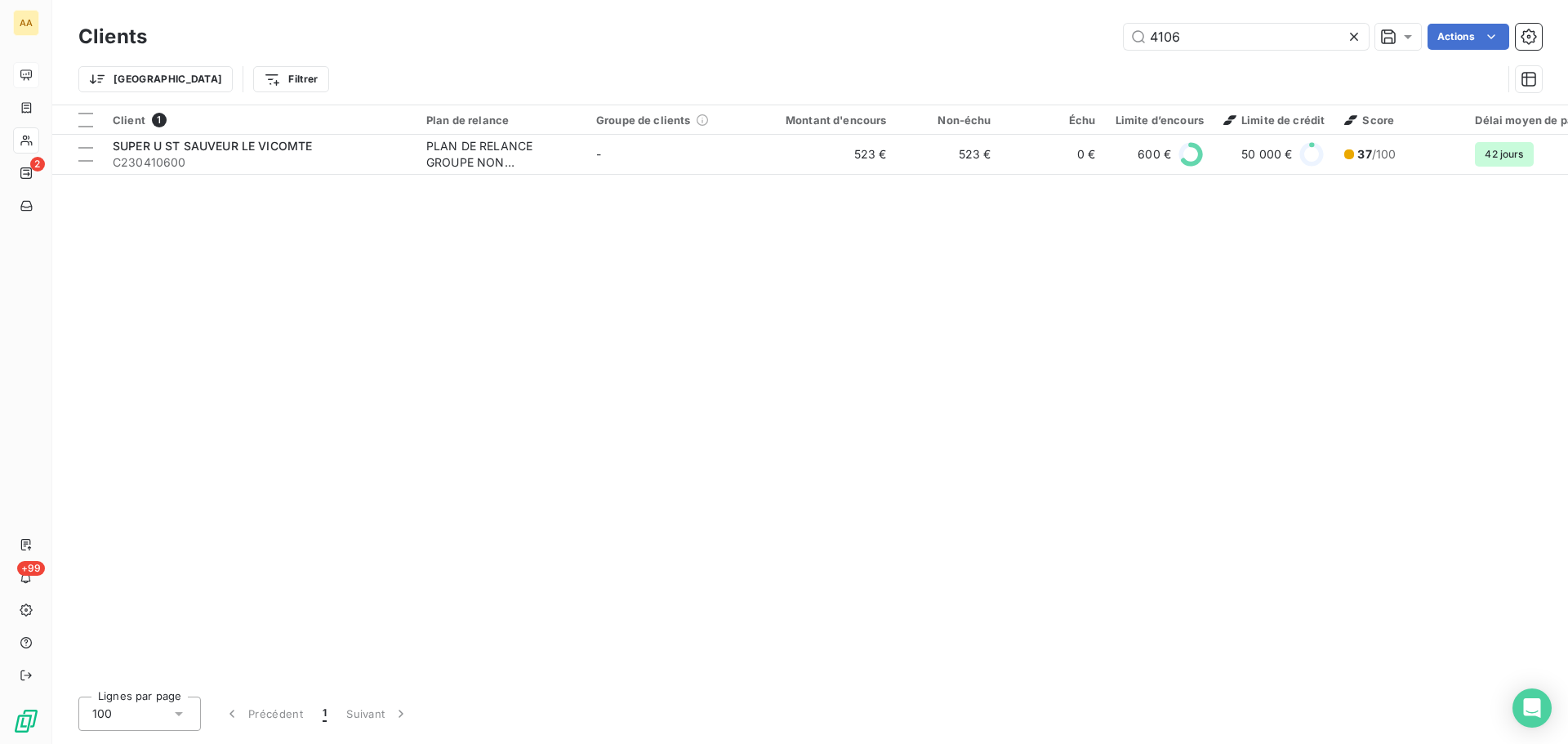
drag, startPoint x: 1218, startPoint y: 36, endPoint x: 757, endPoint y: 19, distance: 461.3
click at [782, 31] on div "4106 Actions" at bounding box center [854, 36] width 1376 height 26
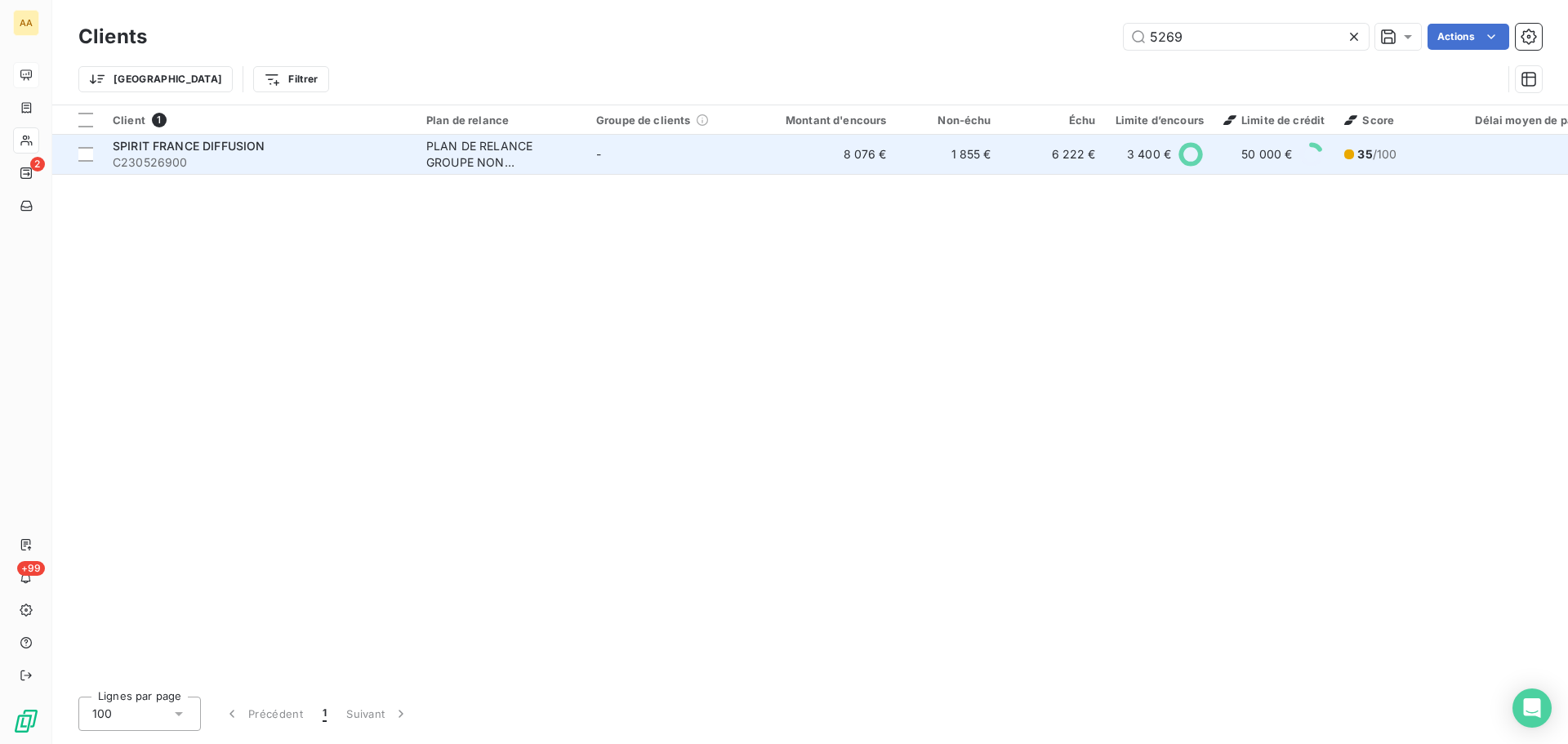
type input "5269"
click at [254, 165] on span "C230526900" at bounding box center [260, 162] width 294 height 16
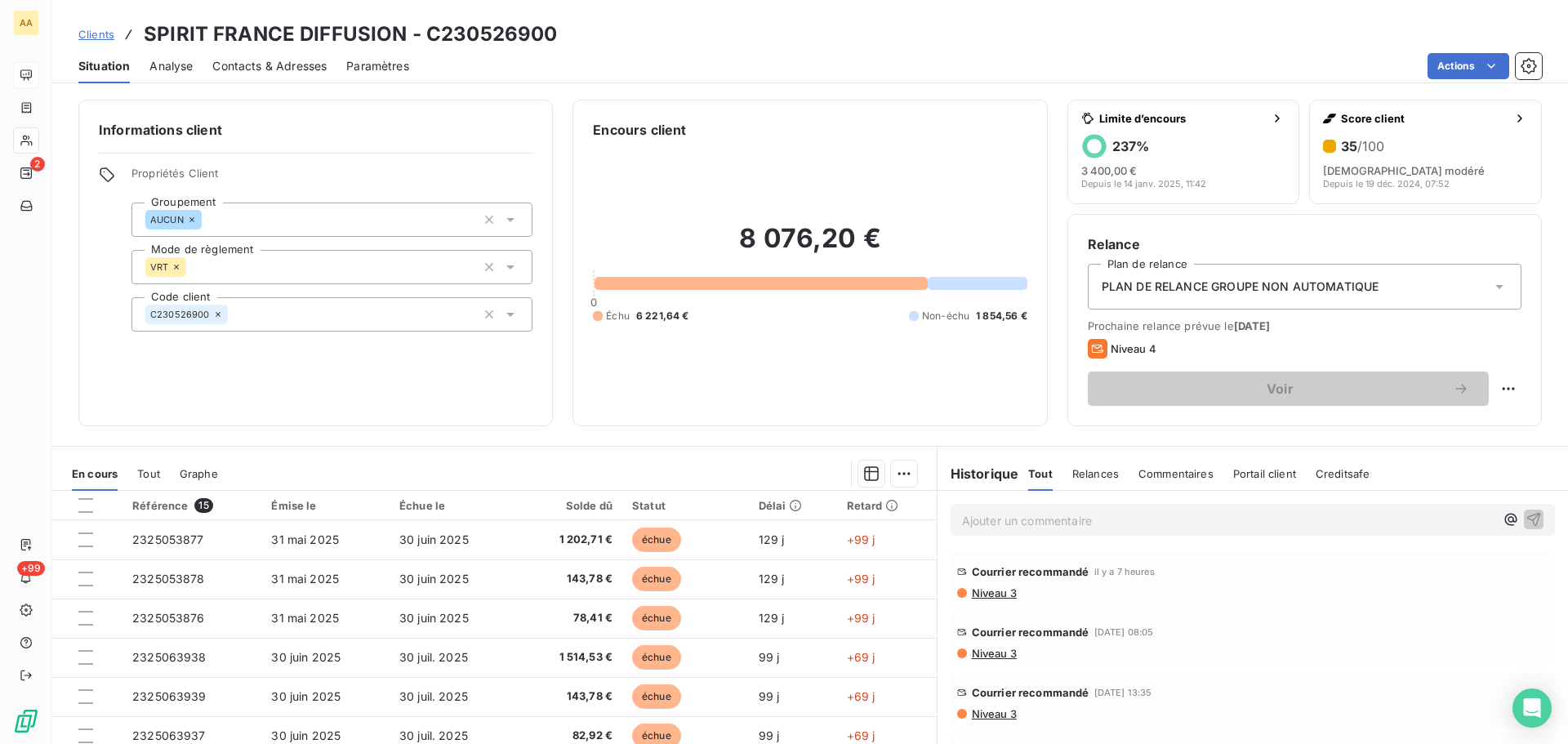
click at [1052, 522] on p "Ajouter un commentaire ﻿" at bounding box center [1229, 521] width 533 height 21
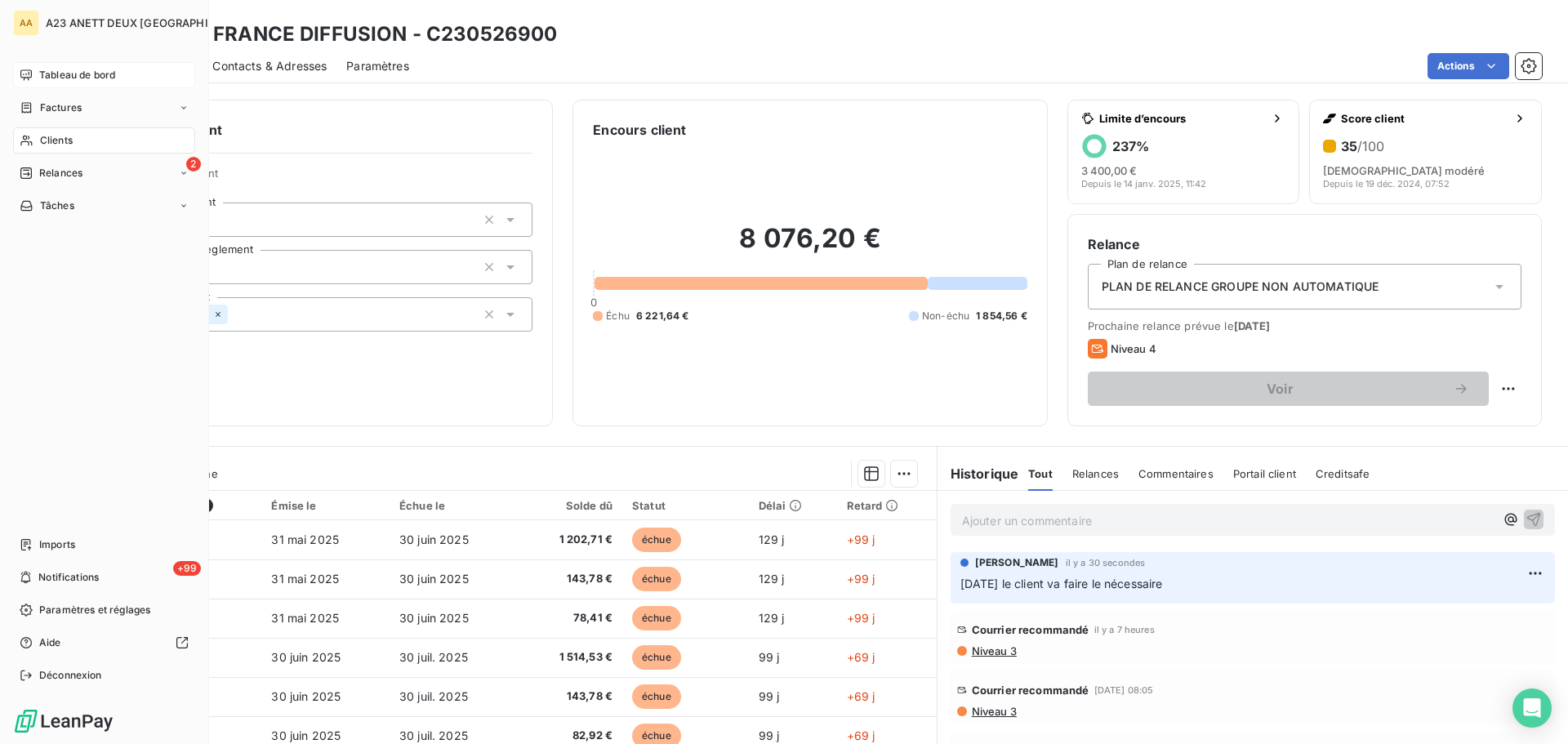
drag, startPoint x: 55, startPoint y: 137, endPoint x: 62, endPoint y: 142, distance: 8.6
click at [55, 138] on span "Clients" at bounding box center [56, 140] width 33 height 15
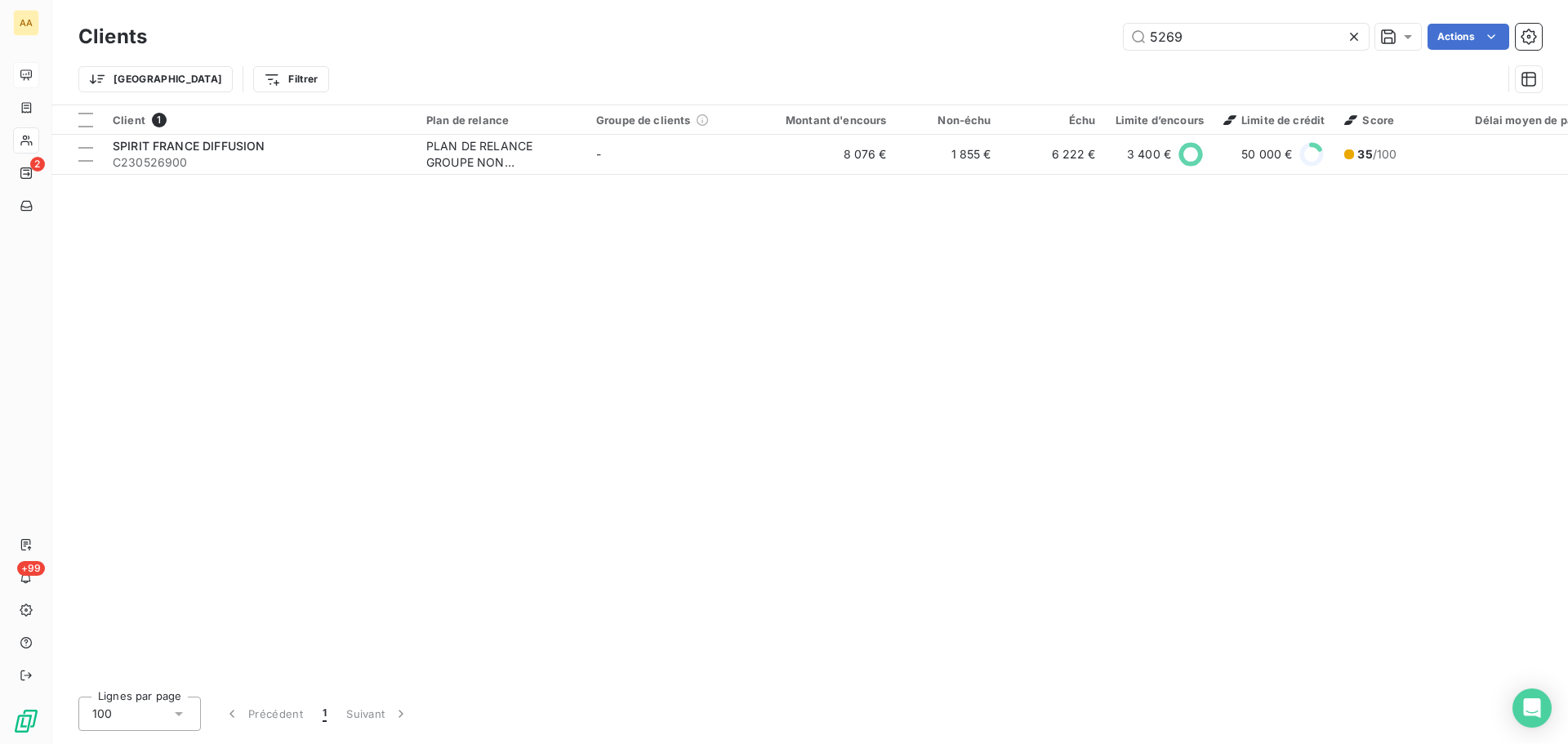
drag, startPoint x: 1231, startPoint y: 46, endPoint x: 1006, endPoint y: 67, distance: 226.0
click at [1020, 67] on div "Clients 5269 Actions Trier Filtrer" at bounding box center [810, 62] width 1464 height 85
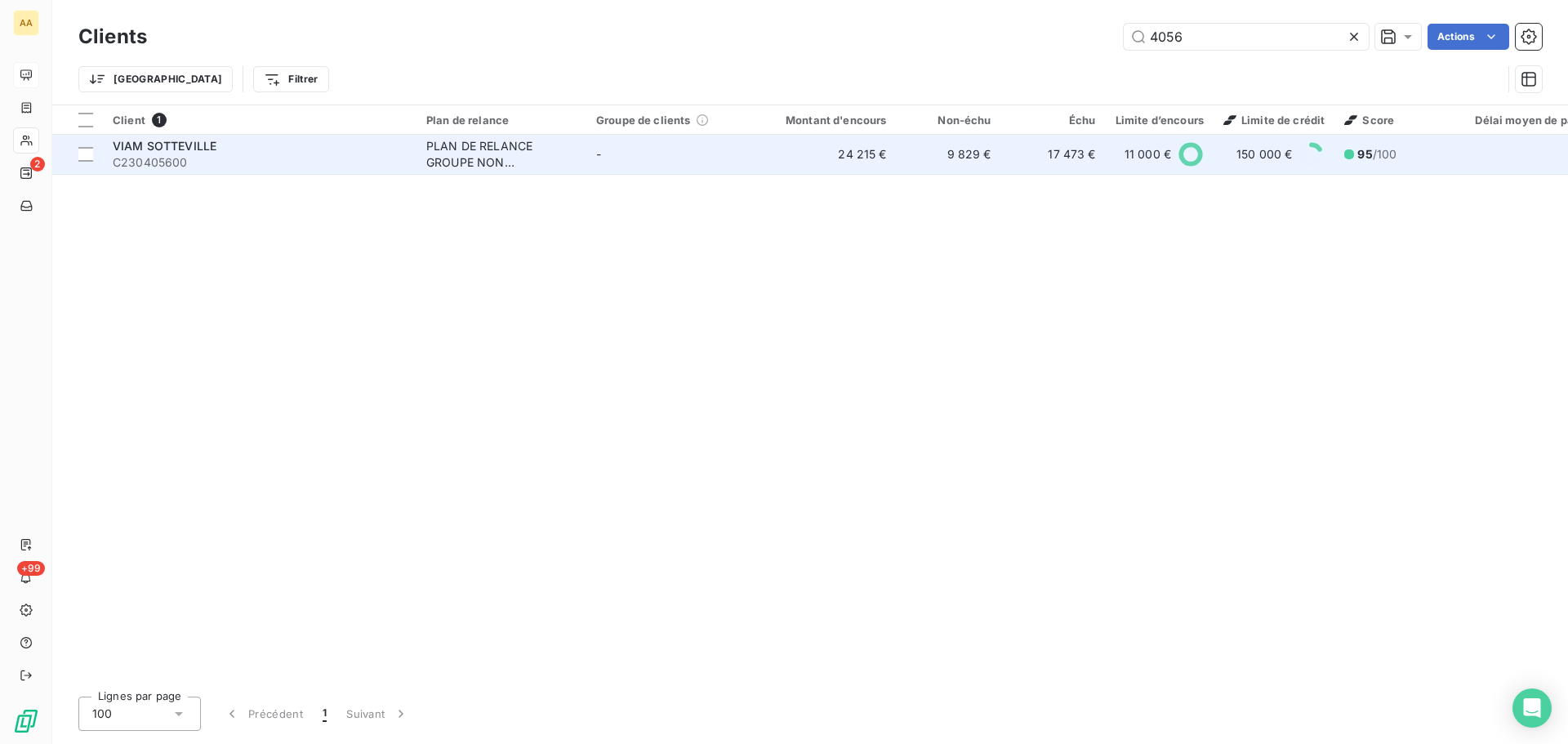
type input "4056"
click at [232, 149] on div "VIAM SOTTEVILLE" at bounding box center [260, 146] width 294 height 16
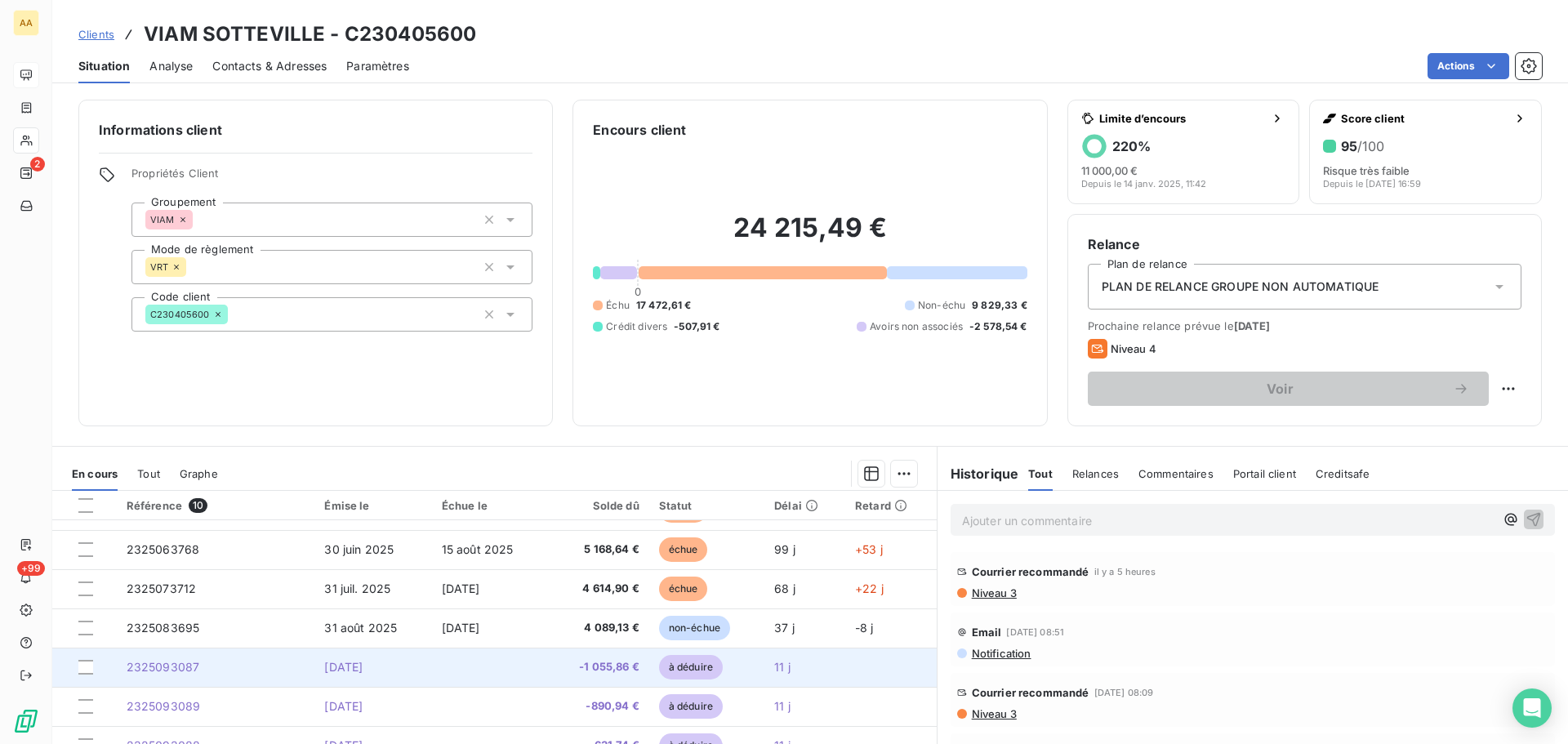
scroll to position [26, 0]
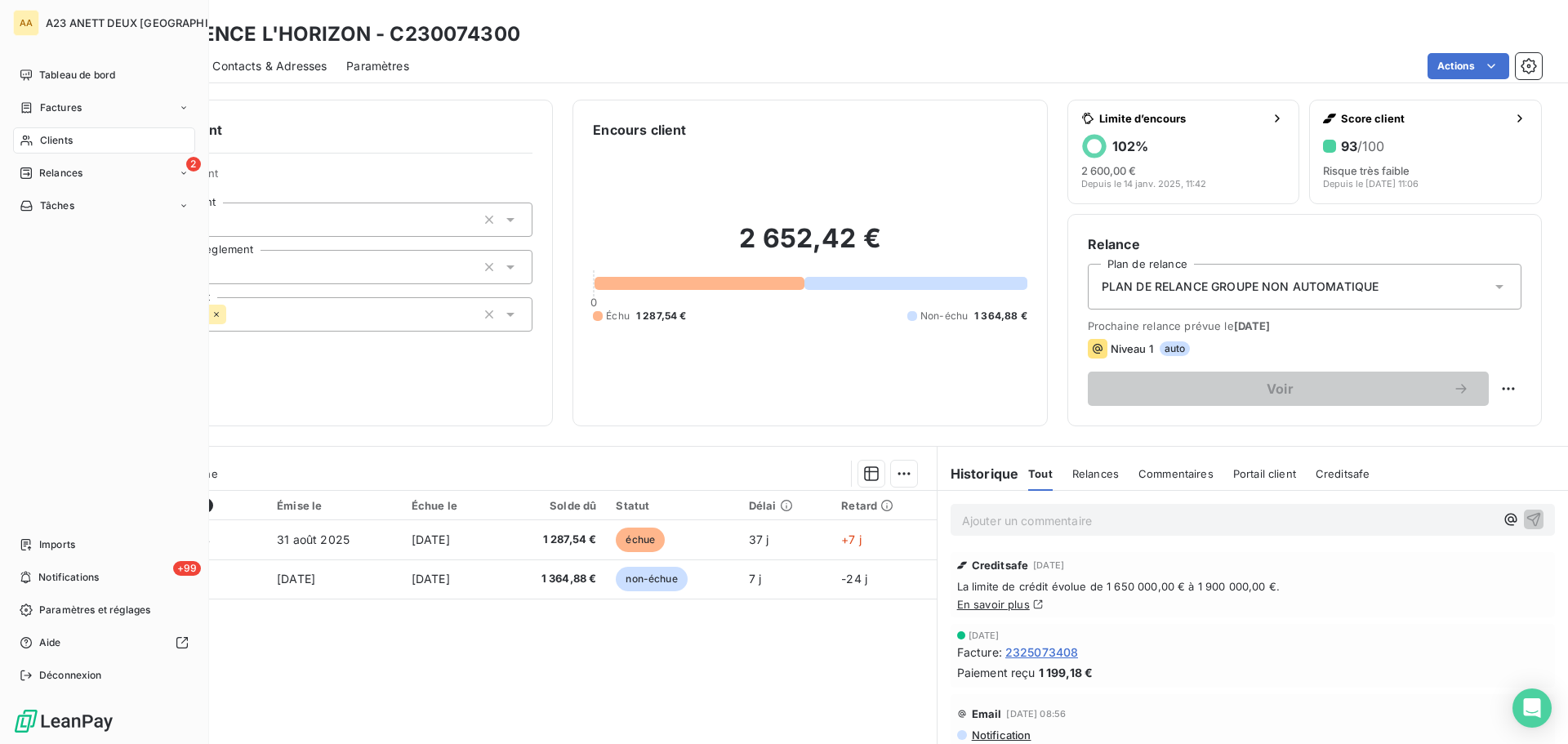
click at [48, 142] on span "Clients" at bounding box center [56, 140] width 33 height 15
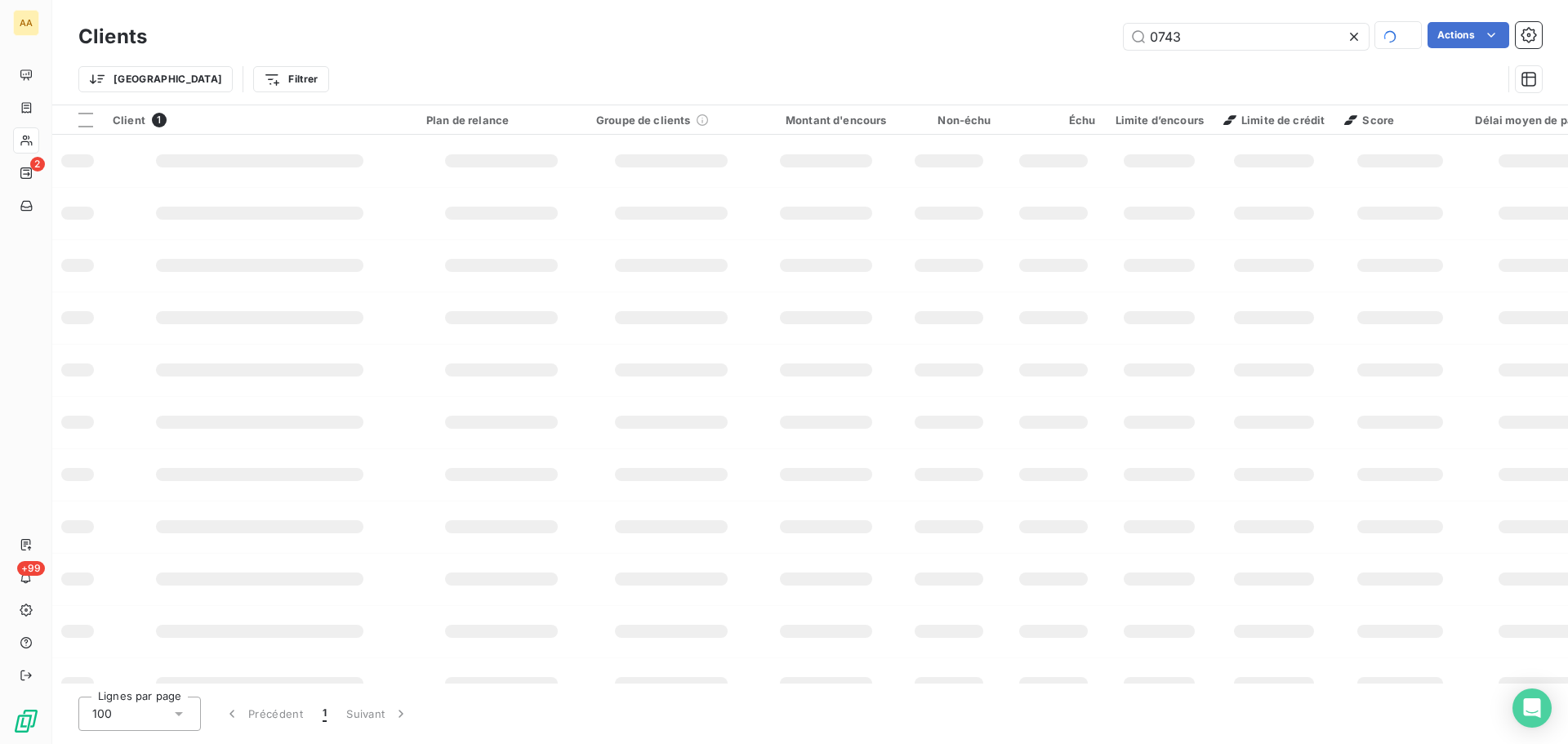
drag, startPoint x: 1198, startPoint y: 41, endPoint x: 1121, endPoint y: 48, distance: 77.3
click at [1124, 48] on input "0743" at bounding box center [1247, 36] width 245 height 26
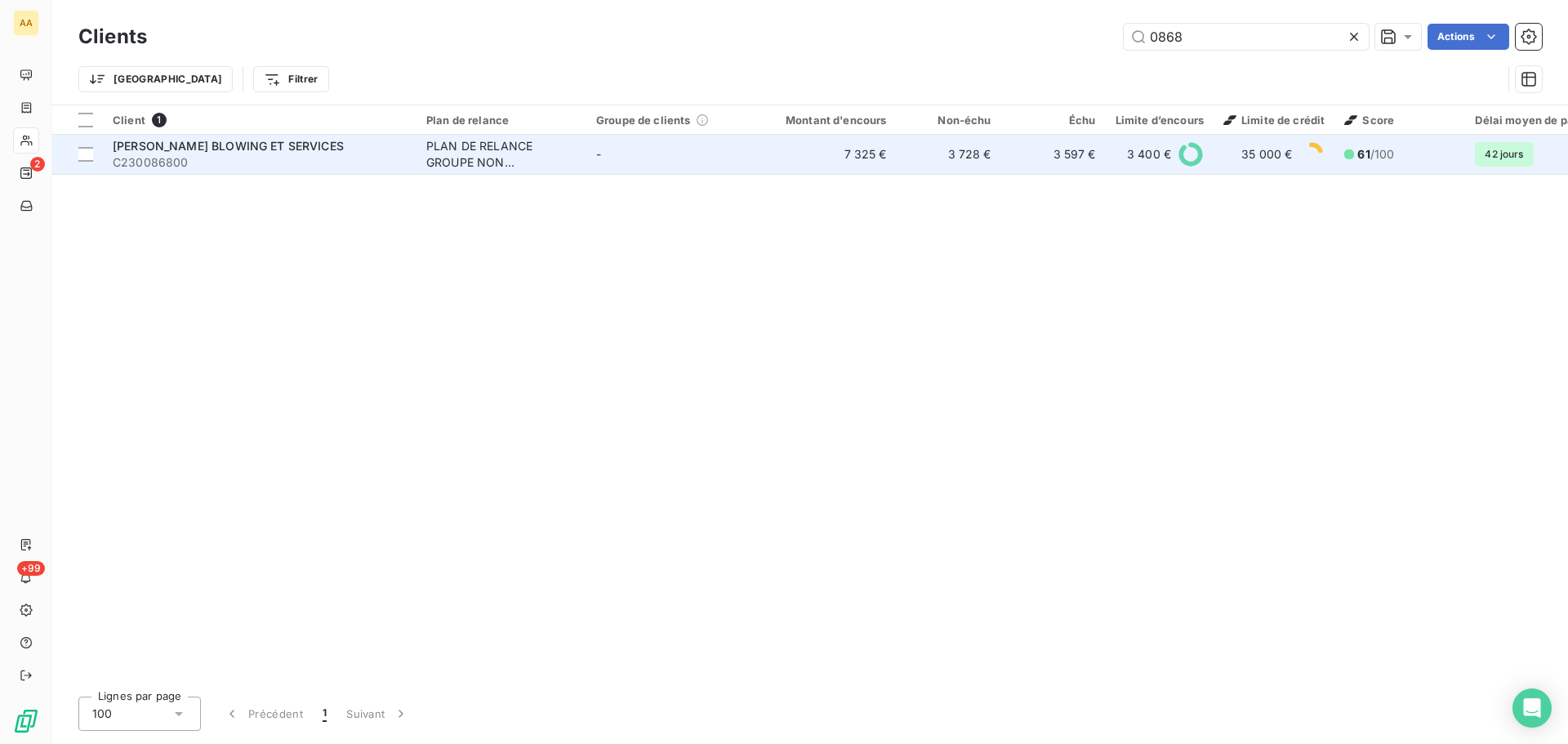
type input "0868"
click at [242, 147] on span "SIDEL BLOWING ET SERVICES" at bounding box center [228, 146] width 231 height 14
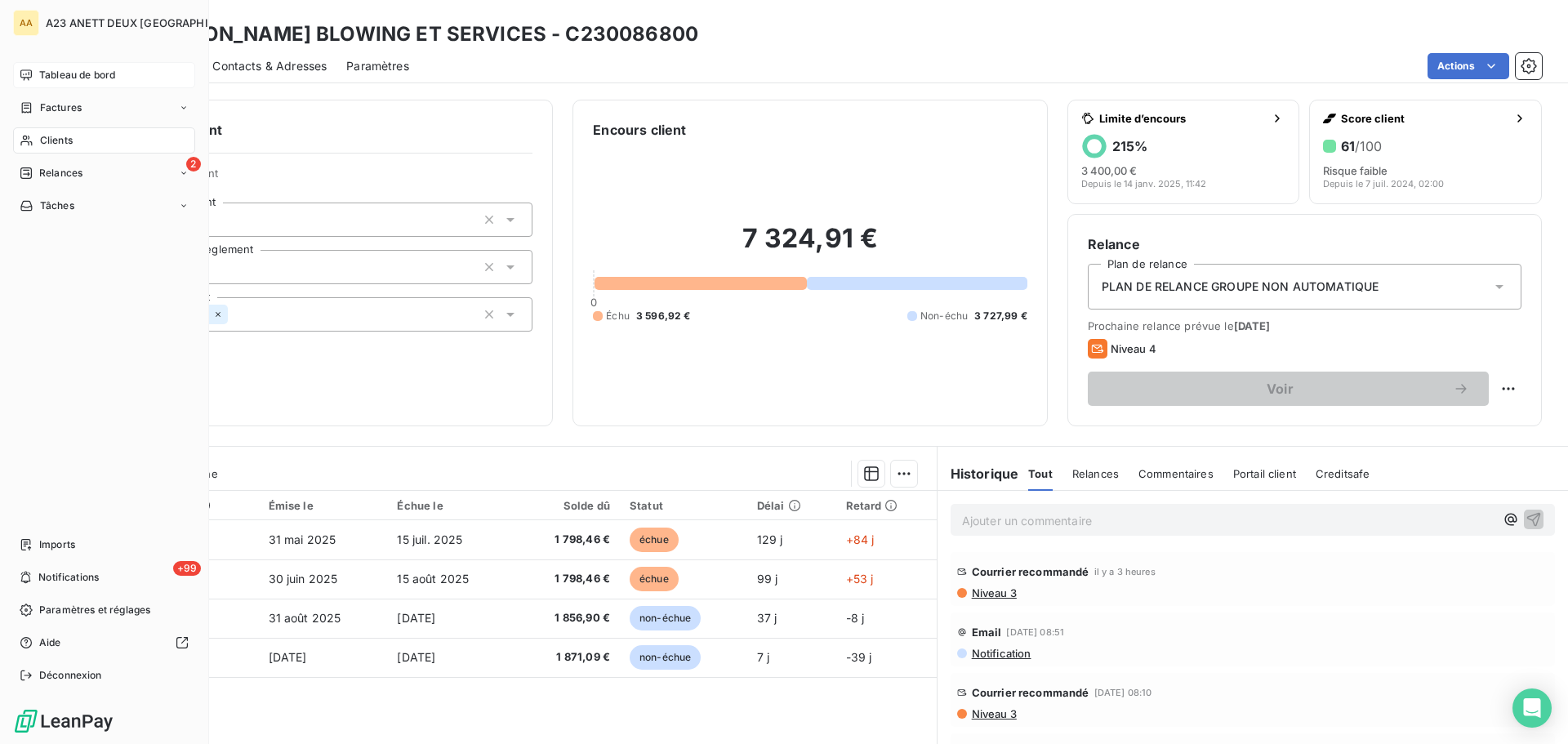
click at [55, 74] on span "Tableau de bord" at bounding box center [77, 76] width 76 height 15
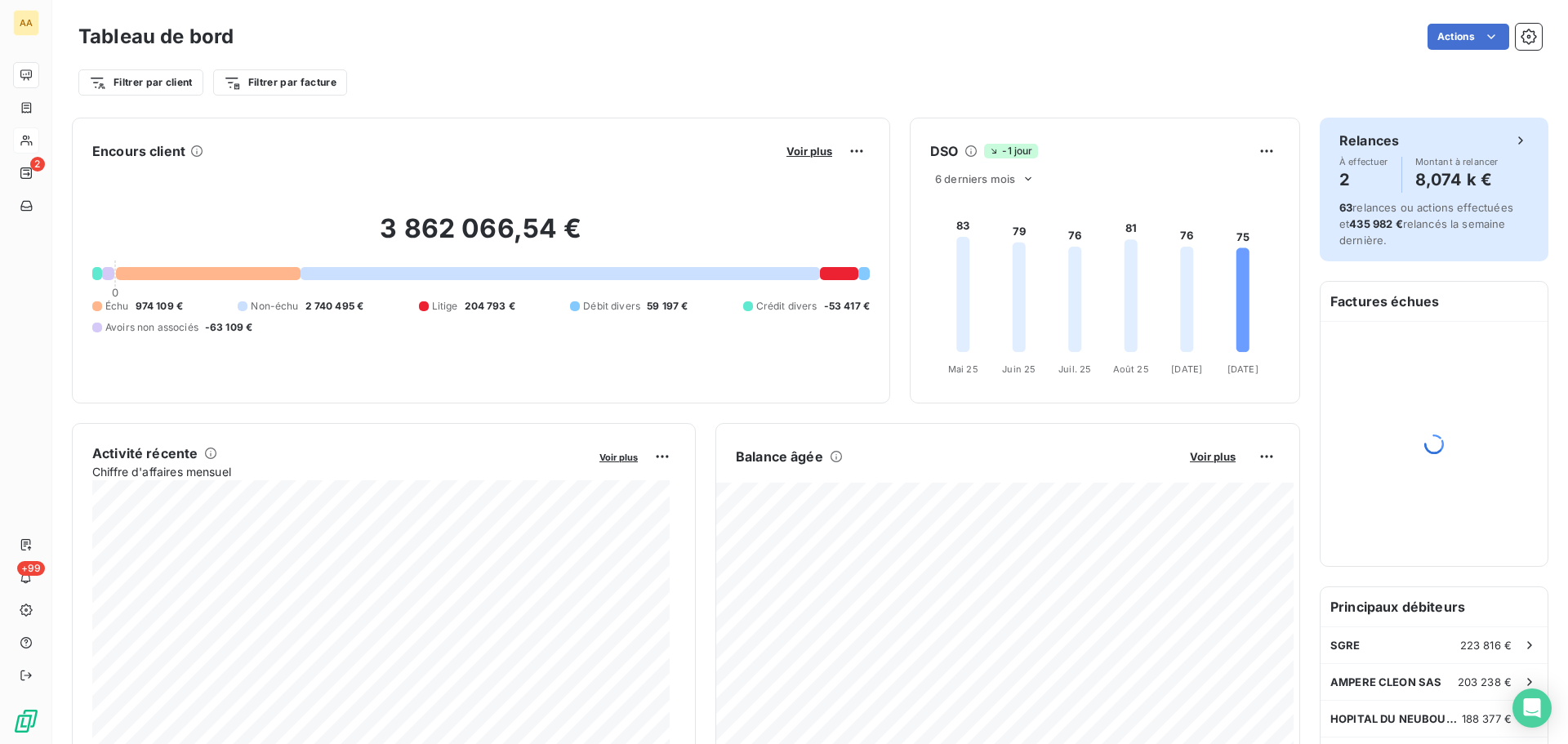
click at [1518, 138] on icon at bounding box center [1520, 140] width 4 height 7
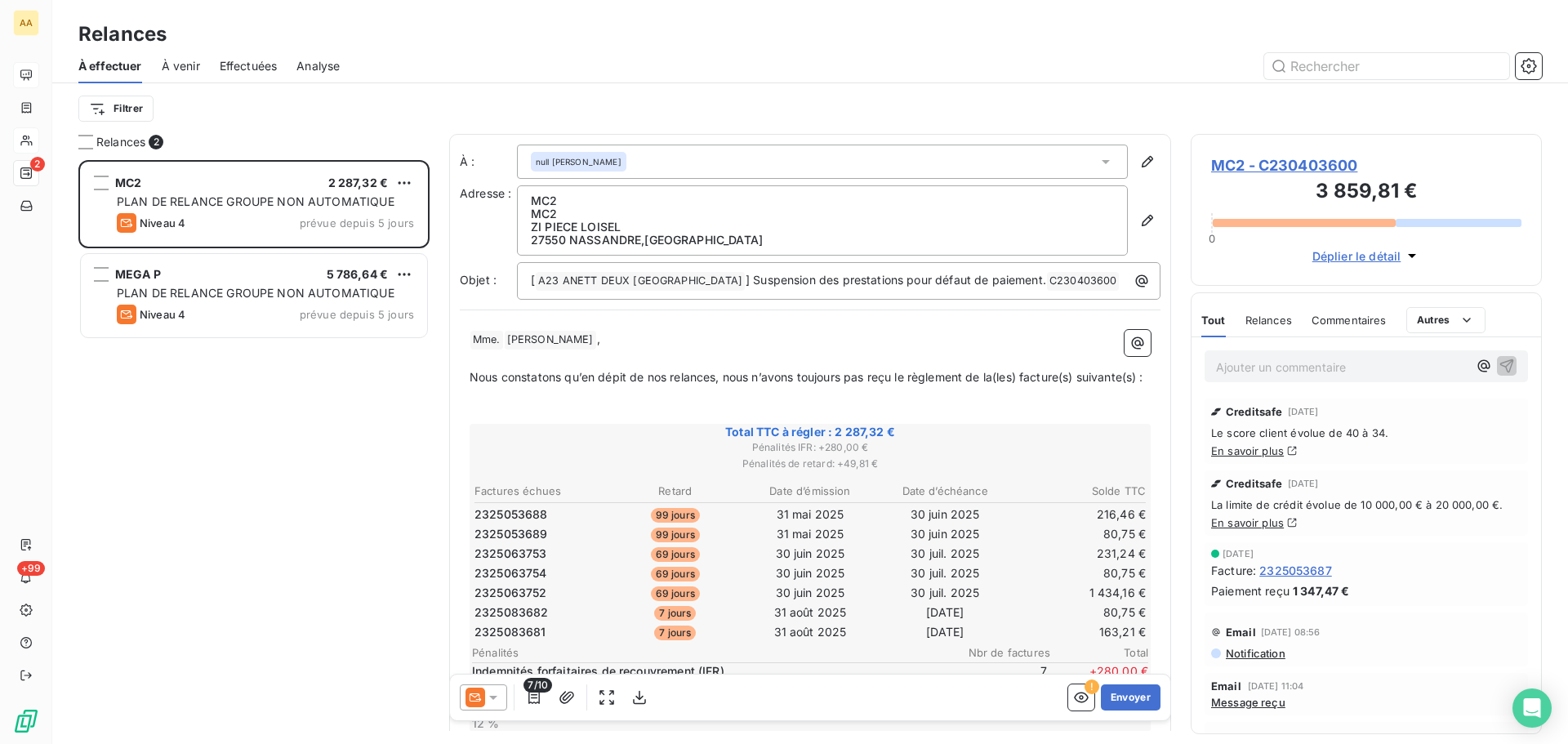
scroll to position [13, 13]
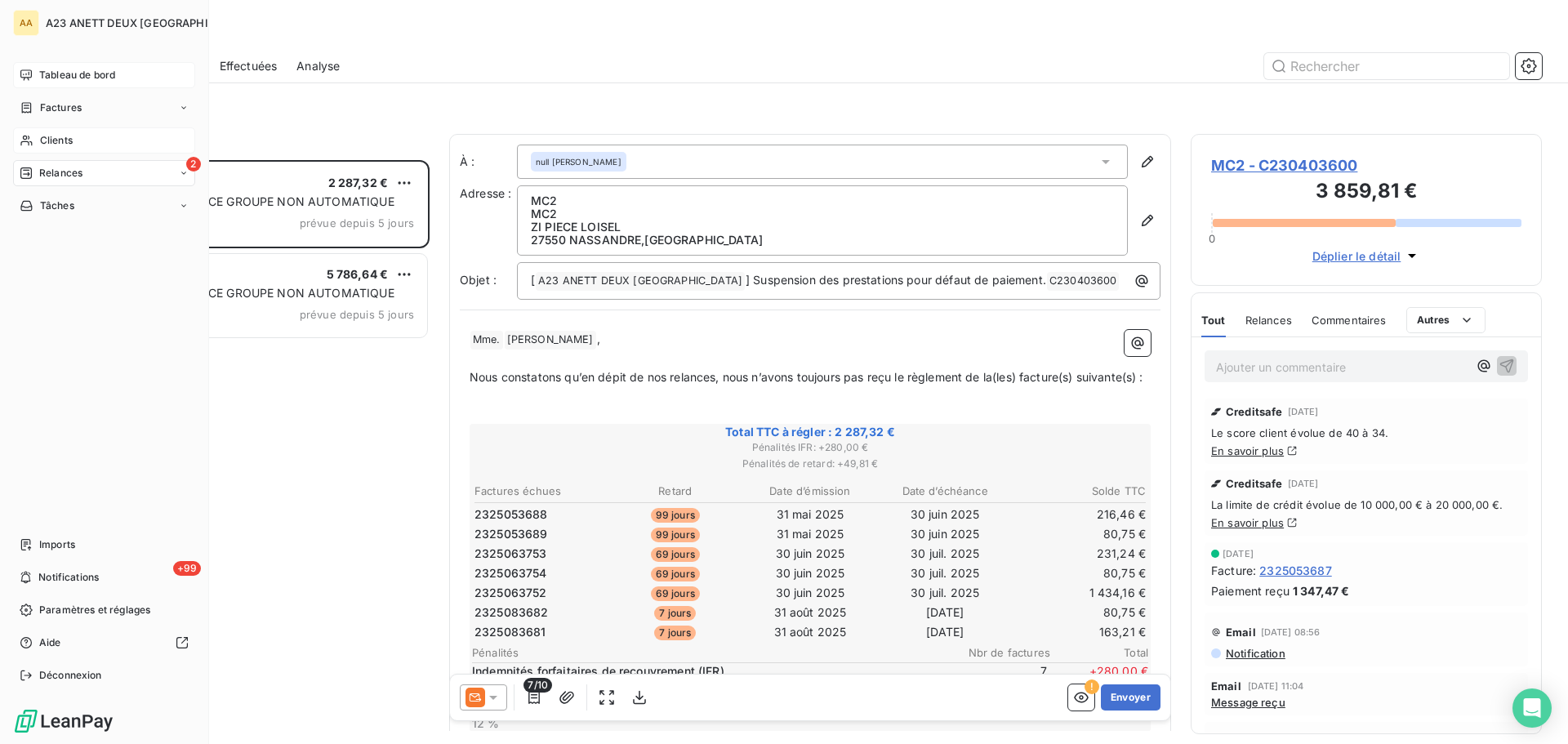
click at [76, 139] on div "Clients" at bounding box center [104, 140] width 182 height 26
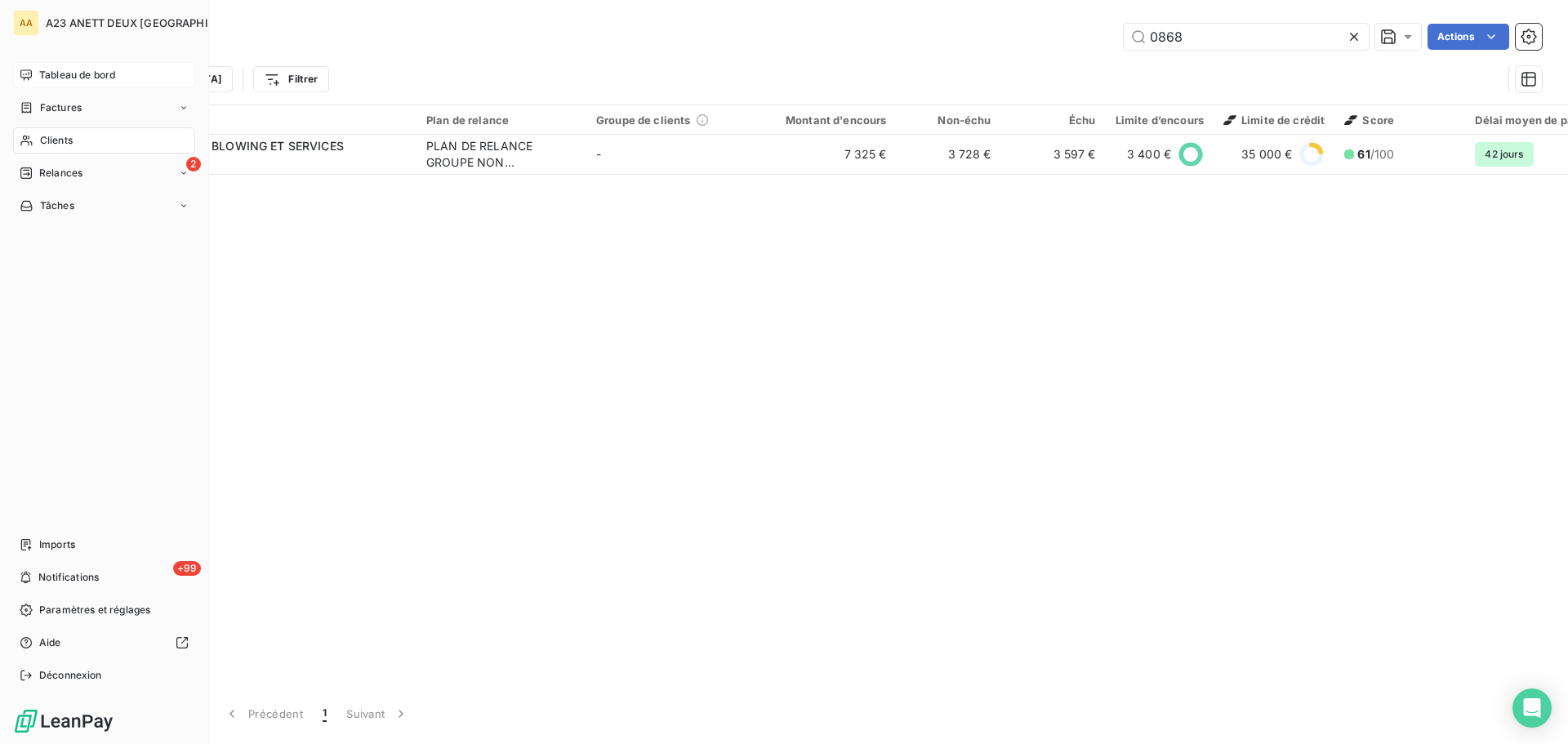
click at [78, 72] on span "Tableau de bord" at bounding box center [77, 76] width 76 height 15
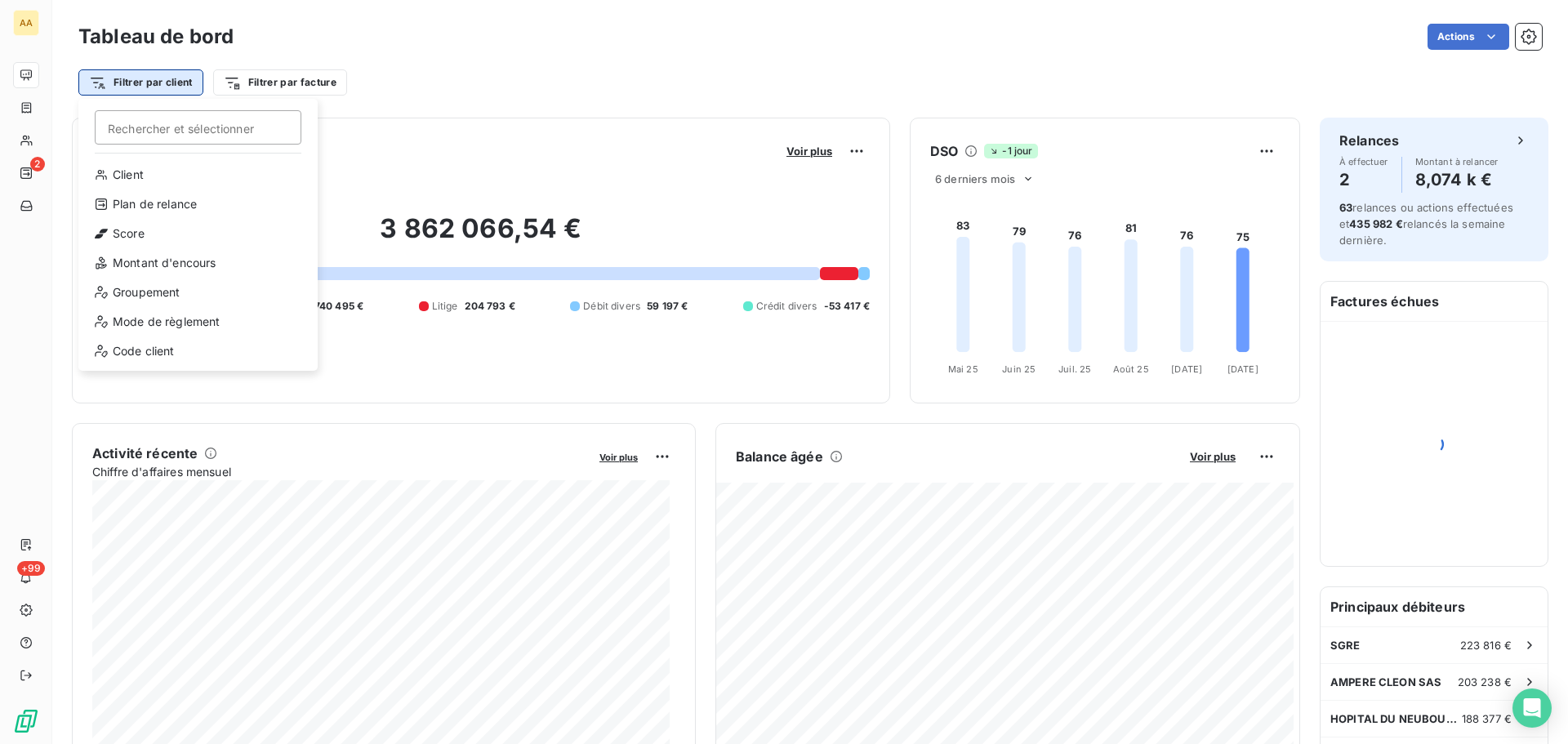
click at [139, 81] on html "AA 2 +99 Tableau de bord Actions Filtrer par client Rechercher et sélectionner …" at bounding box center [784, 372] width 1568 height 744
click at [160, 264] on div "Montant d'encours" at bounding box center [198, 263] width 226 height 26
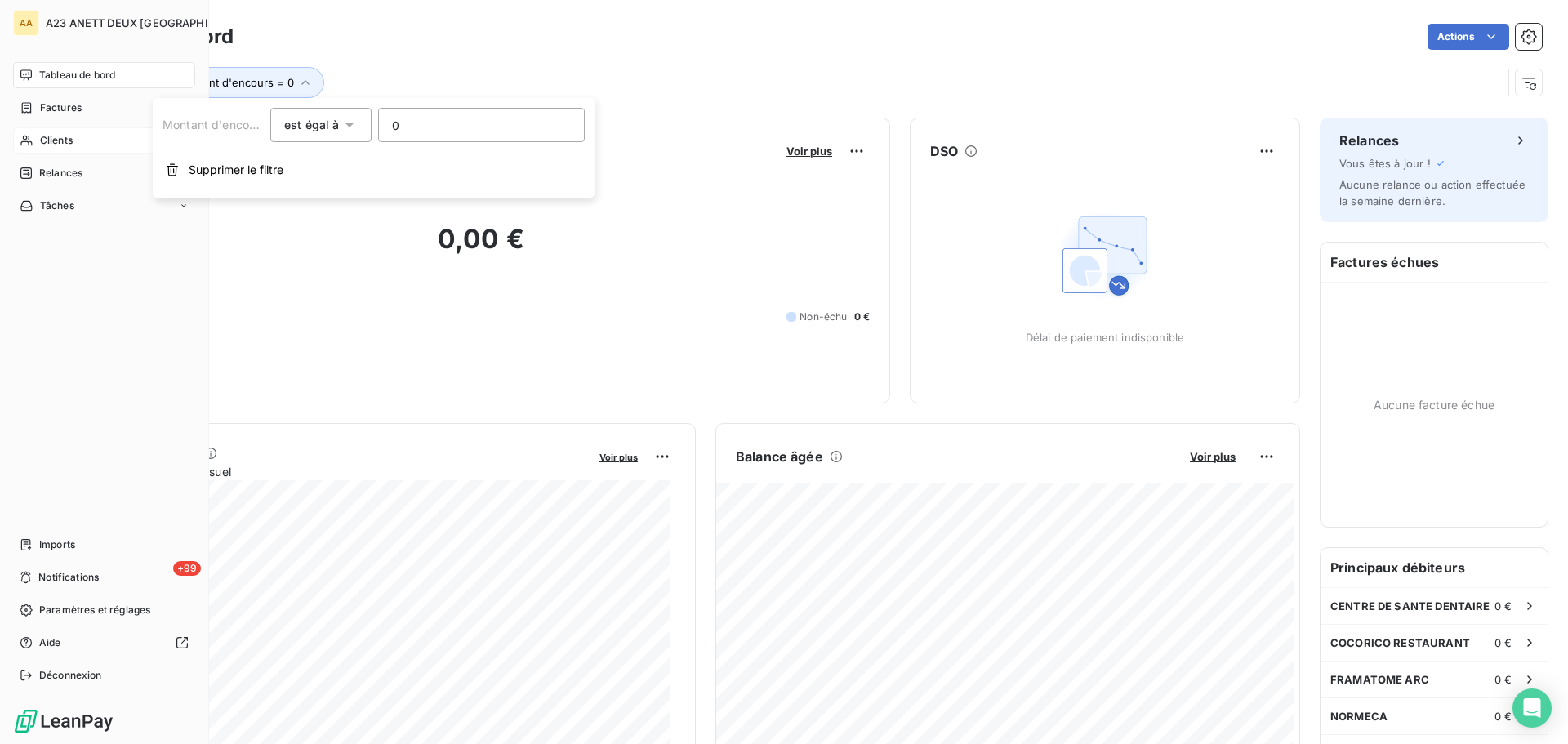
click at [53, 135] on span "Clients" at bounding box center [56, 140] width 33 height 15
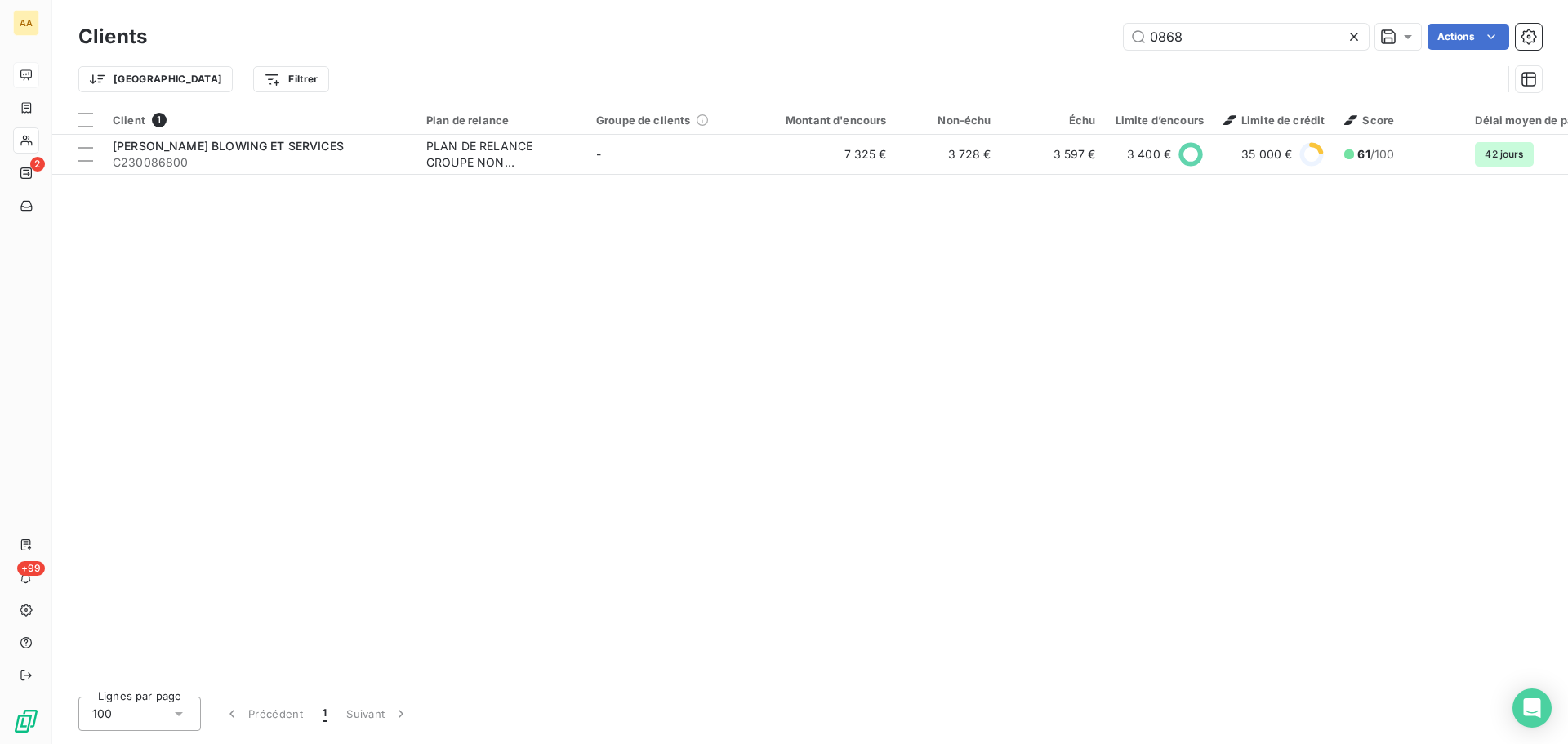
drag, startPoint x: 1212, startPoint y: 47, endPoint x: 1055, endPoint y: 36, distance: 157.4
click at [1108, 43] on div "0868 Actions" at bounding box center [854, 36] width 1376 height 26
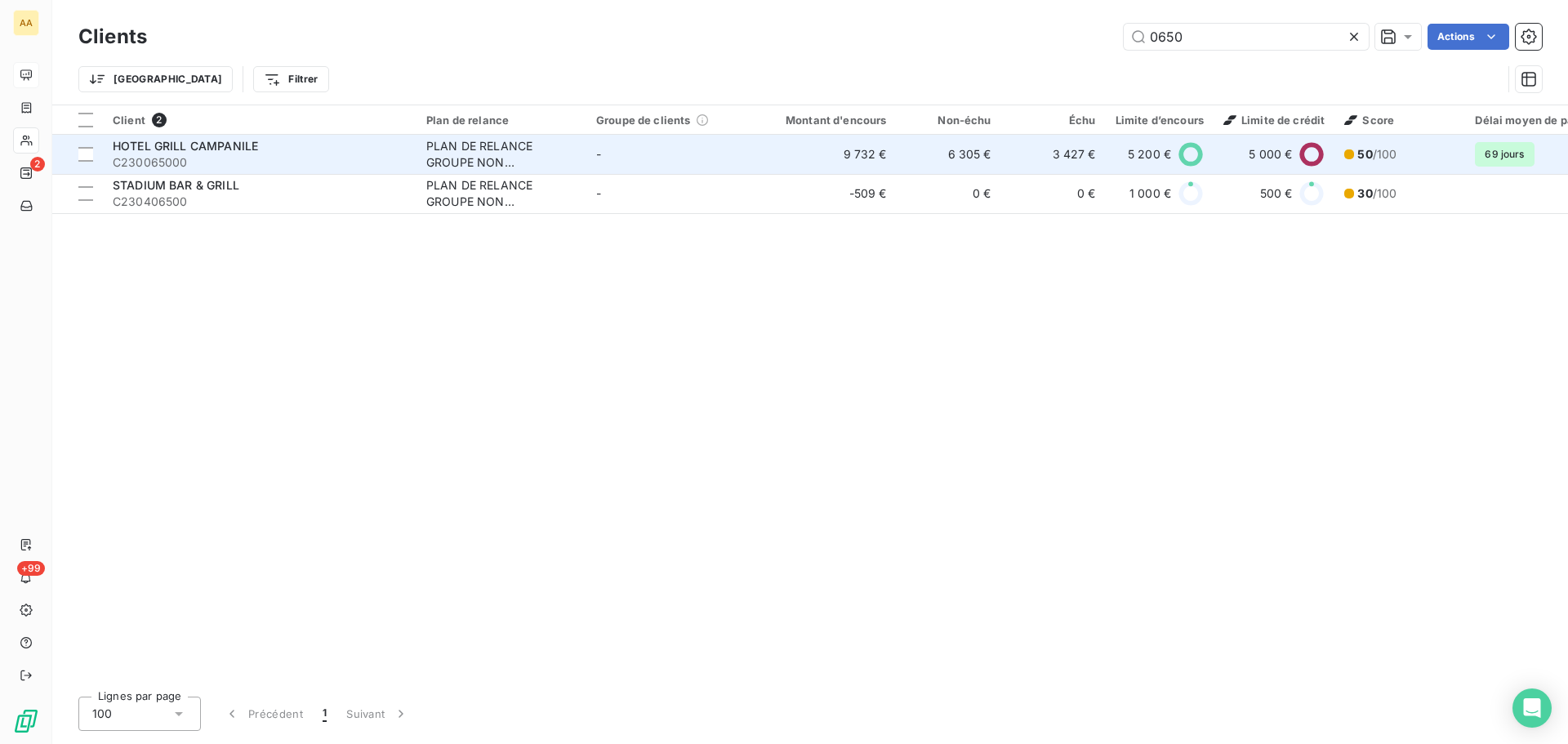
type input "0650"
click at [295, 154] on span "C230065000" at bounding box center [260, 162] width 294 height 16
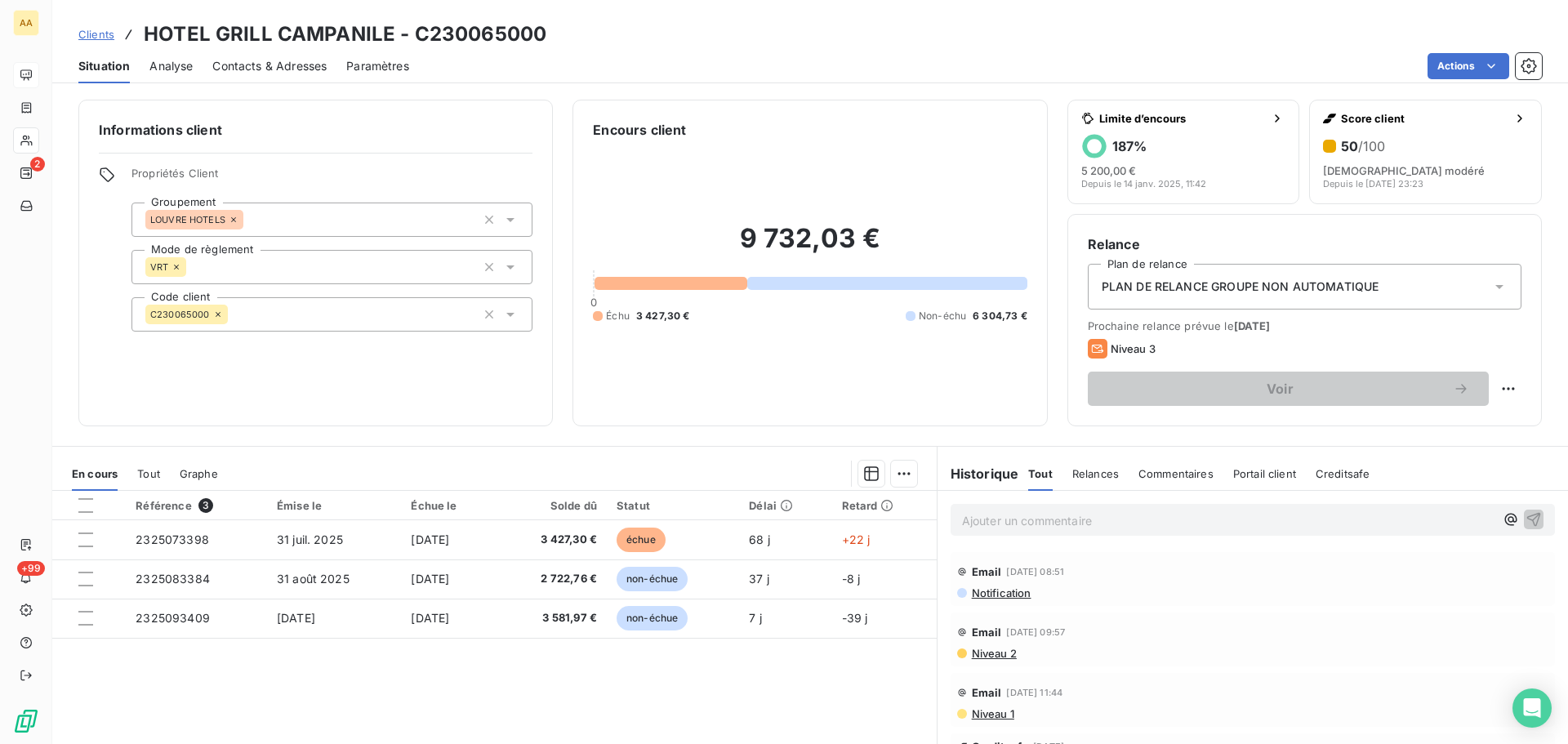
click at [1147, 516] on p "Ajouter un commentaire ﻿" at bounding box center [1229, 521] width 533 height 21
click at [1526, 517] on icon "button" at bounding box center [1533, 518] width 16 height 16
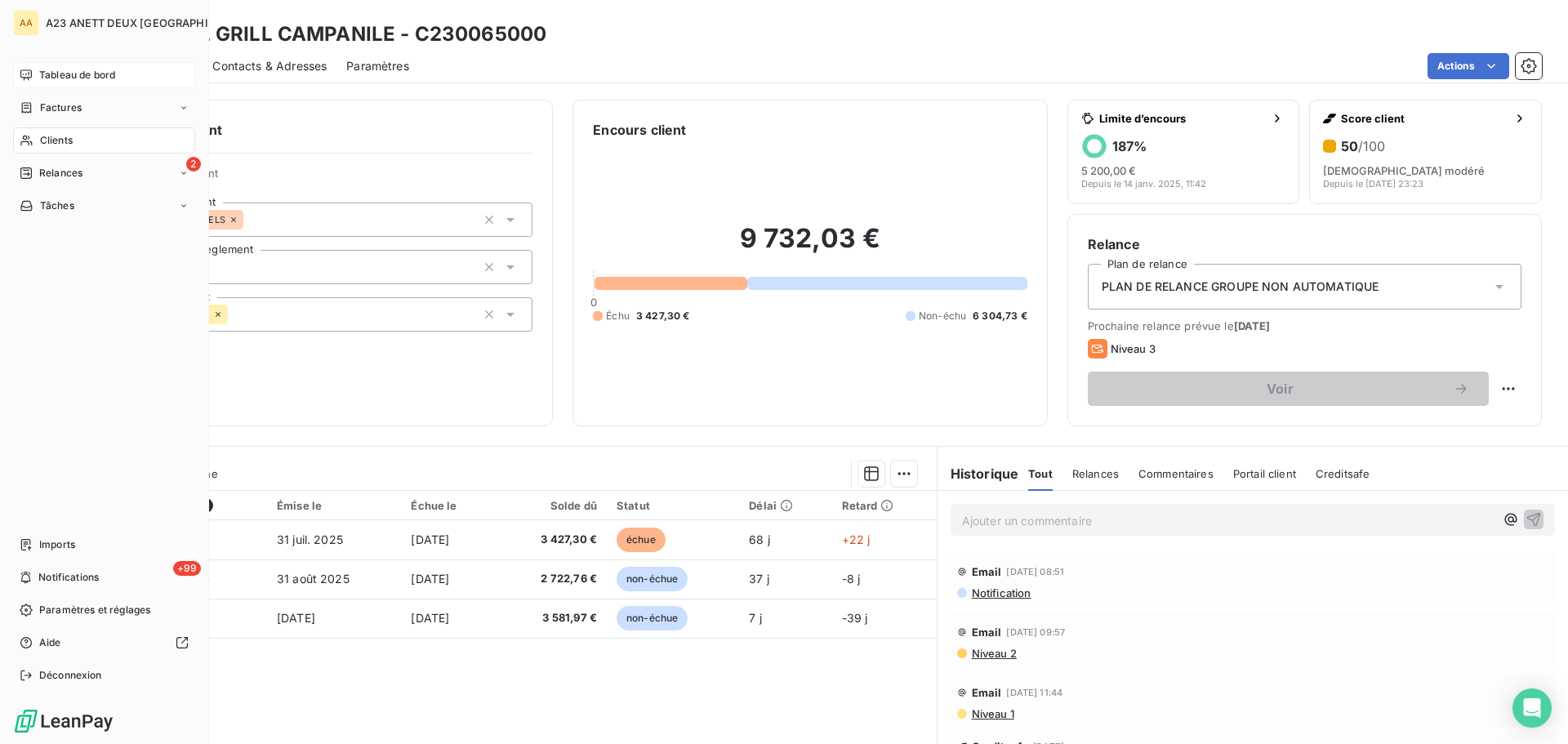
click at [77, 148] on div "Clients" at bounding box center [104, 140] width 182 height 26
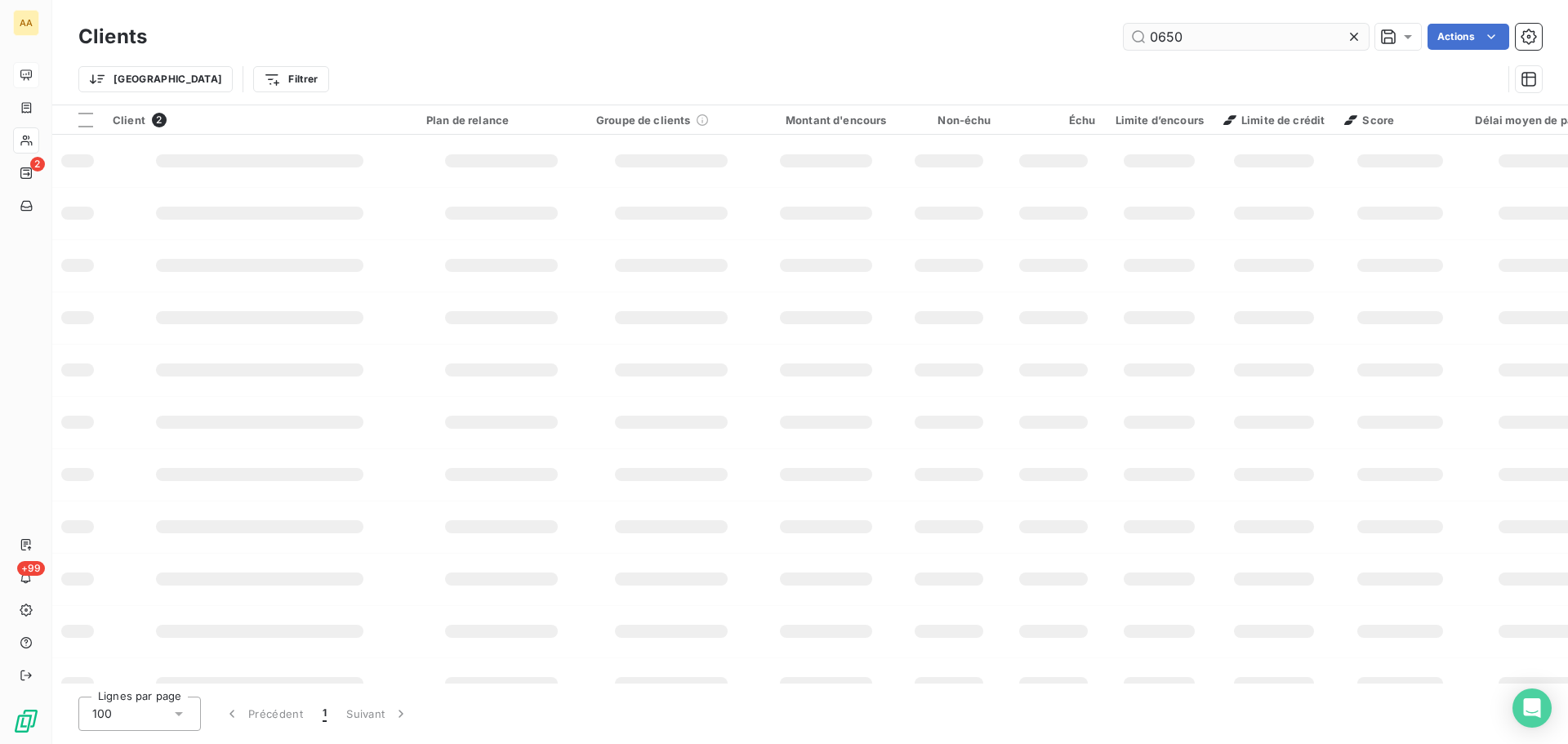
click at [1210, 40] on input "0650" at bounding box center [1247, 36] width 245 height 26
drag, startPoint x: 1188, startPoint y: 41, endPoint x: 1009, endPoint y: 49, distance: 179.2
click at [1079, 50] on div "Clients 0650 Actions" at bounding box center [810, 36] width 1464 height 35
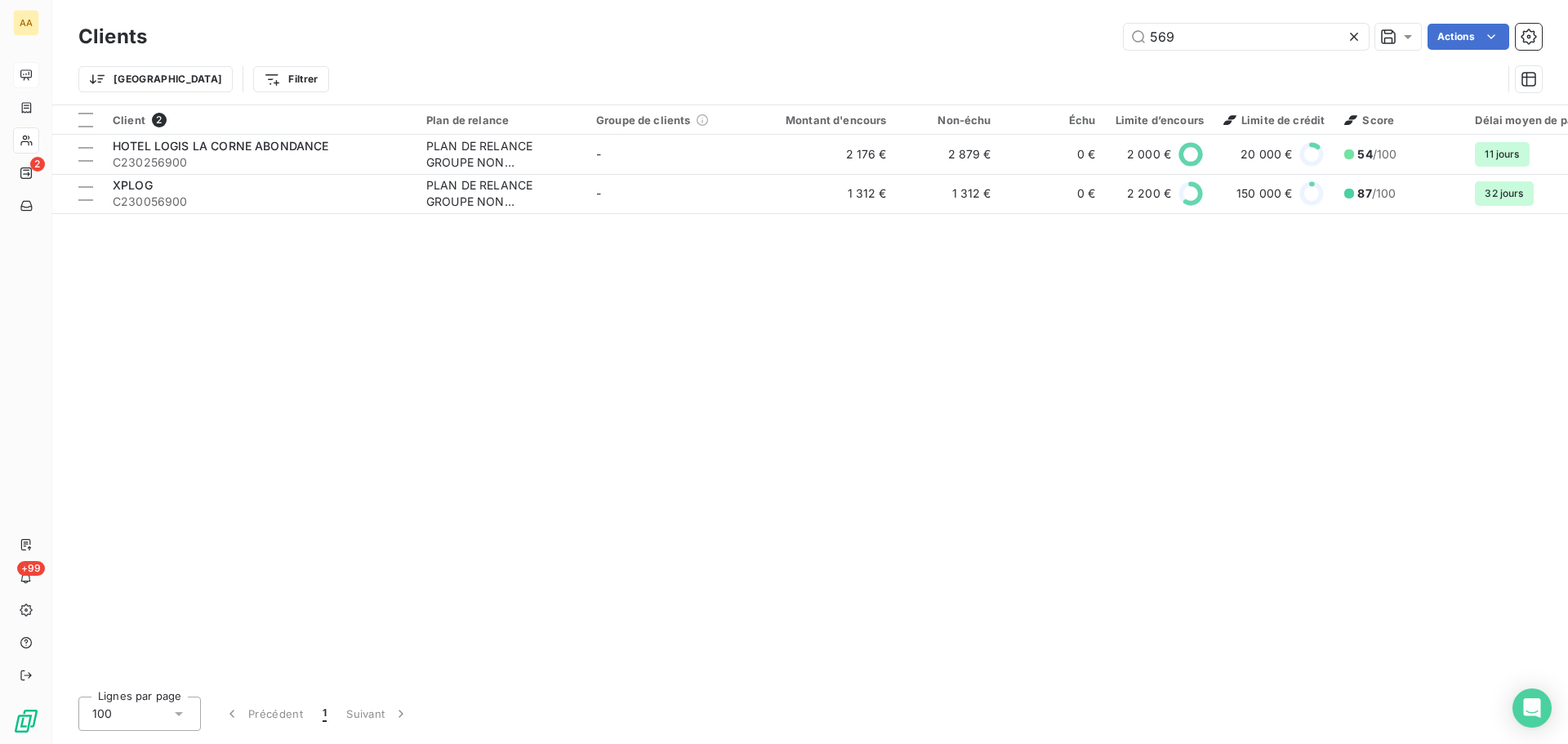
drag, startPoint x: 1183, startPoint y: 27, endPoint x: 1016, endPoint y: 7, distance: 168.2
click at [1046, 22] on div "Clients 569 Actions" at bounding box center [810, 36] width 1464 height 35
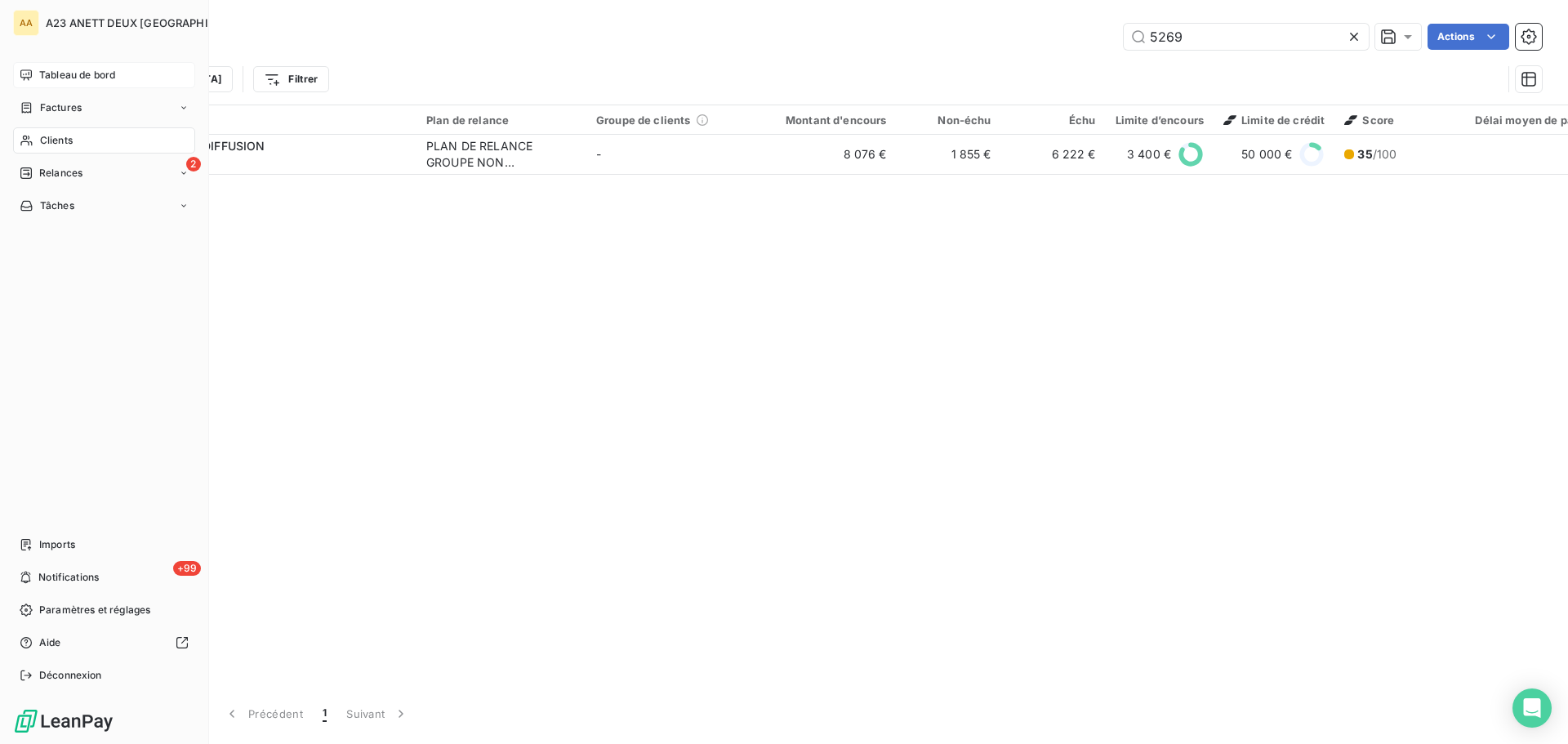
type input "5269"
click at [178, 128] on div "Clients" at bounding box center [104, 140] width 182 height 26
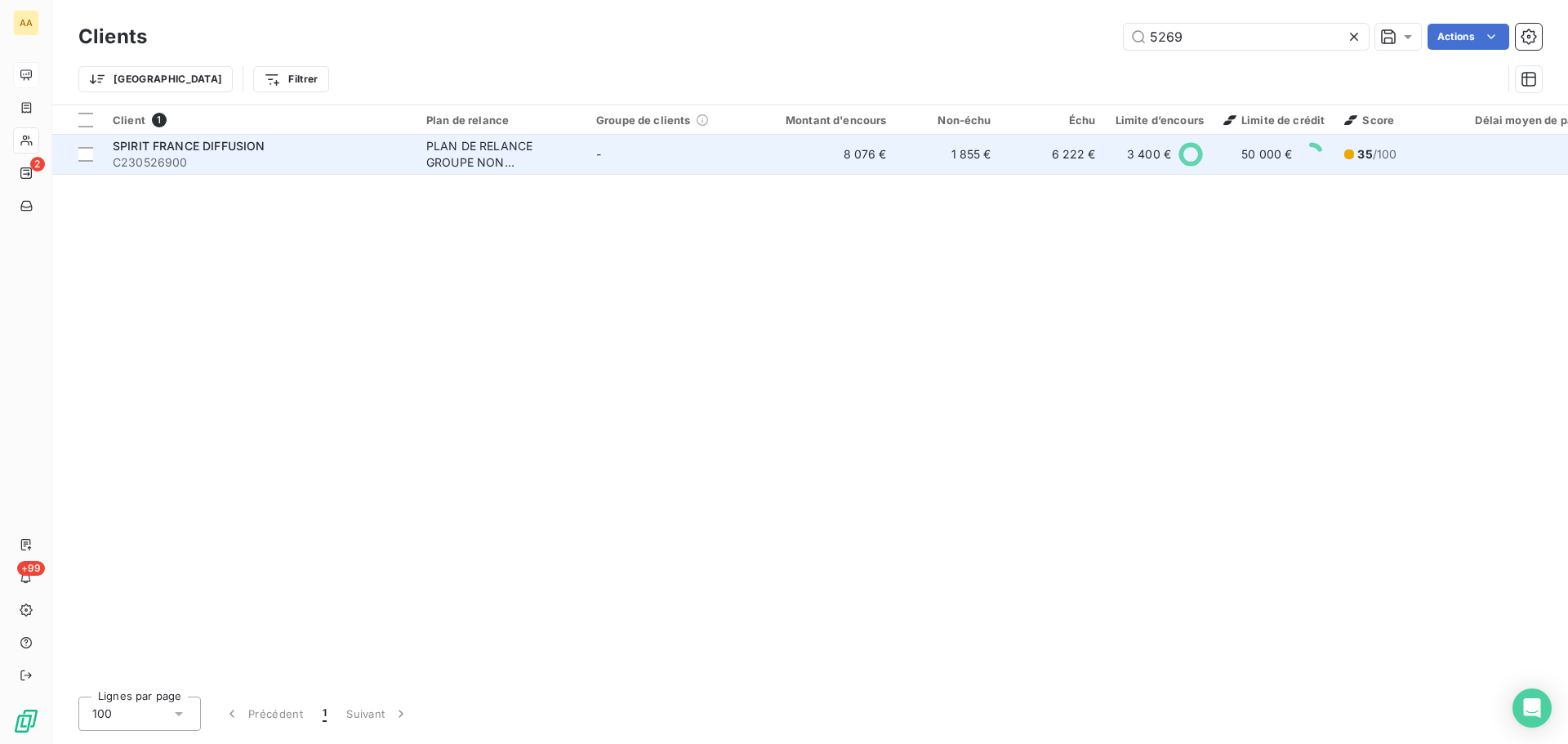
click at [281, 147] on div "SPIRIT FRANCE DIFFUSION" at bounding box center [260, 146] width 294 height 16
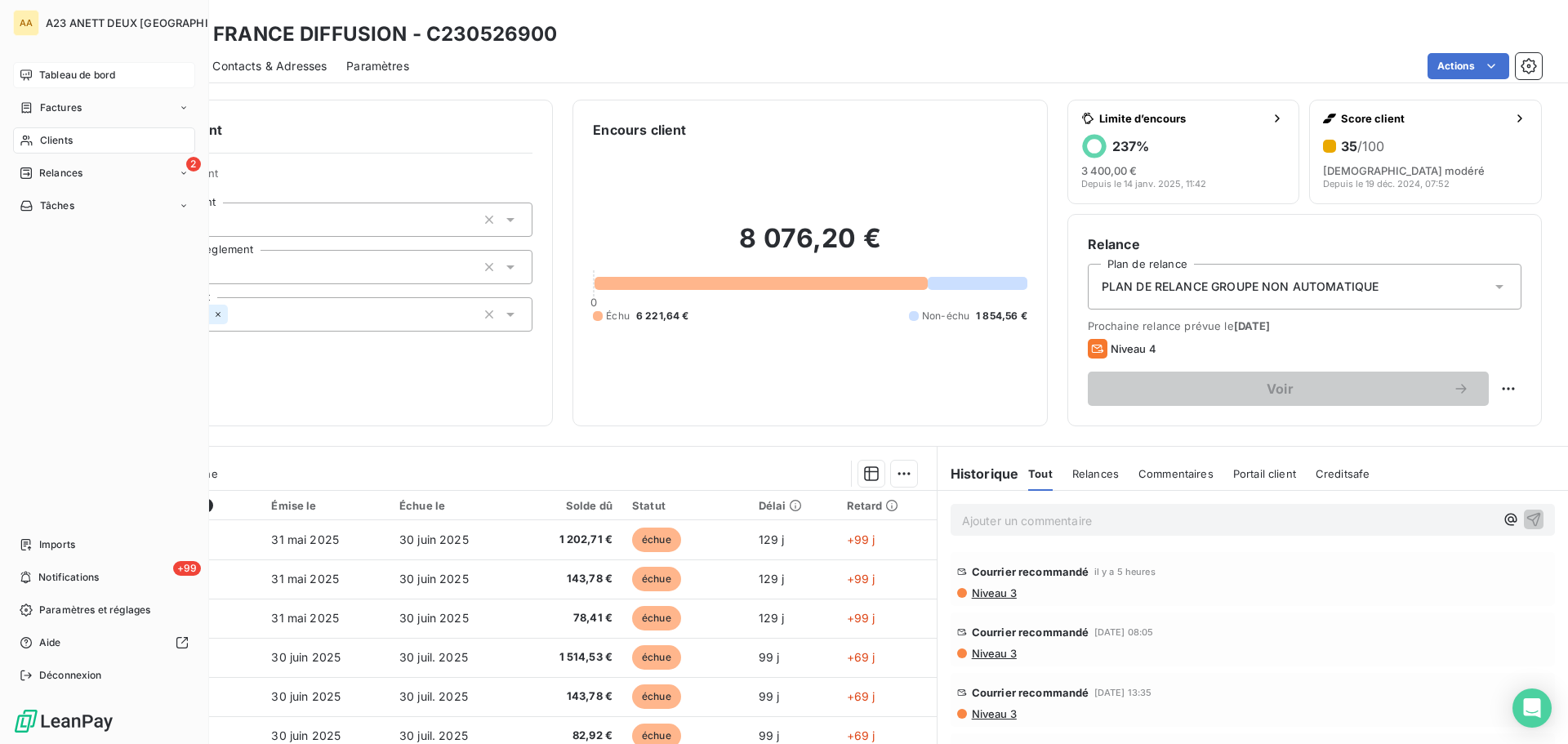
click at [56, 142] on span "Clients" at bounding box center [56, 140] width 33 height 15
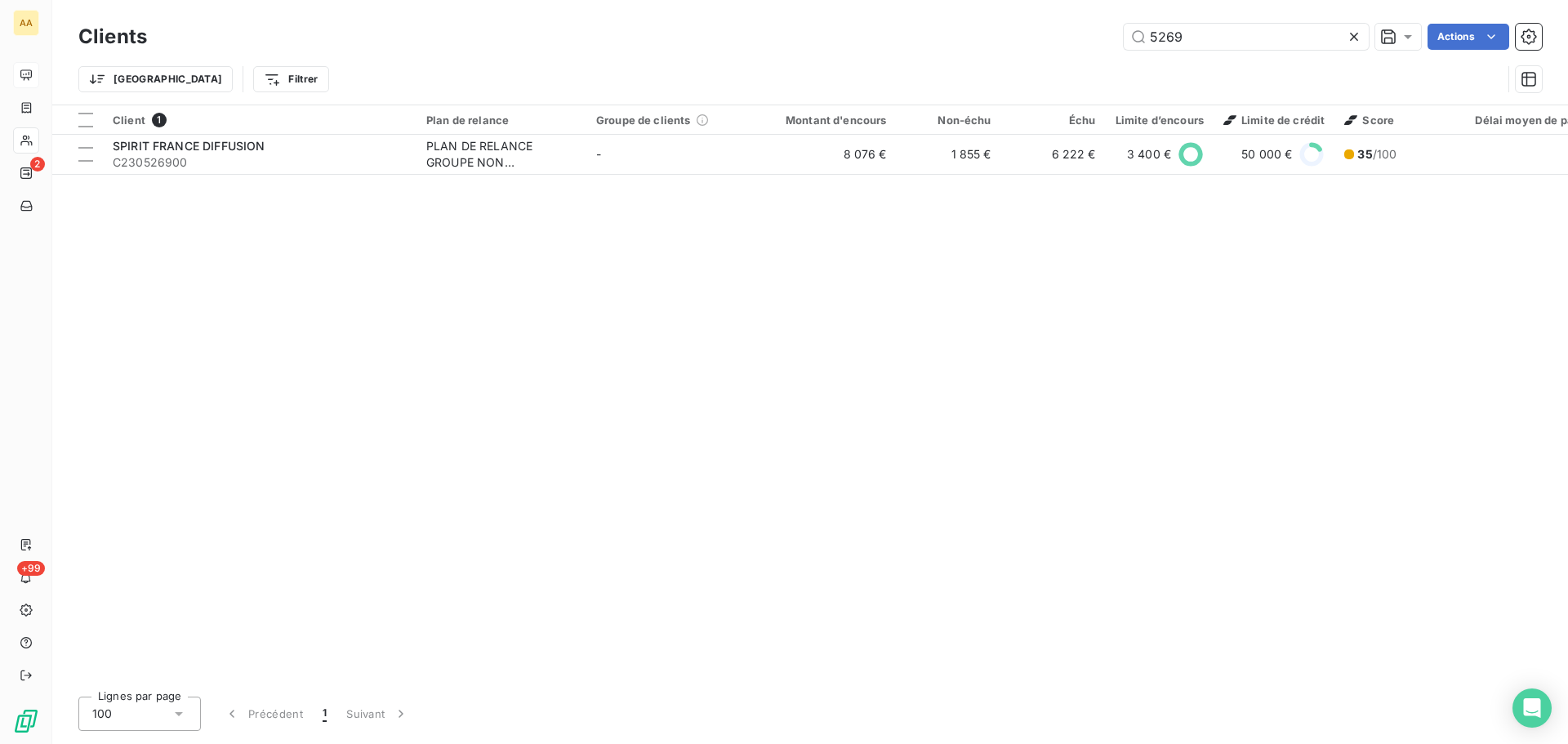
drag, startPoint x: 1244, startPoint y: 45, endPoint x: 1003, endPoint y: 49, distance: 241.0
click at [1043, 49] on div "5269 Actions" at bounding box center [854, 36] width 1376 height 26
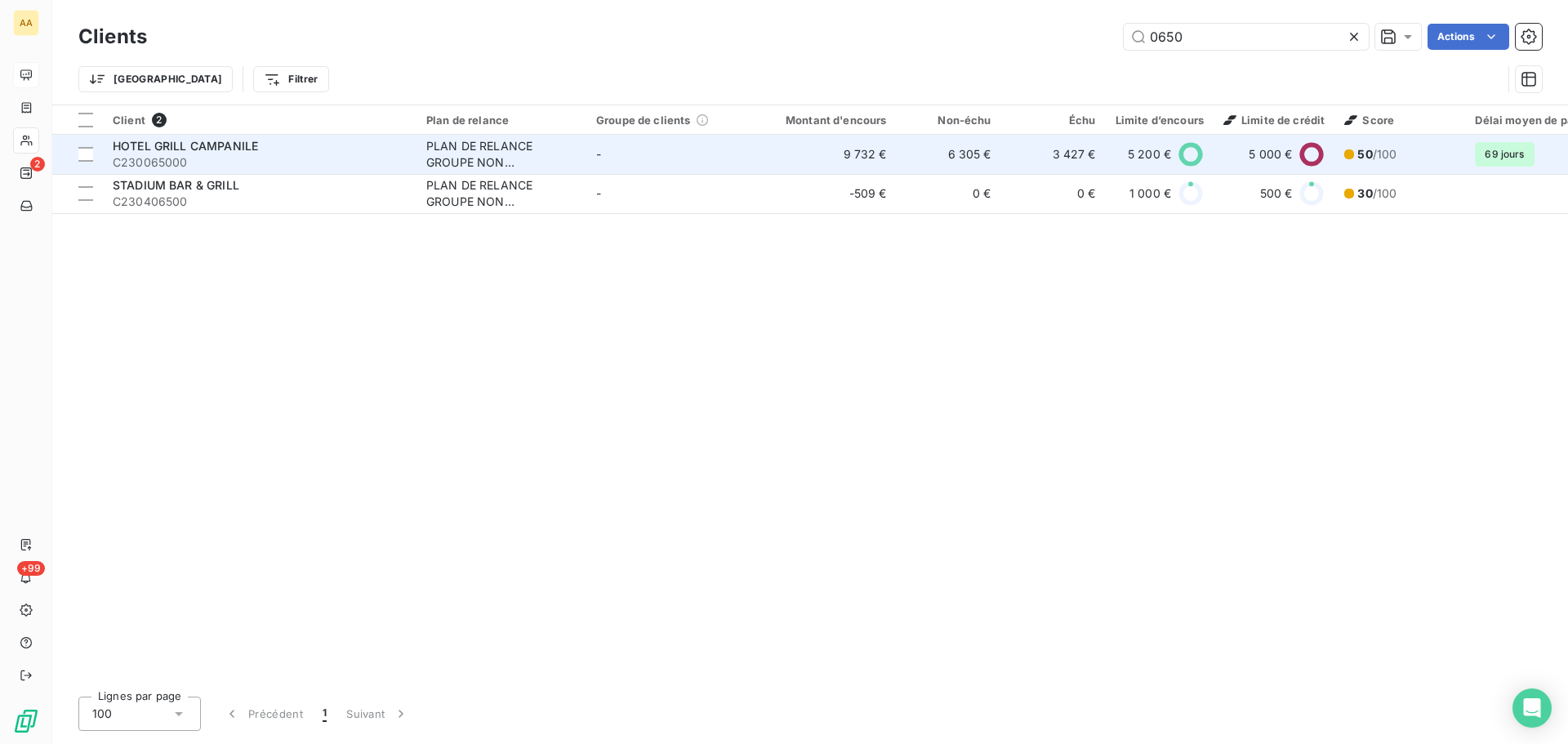
type input "0650"
click at [258, 157] on span "C230065000" at bounding box center [260, 162] width 294 height 16
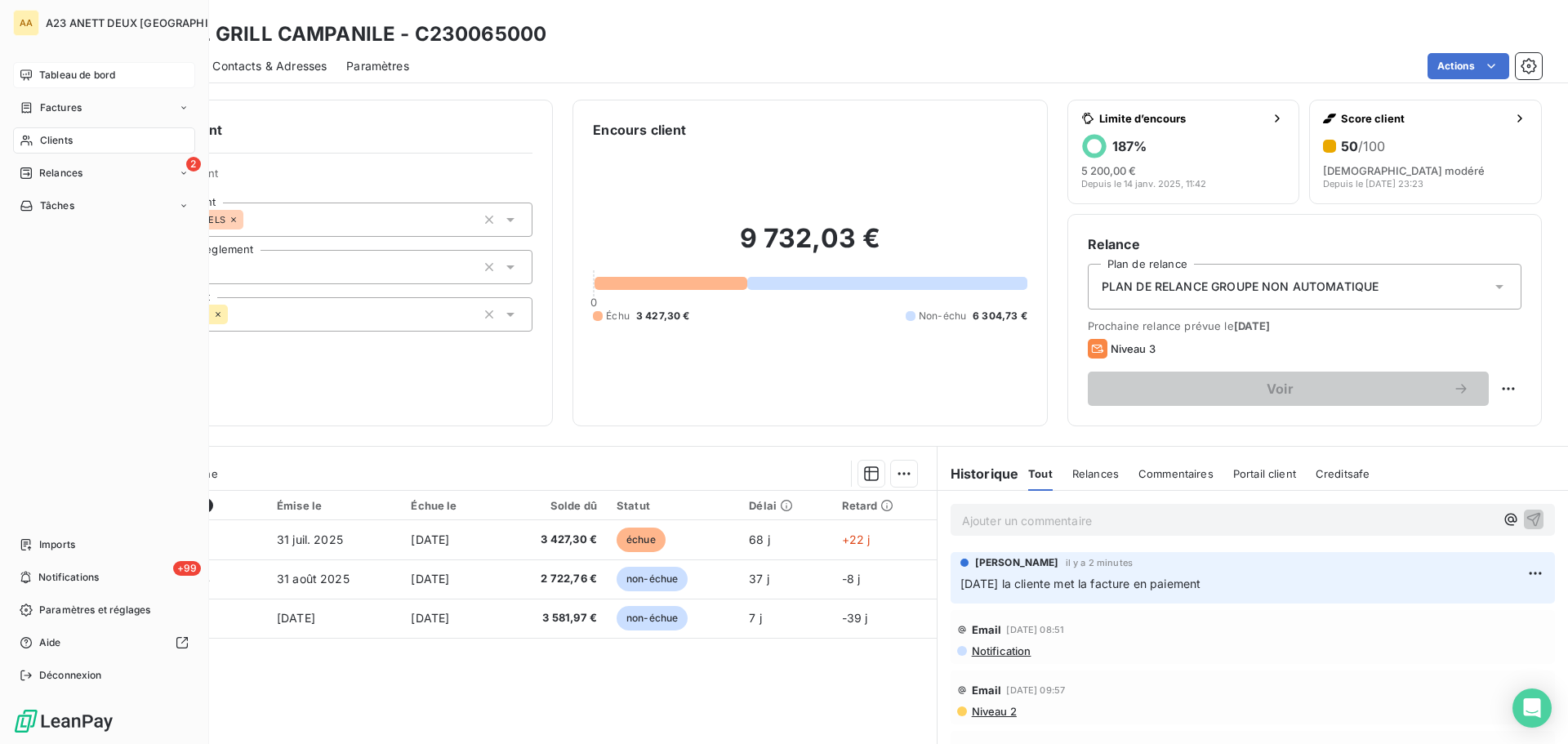
click at [54, 139] on span "Clients" at bounding box center [56, 140] width 33 height 15
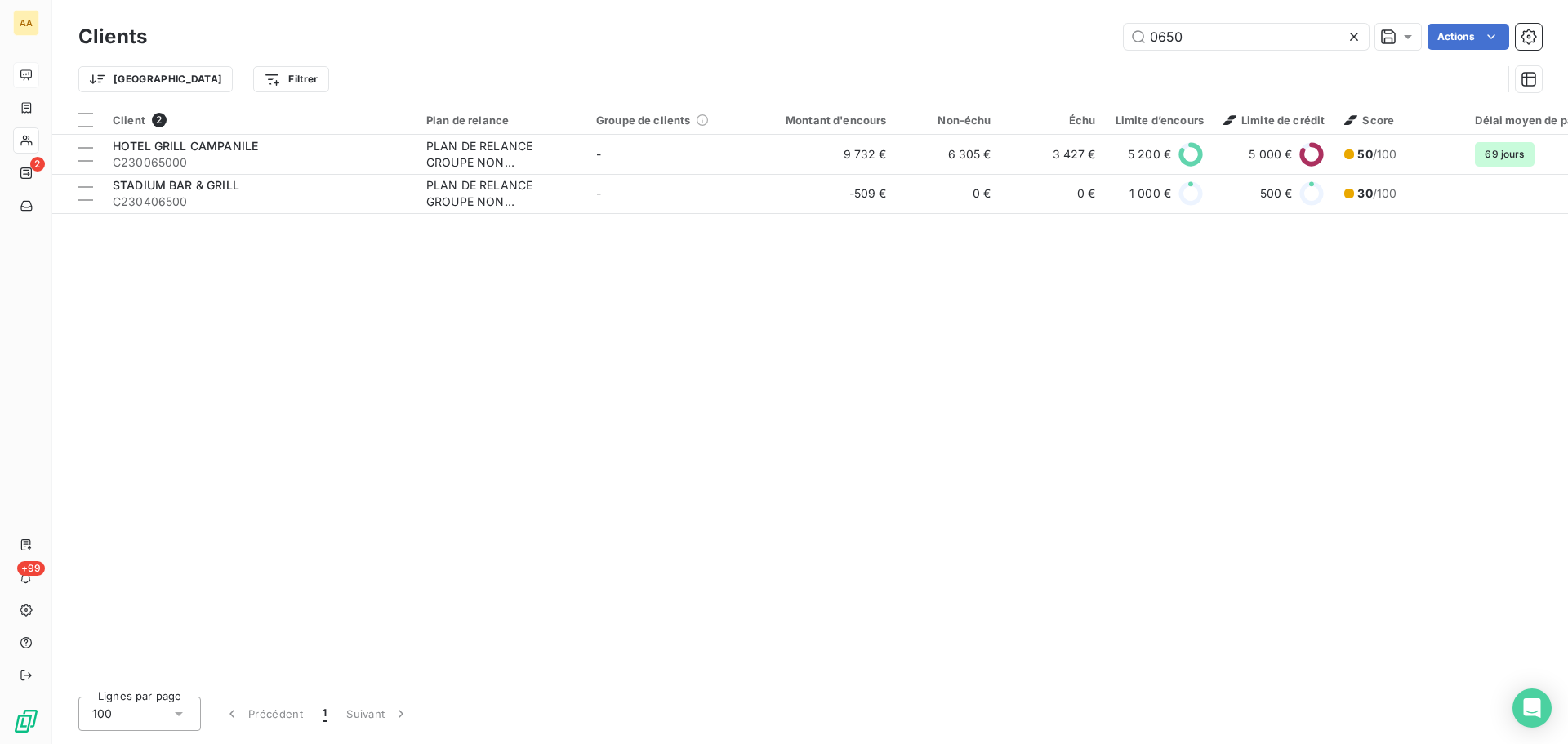
drag, startPoint x: 1194, startPoint y: 33, endPoint x: 936, endPoint y: 3, distance: 259.7
click at [947, 12] on div "Clients 0650 Actions Trier Filtrer" at bounding box center [810, 52] width 1516 height 105
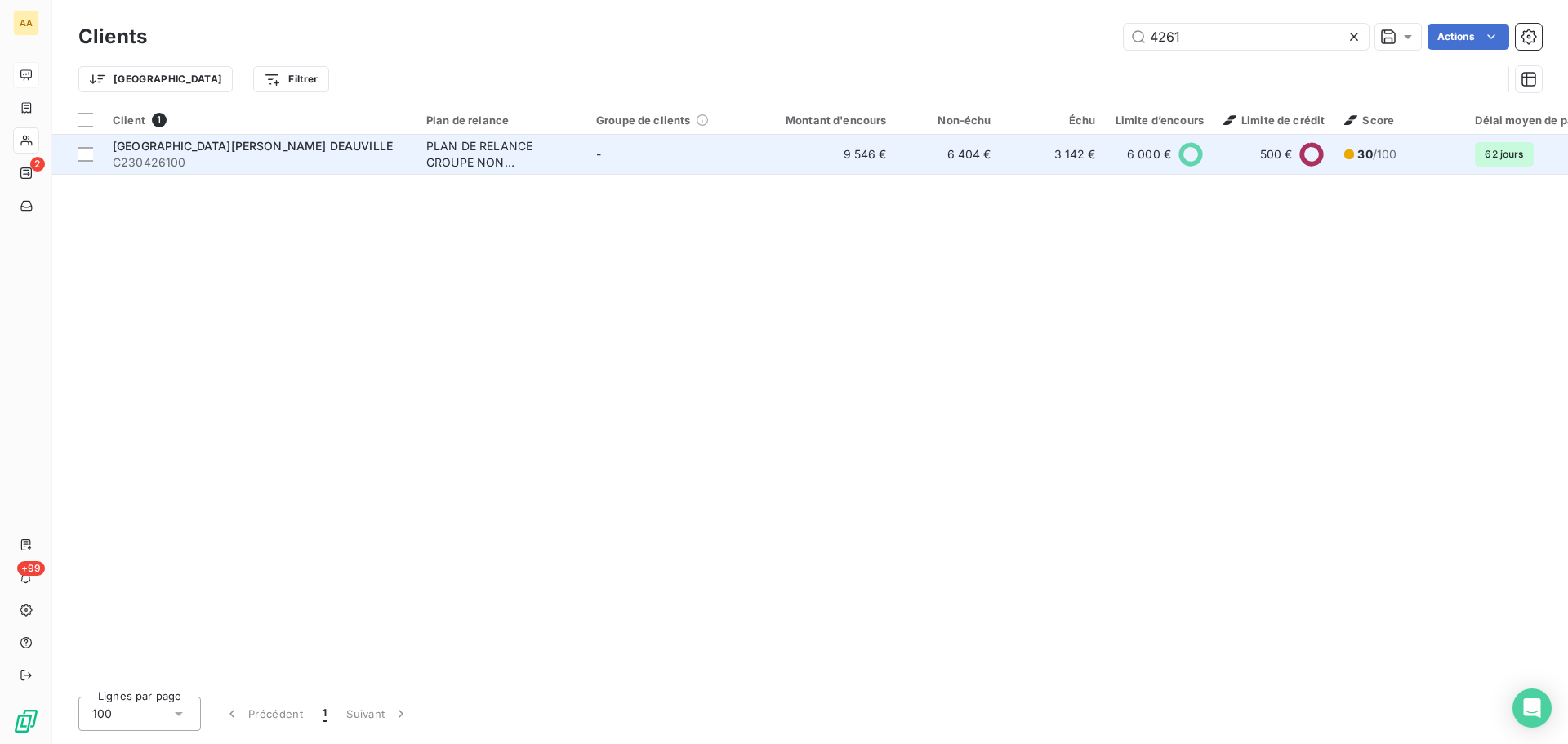
type input "4261"
click at [218, 150] on span "[GEOGRAPHIC_DATA] DEAUVILLE" at bounding box center [253, 146] width 280 height 14
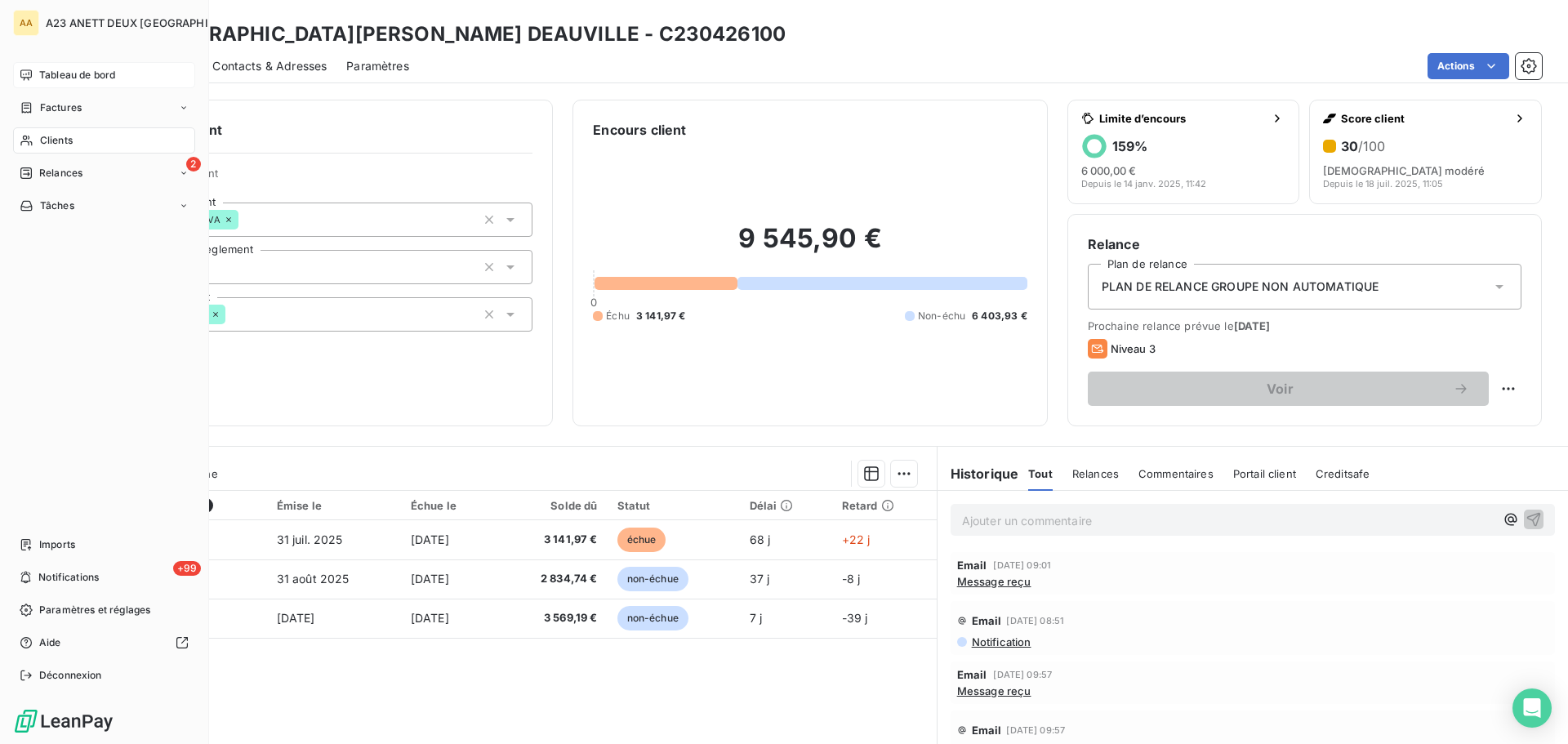
click at [50, 136] on span "Clients" at bounding box center [56, 140] width 33 height 15
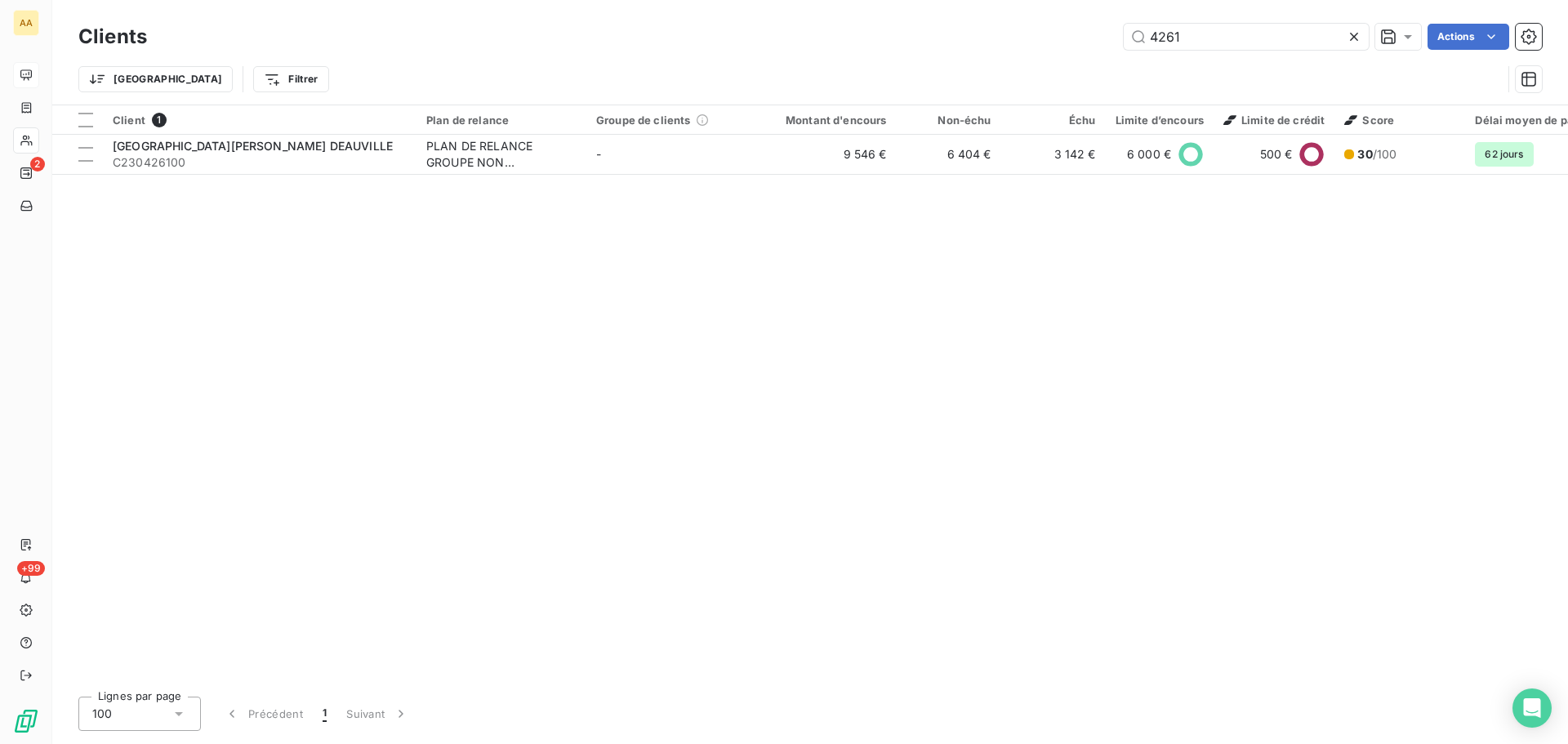
drag, startPoint x: 1197, startPoint y: 41, endPoint x: 1062, endPoint y: 41, distance: 135.0
click at [1062, 41] on div "4261 Actions" at bounding box center [854, 36] width 1376 height 26
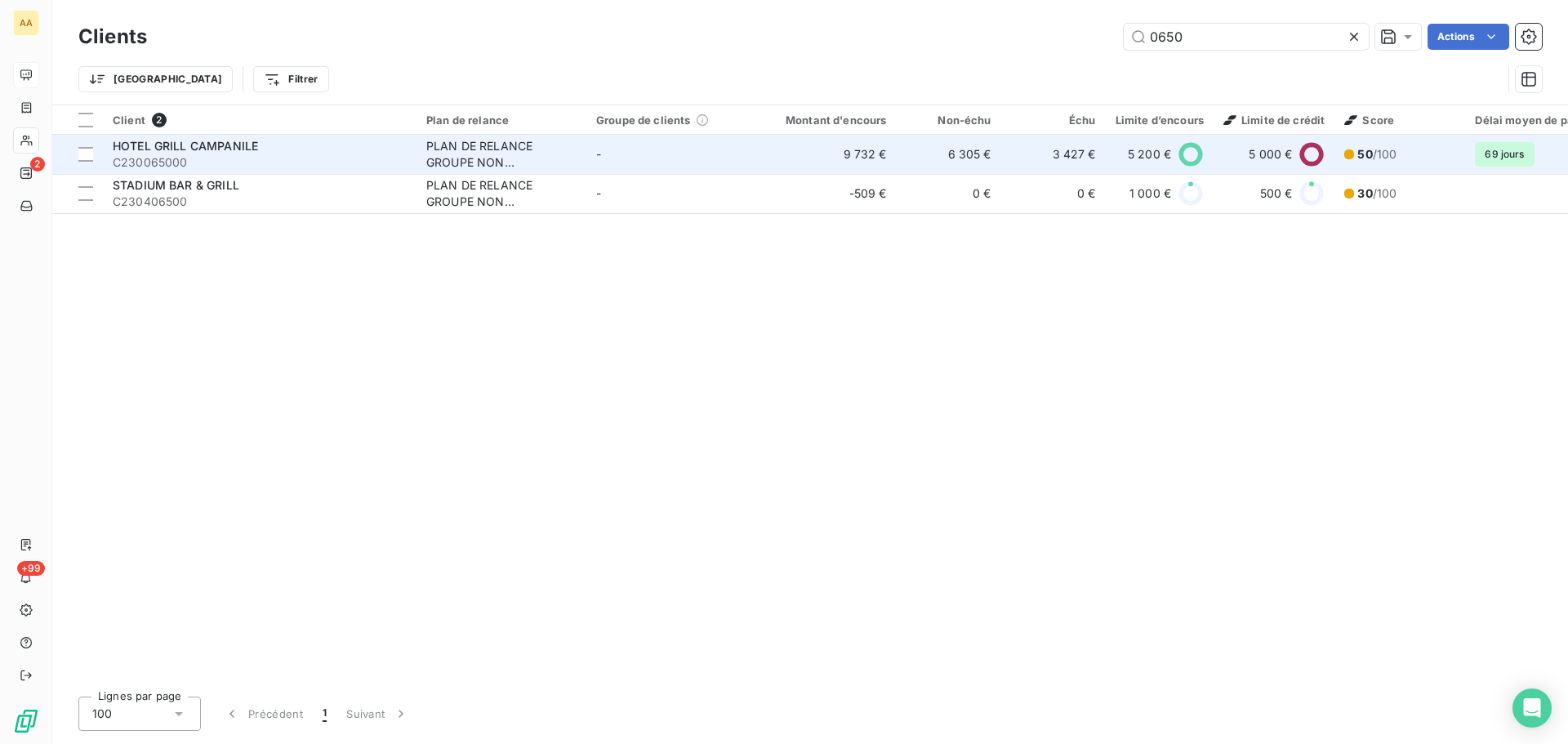
type input "0650"
click at [229, 146] on span "HOTEL GRILL CAMPANILE" at bounding box center [186, 146] width 146 height 14
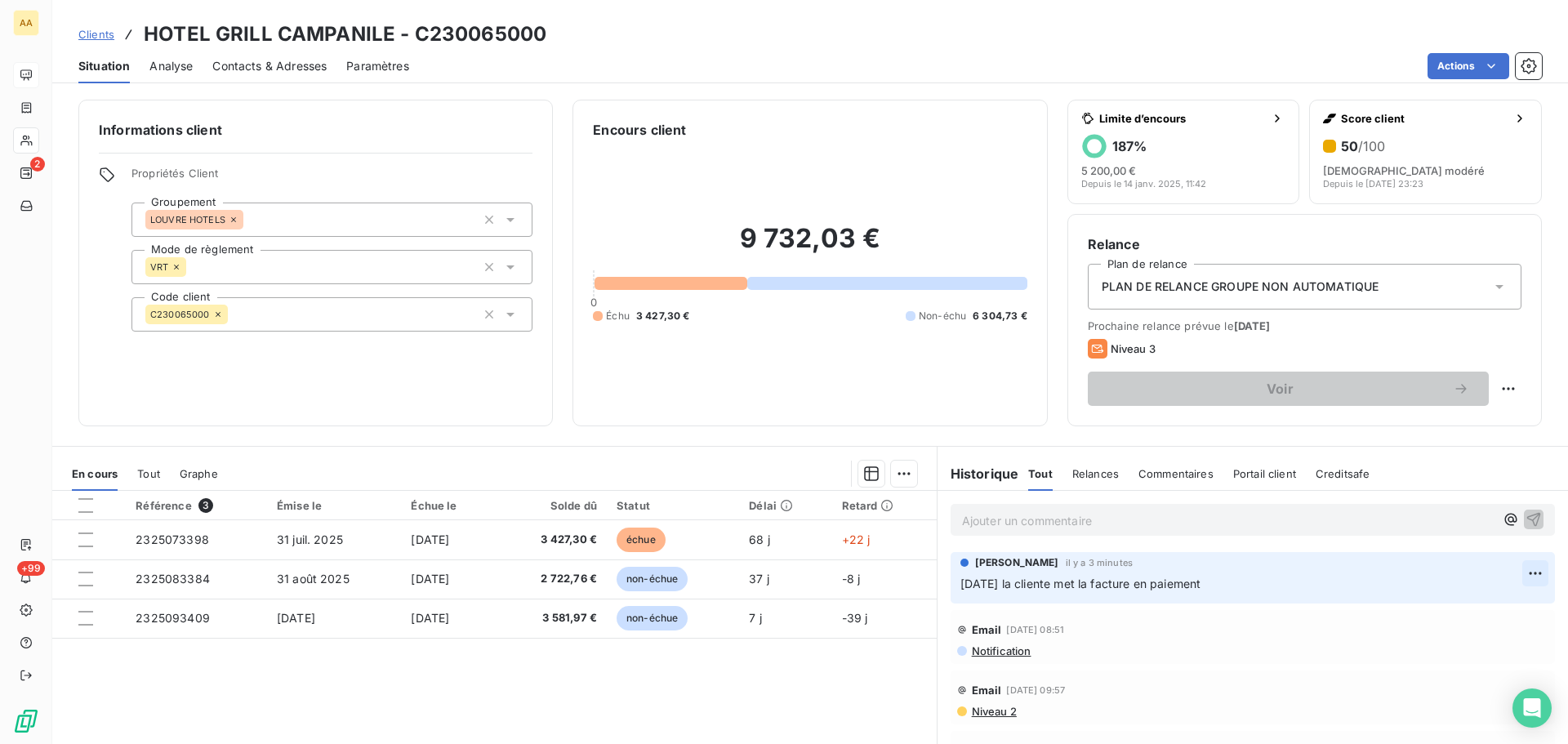
click at [1511, 573] on html "AA 2 +99 Clients HOTEL GRILL CAMPANILE - C230065000 Situation Analyse Contacts …" at bounding box center [784, 372] width 1568 height 744
click at [1463, 641] on div "Supprimer" at bounding box center [1472, 639] width 92 height 26
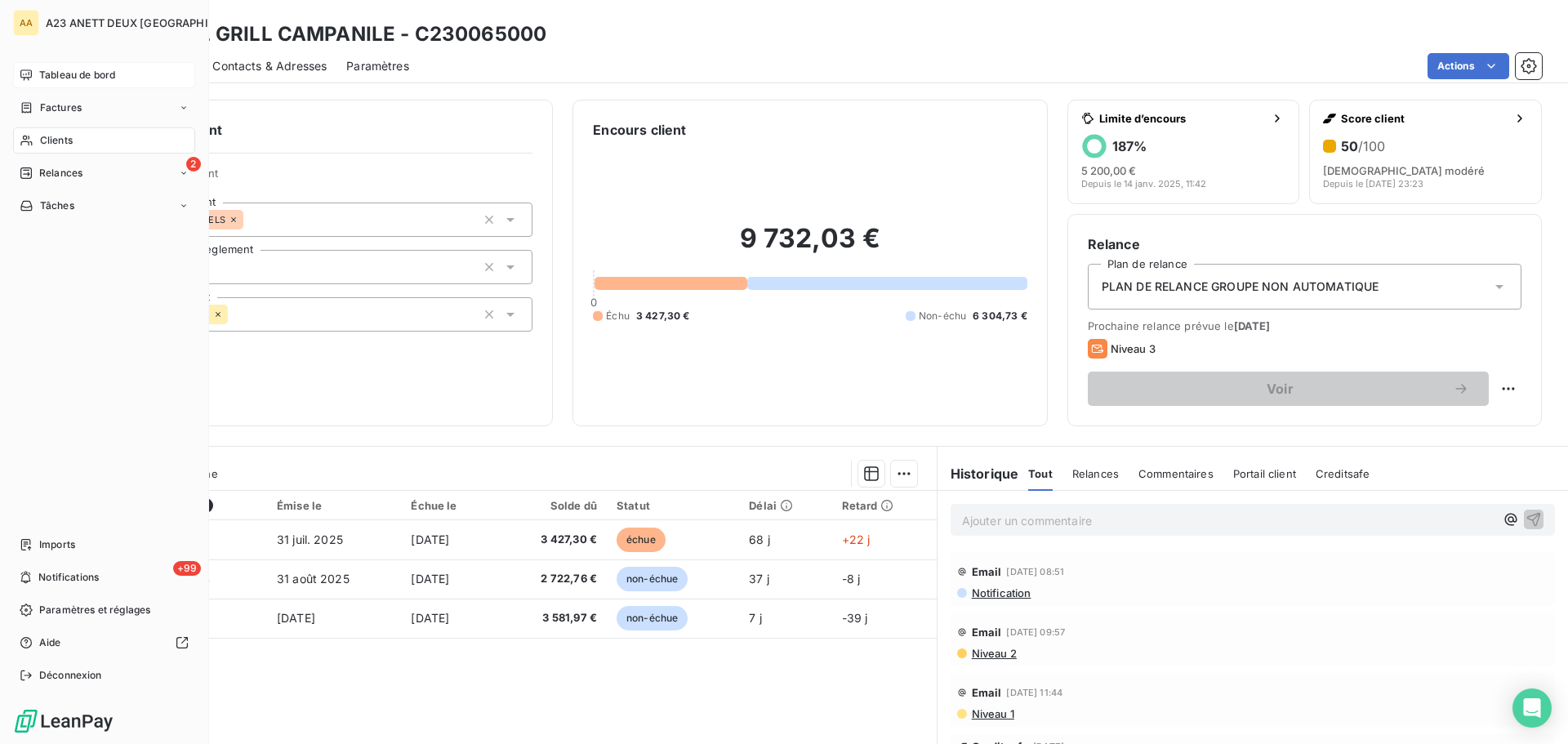
click at [93, 140] on div "Clients" at bounding box center [104, 140] width 182 height 26
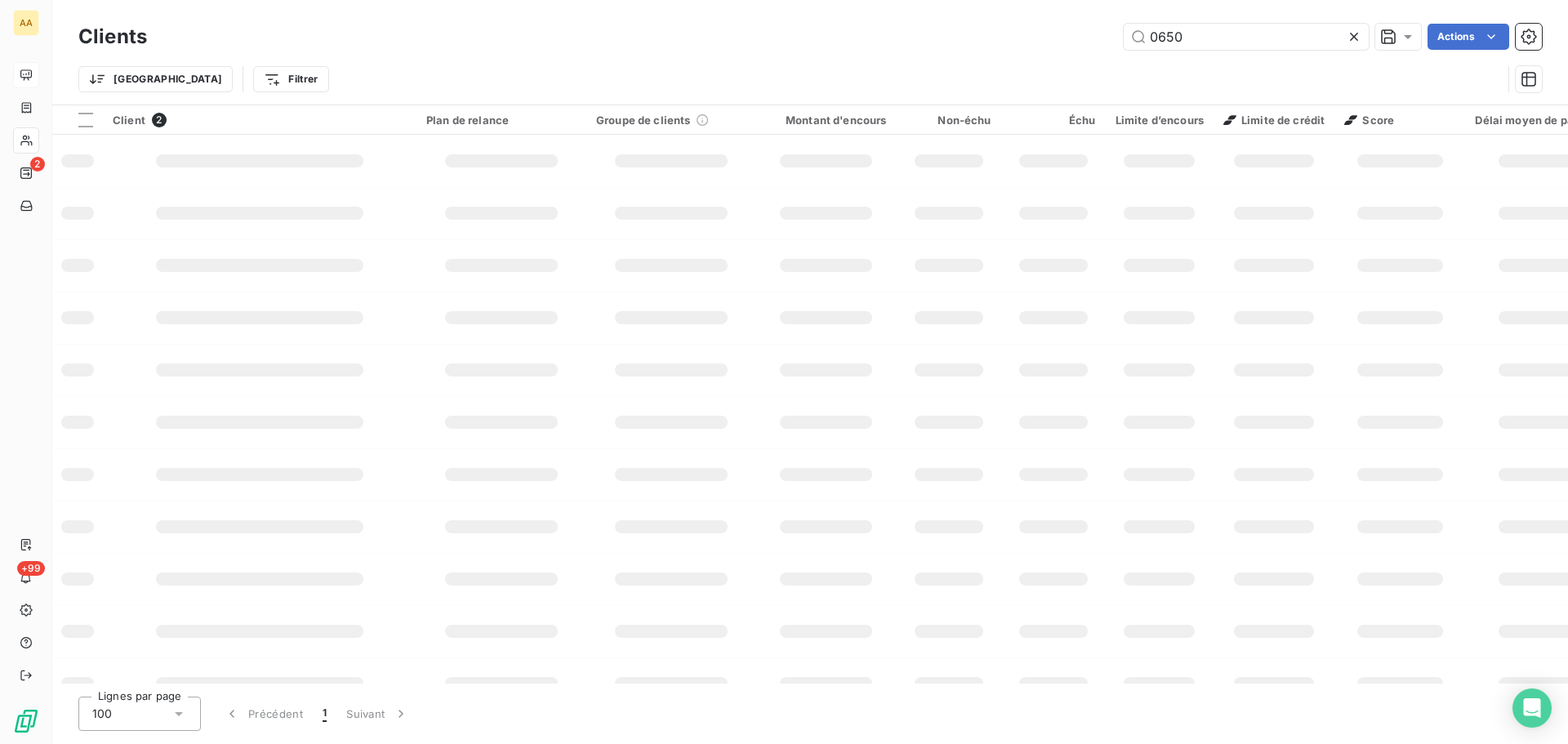
drag, startPoint x: 1207, startPoint y: 37, endPoint x: 950, endPoint y: 27, distance: 257.2
click at [1092, 47] on div "0650 Actions" at bounding box center [854, 36] width 1376 height 26
type input "3960"
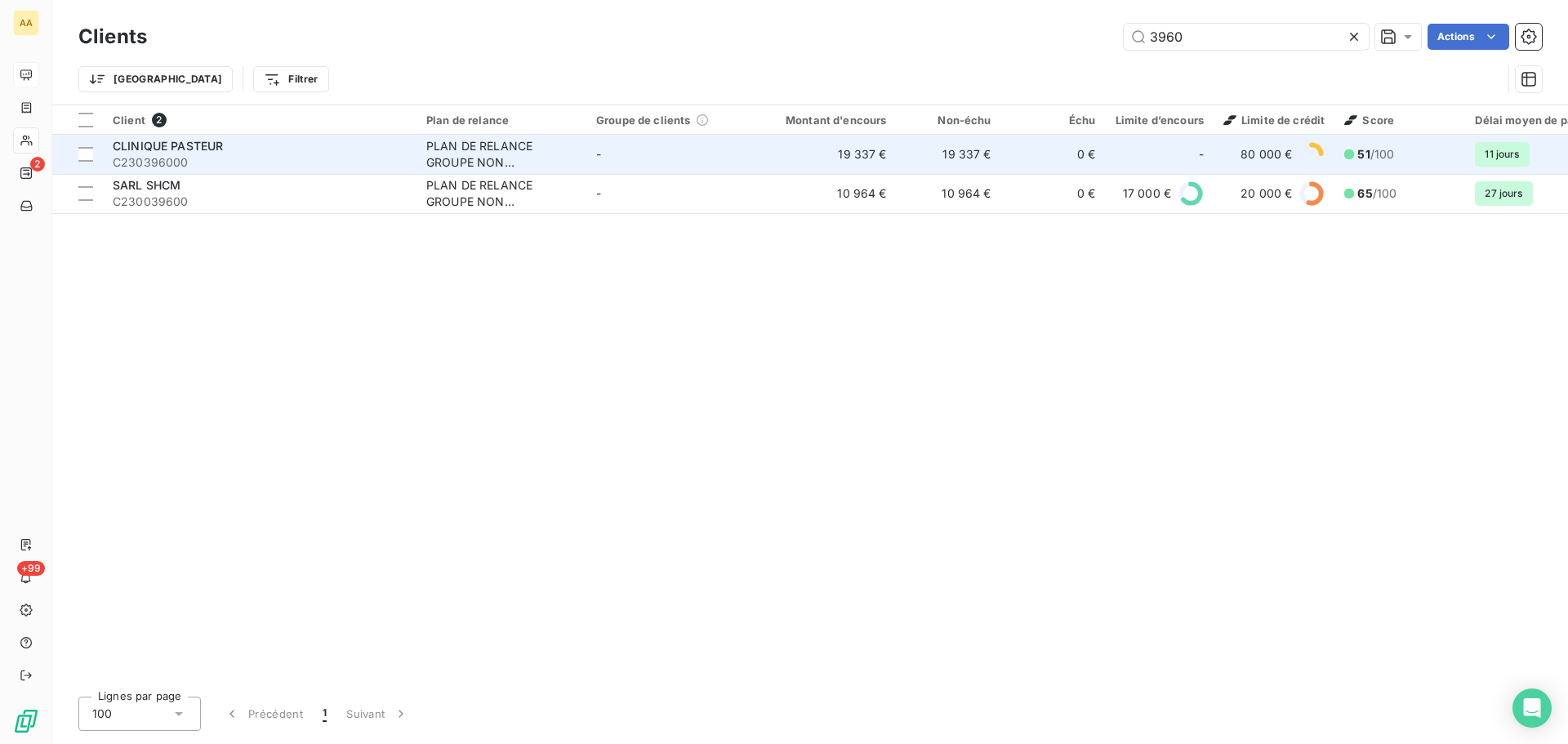
click at [249, 162] on span "C230396000" at bounding box center [260, 162] width 294 height 16
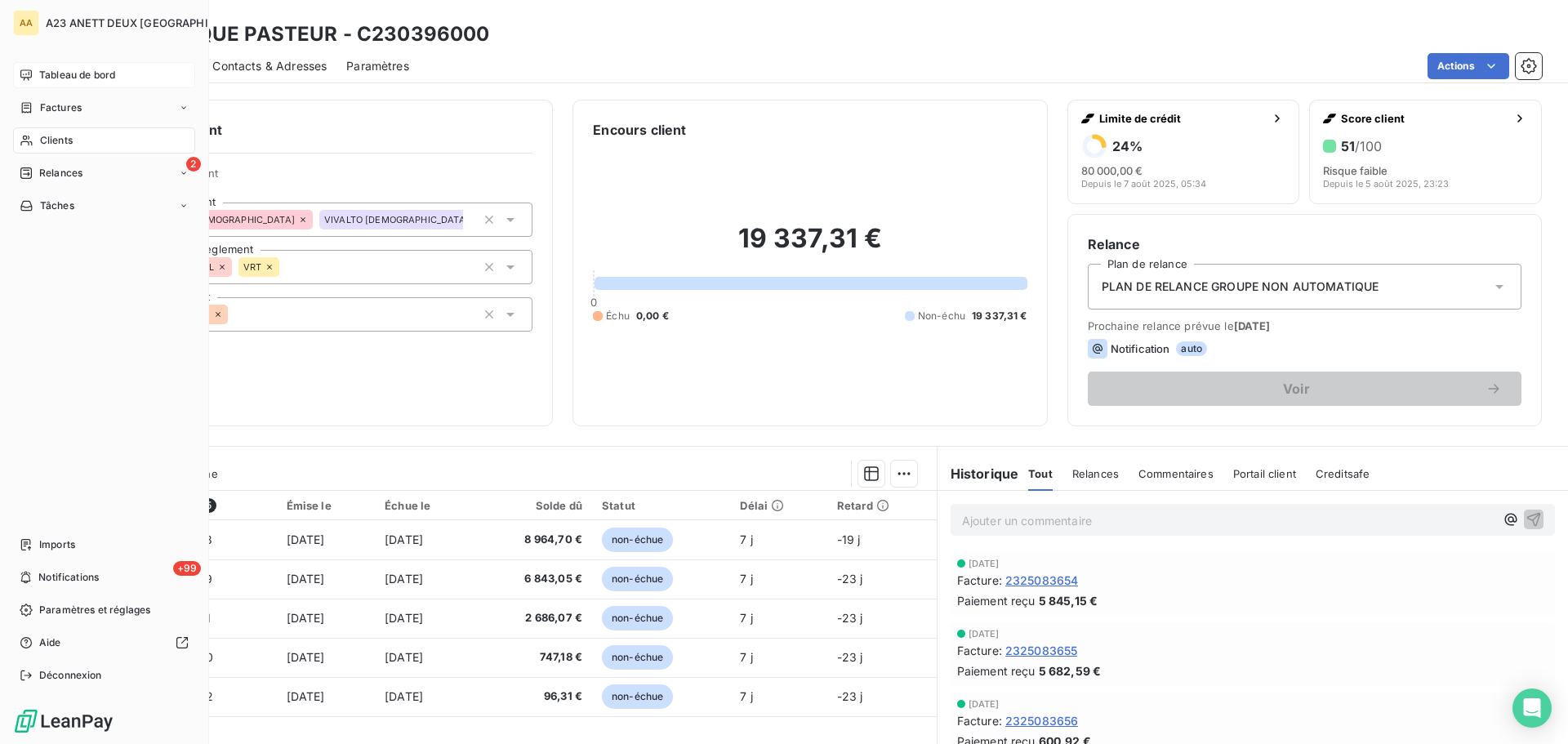
drag, startPoint x: 60, startPoint y: 134, endPoint x: 118, endPoint y: 152, distance: 60.7
click at [62, 134] on span "Clients" at bounding box center [56, 140] width 33 height 15
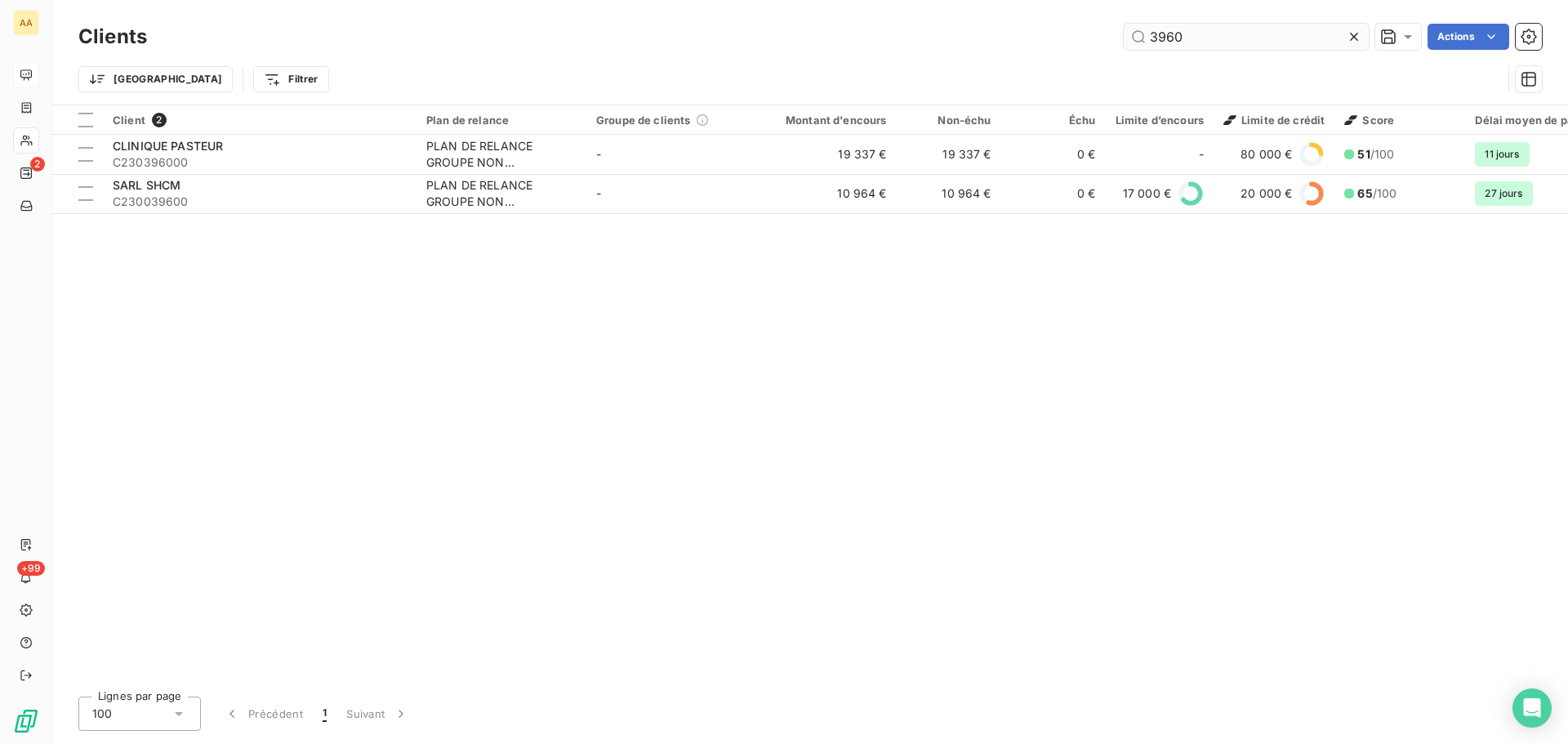
drag, startPoint x: 1200, startPoint y: 39, endPoint x: 1137, endPoint y: 39, distance: 63.0
click at [1138, 39] on input "3960" at bounding box center [1247, 36] width 245 height 26
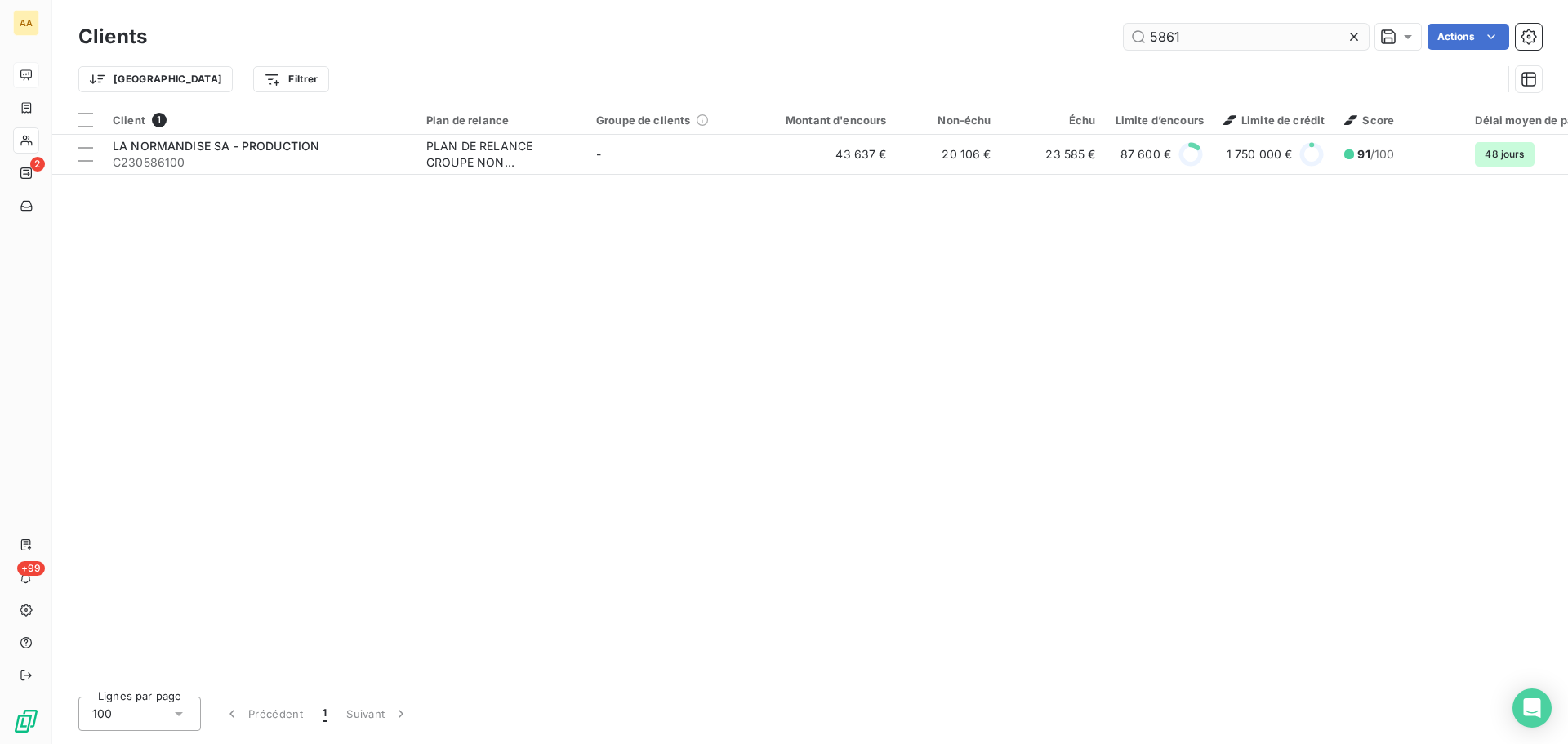
type input "5861"
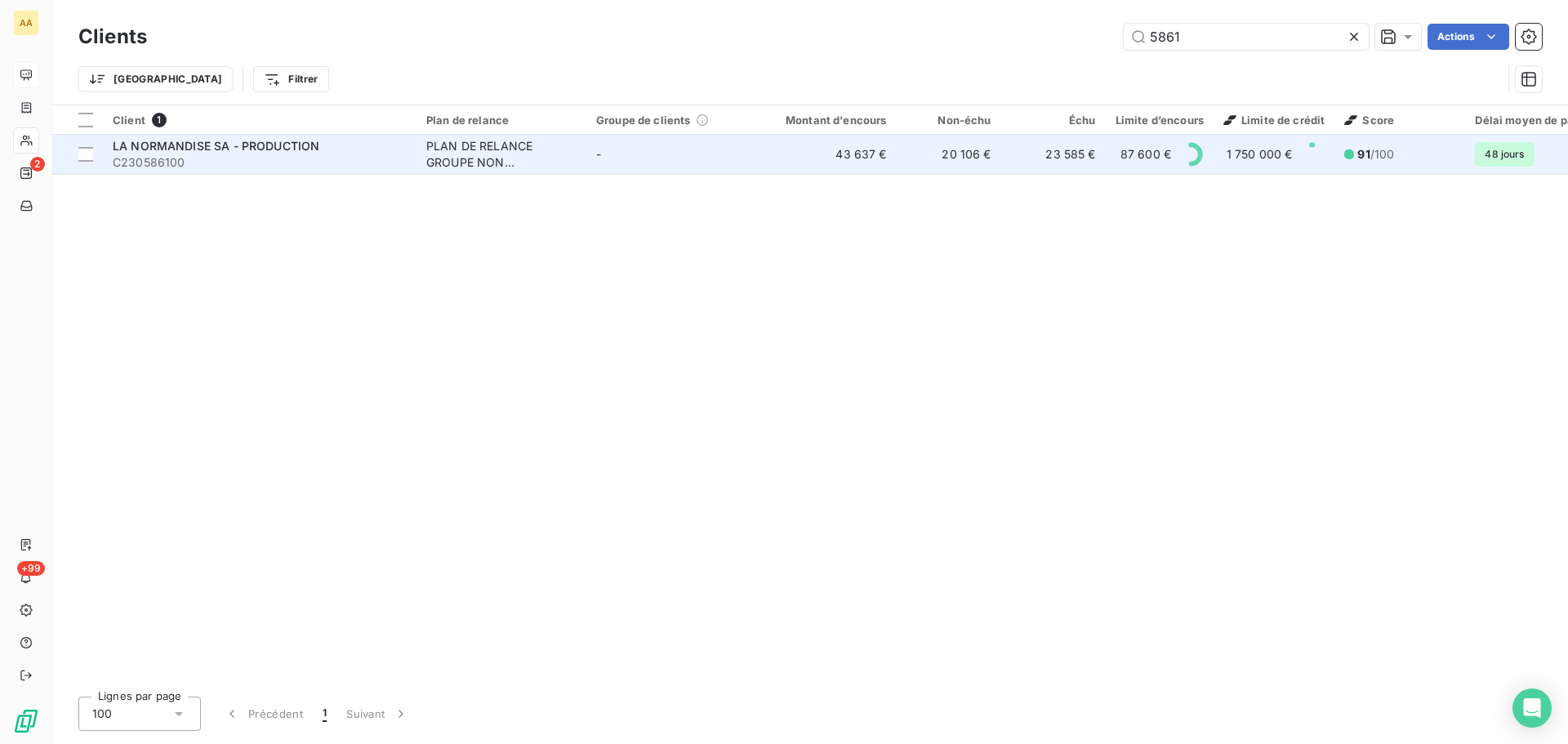
click at [354, 168] on span "C230586100" at bounding box center [260, 162] width 294 height 16
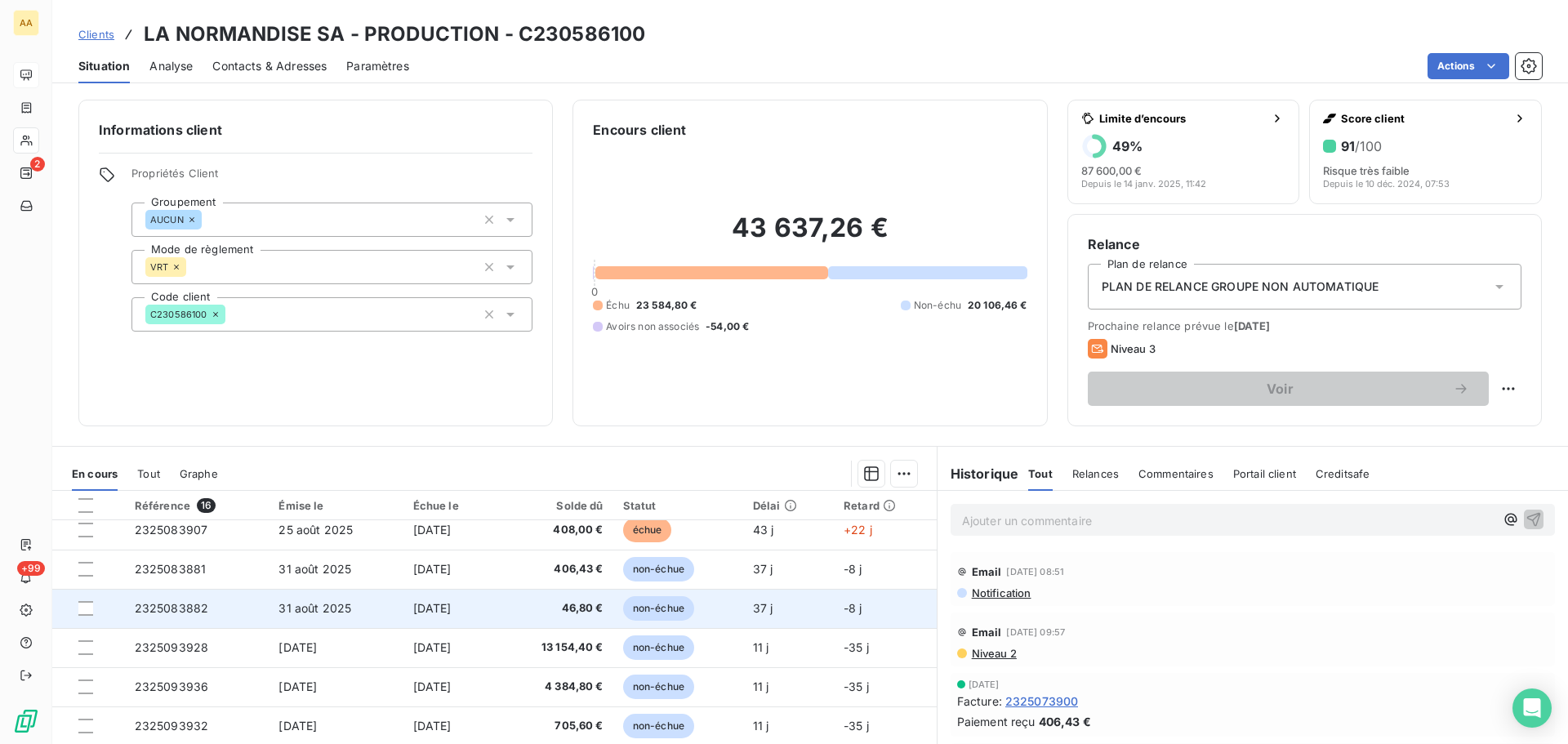
scroll to position [164, 0]
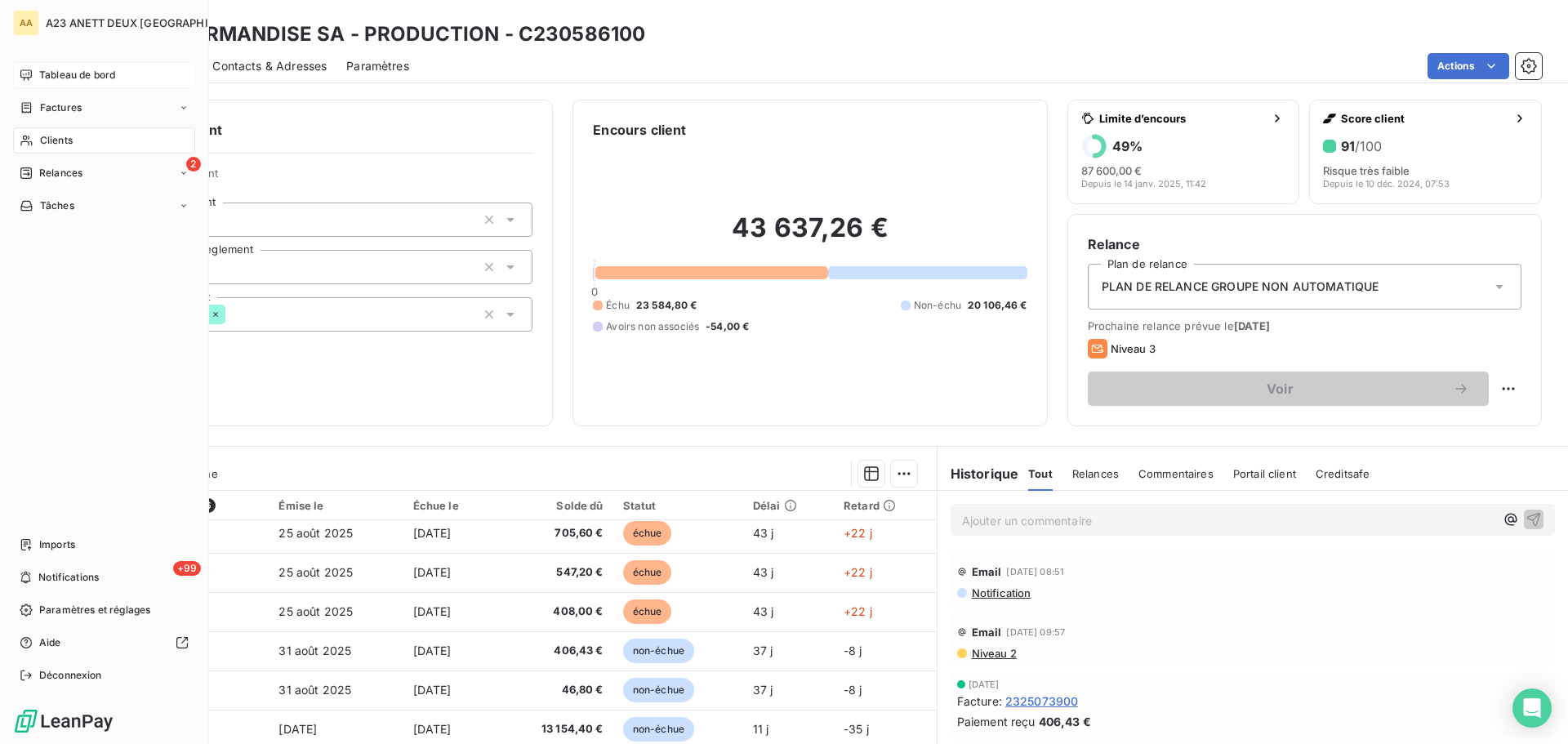
click at [60, 145] on span "Clients" at bounding box center [56, 140] width 33 height 15
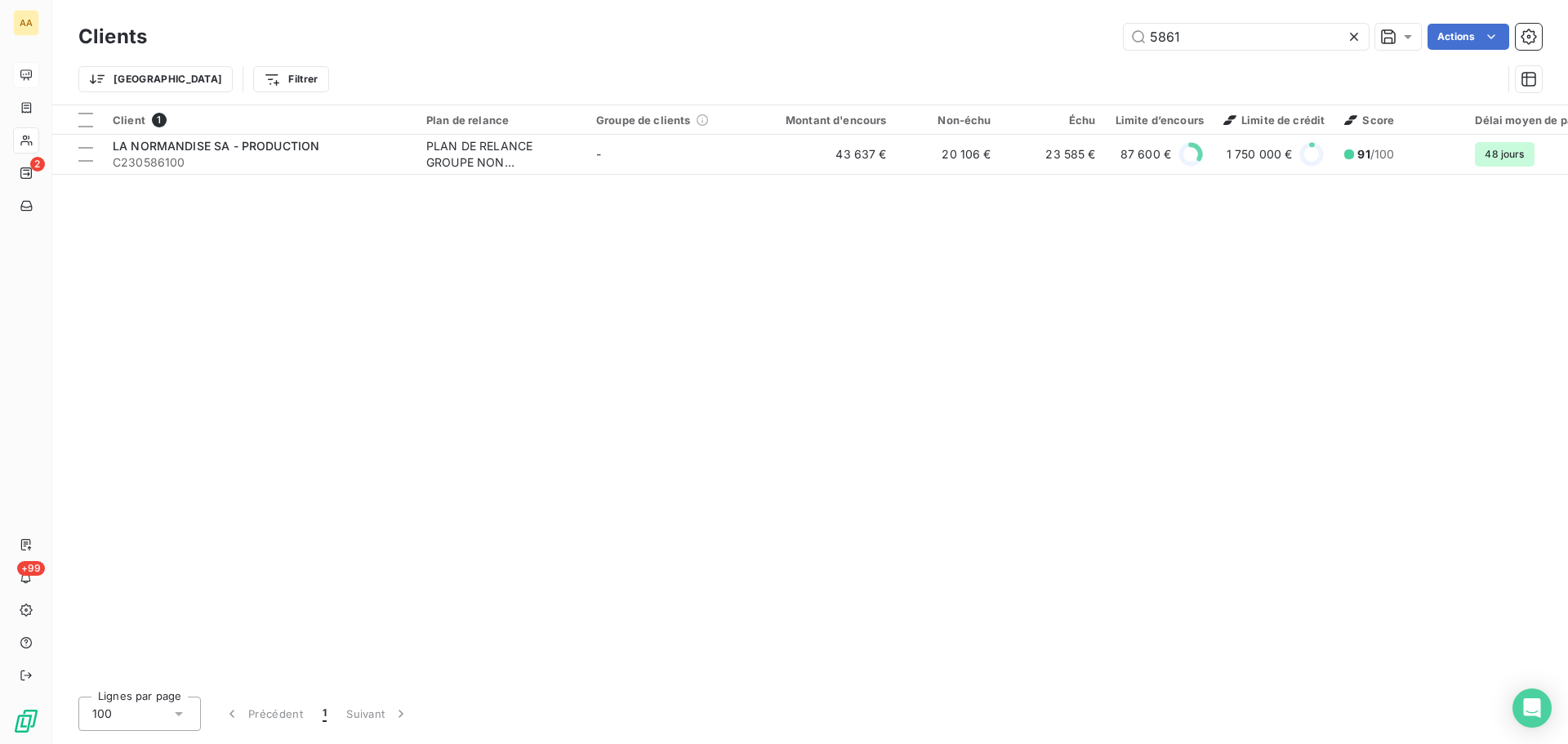
drag, startPoint x: 1209, startPoint y: 37, endPoint x: 910, endPoint y: 29, distance: 299.1
click at [916, 32] on div "5861 Actions" at bounding box center [854, 36] width 1376 height 26
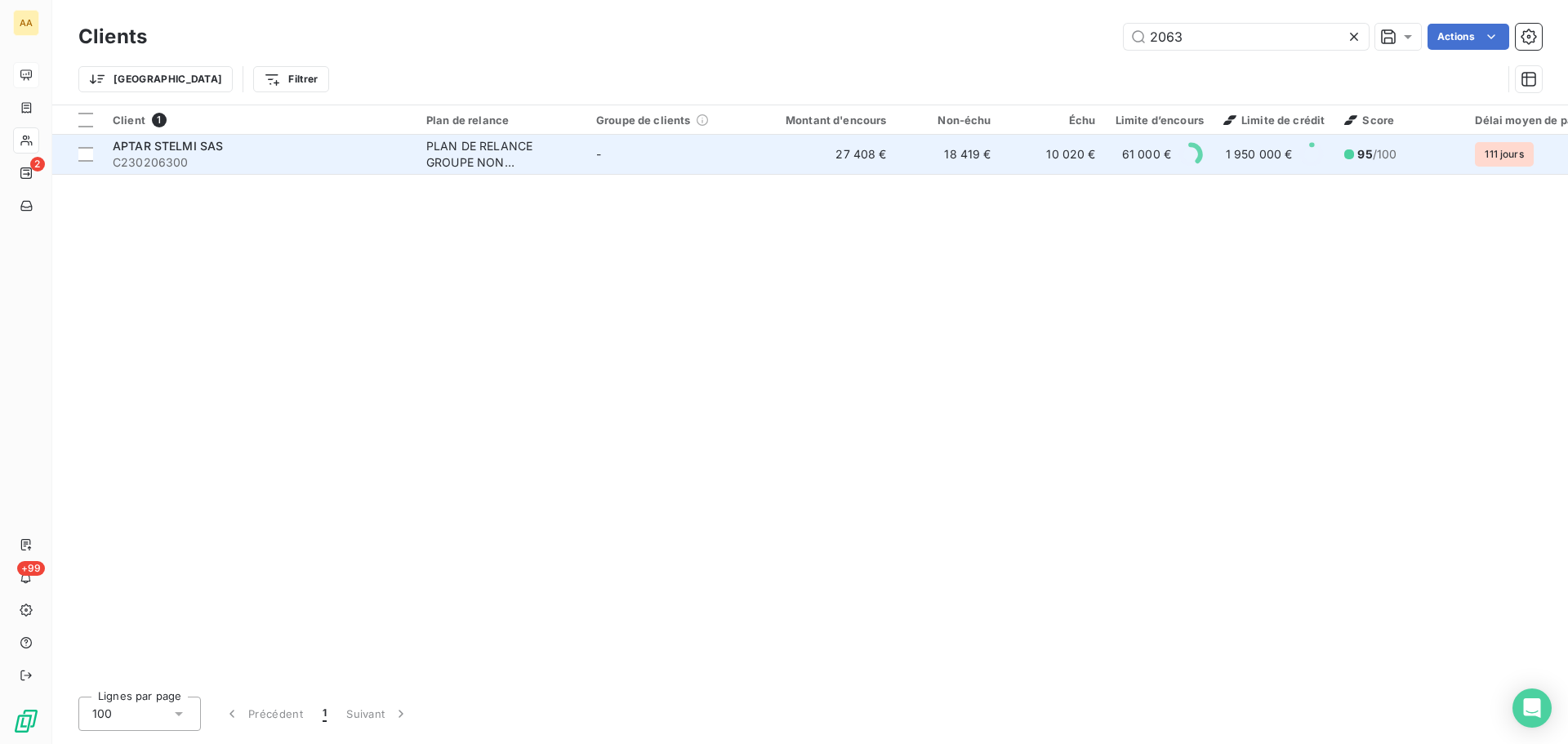
type input "2063"
click at [191, 160] on span "C230206300" at bounding box center [260, 162] width 294 height 16
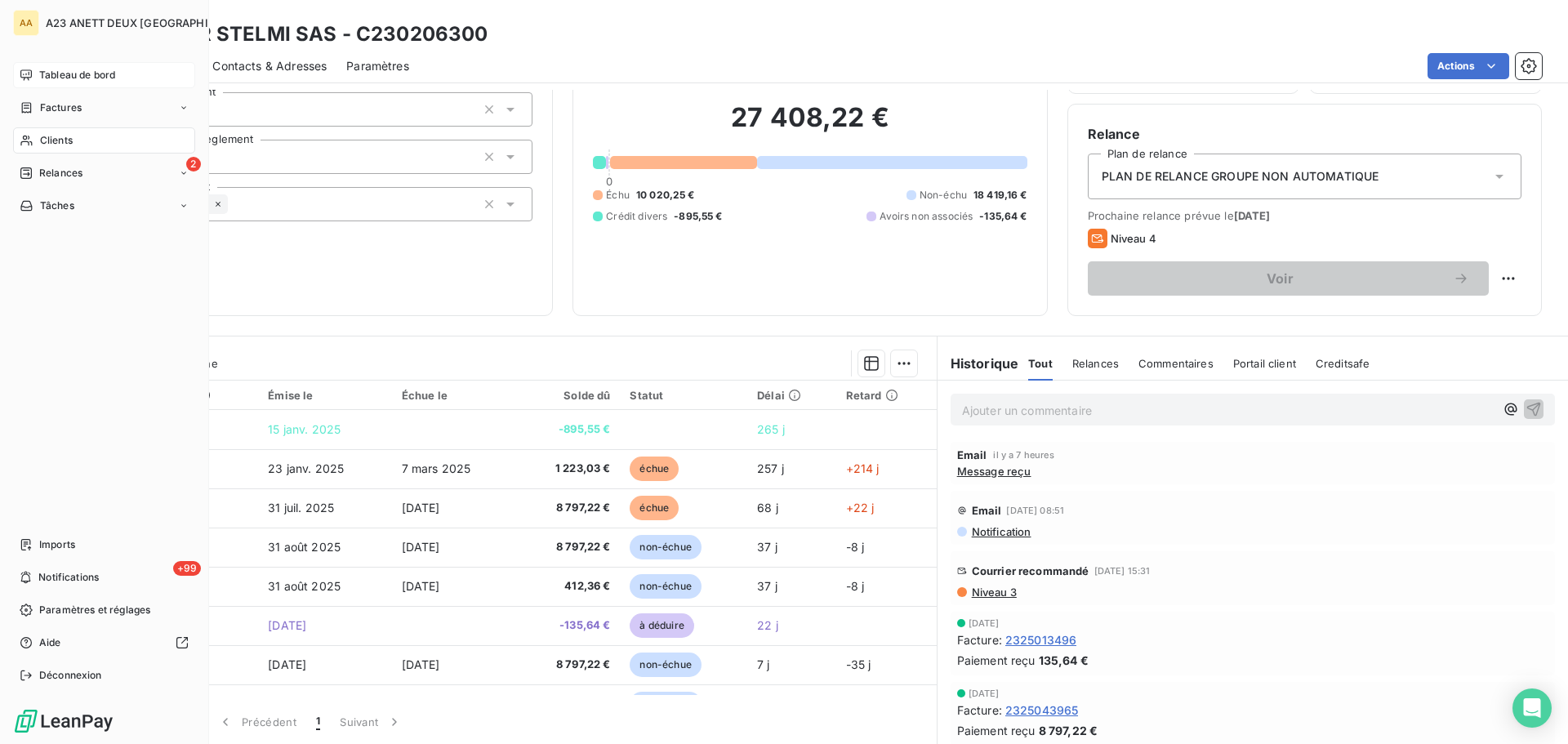
click at [47, 137] on span "Clients" at bounding box center [56, 140] width 33 height 15
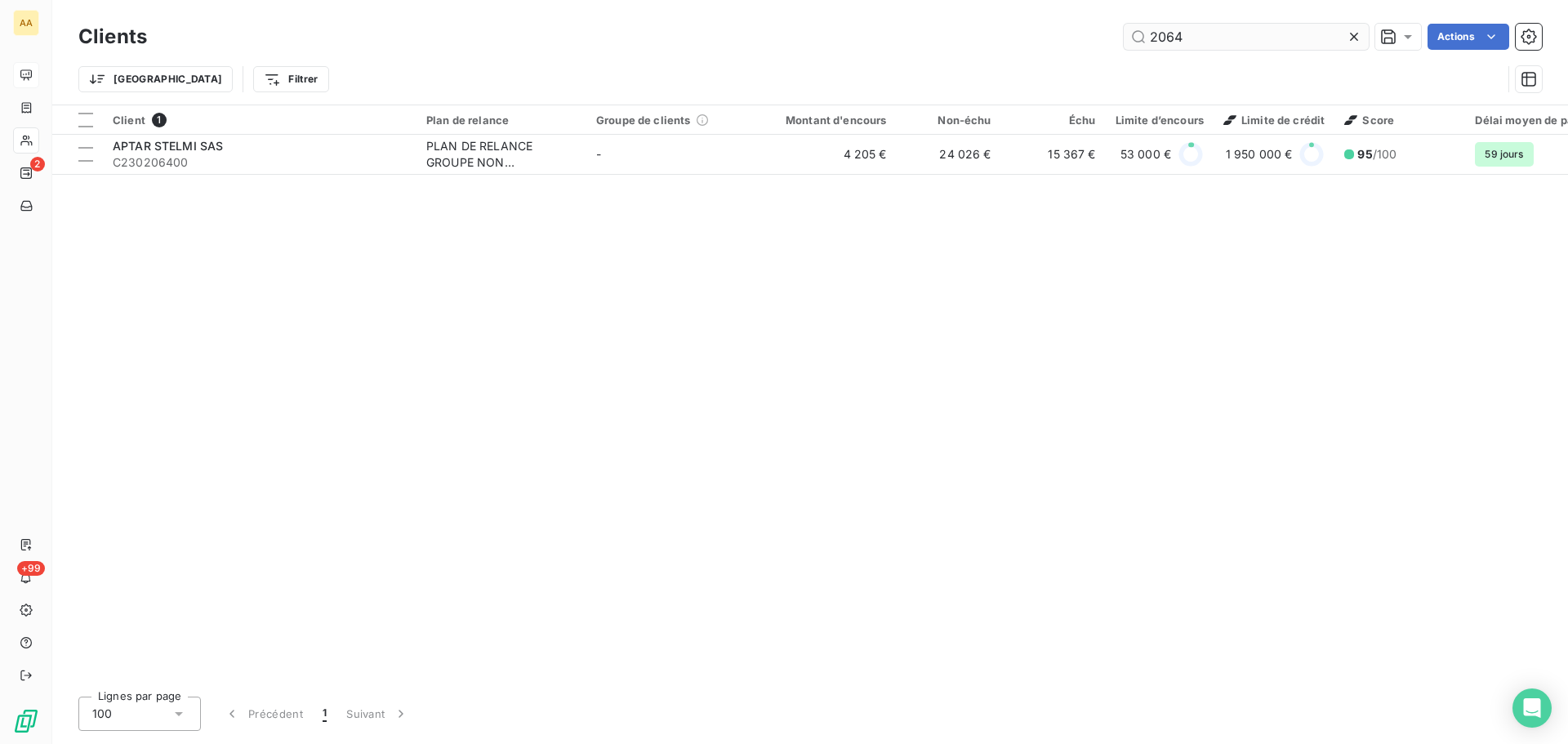
type input "2064"
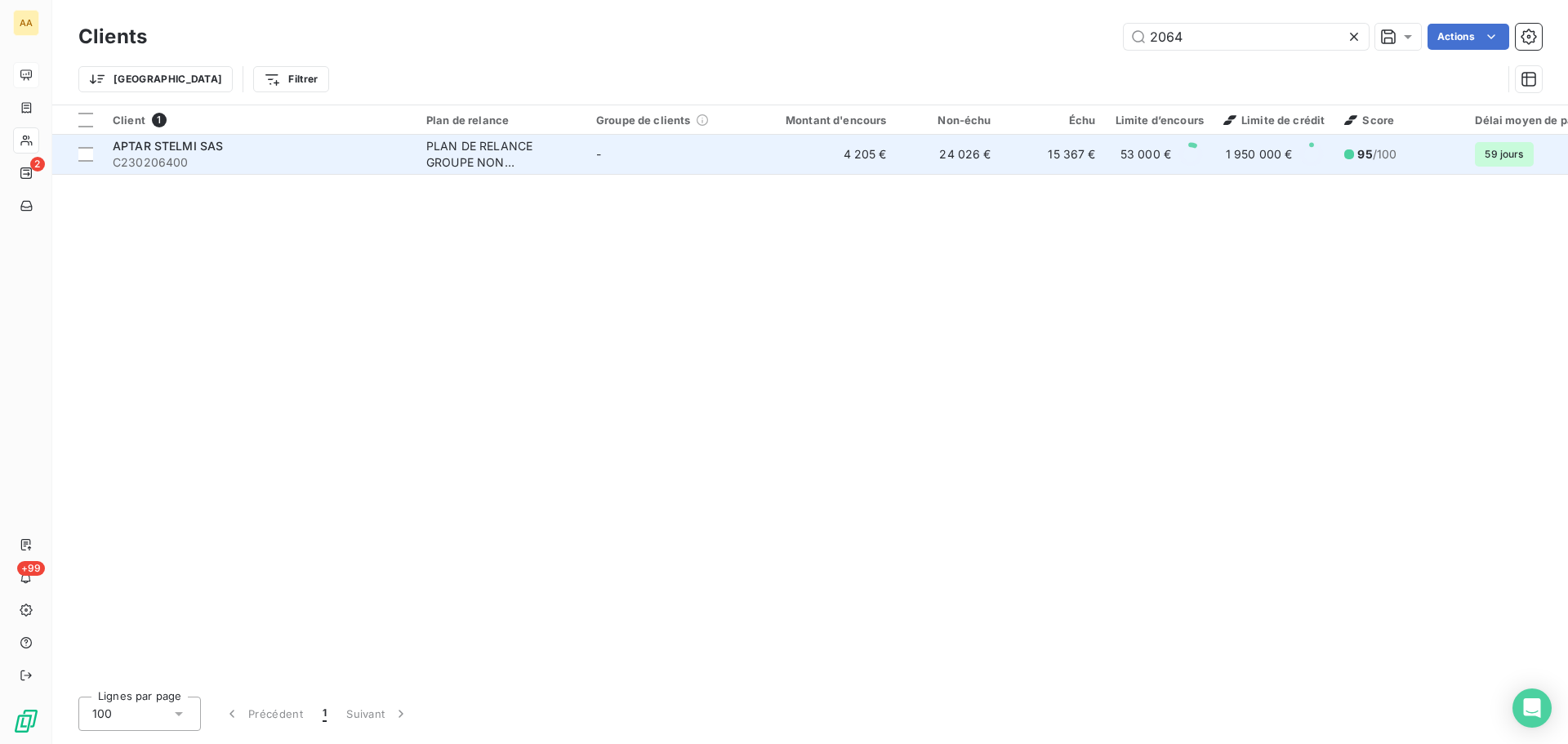
click at [271, 146] on div "APTAR STELMI SAS" at bounding box center [260, 146] width 294 height 16
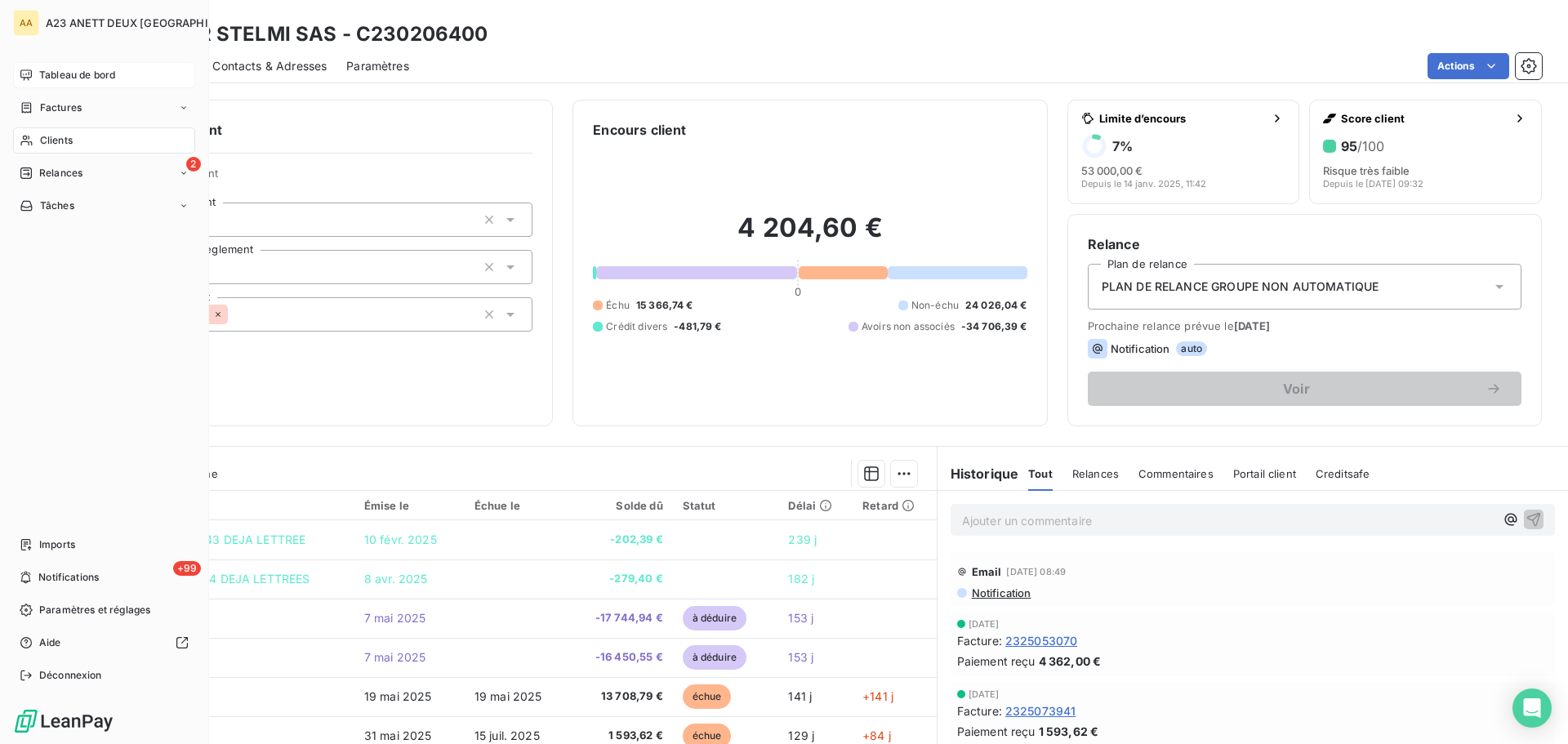
click at [52, 71] on span "Tableau de bord" at bounding box center [77, 76] width 76 height 15
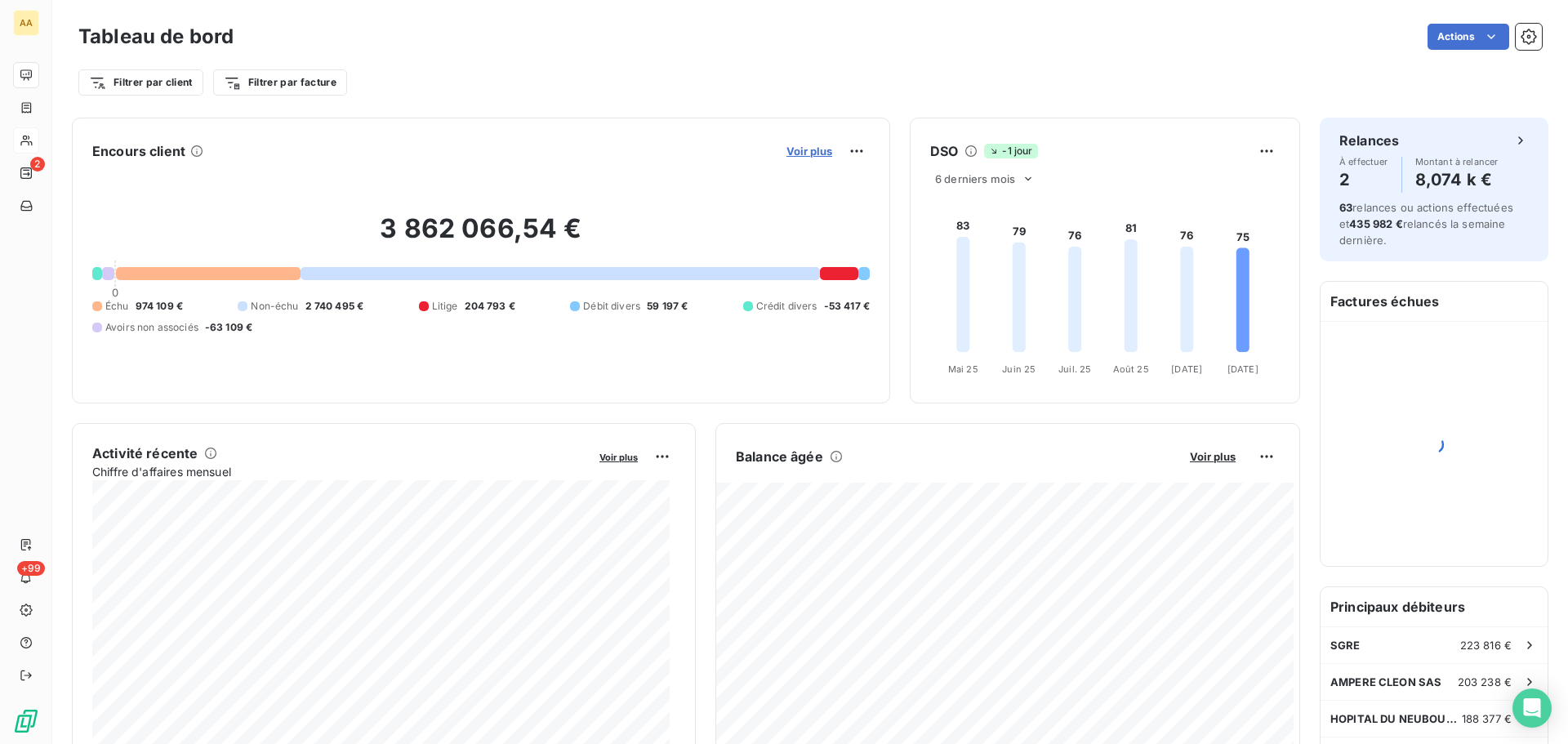
click at [805, 154] on span "Voir plus" at bounding box center [809, 151] width 46 height 13
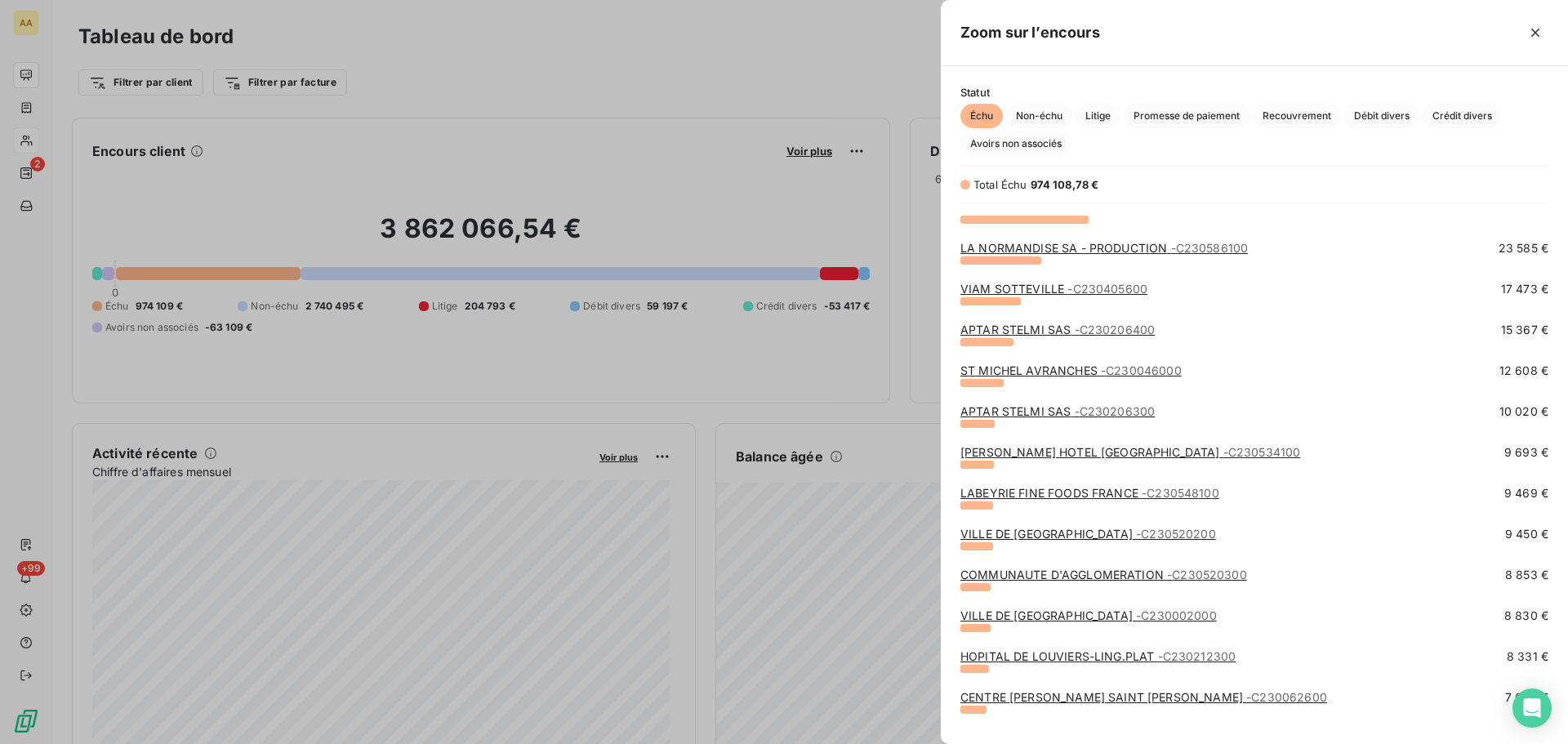
scroll to position [245, 0]
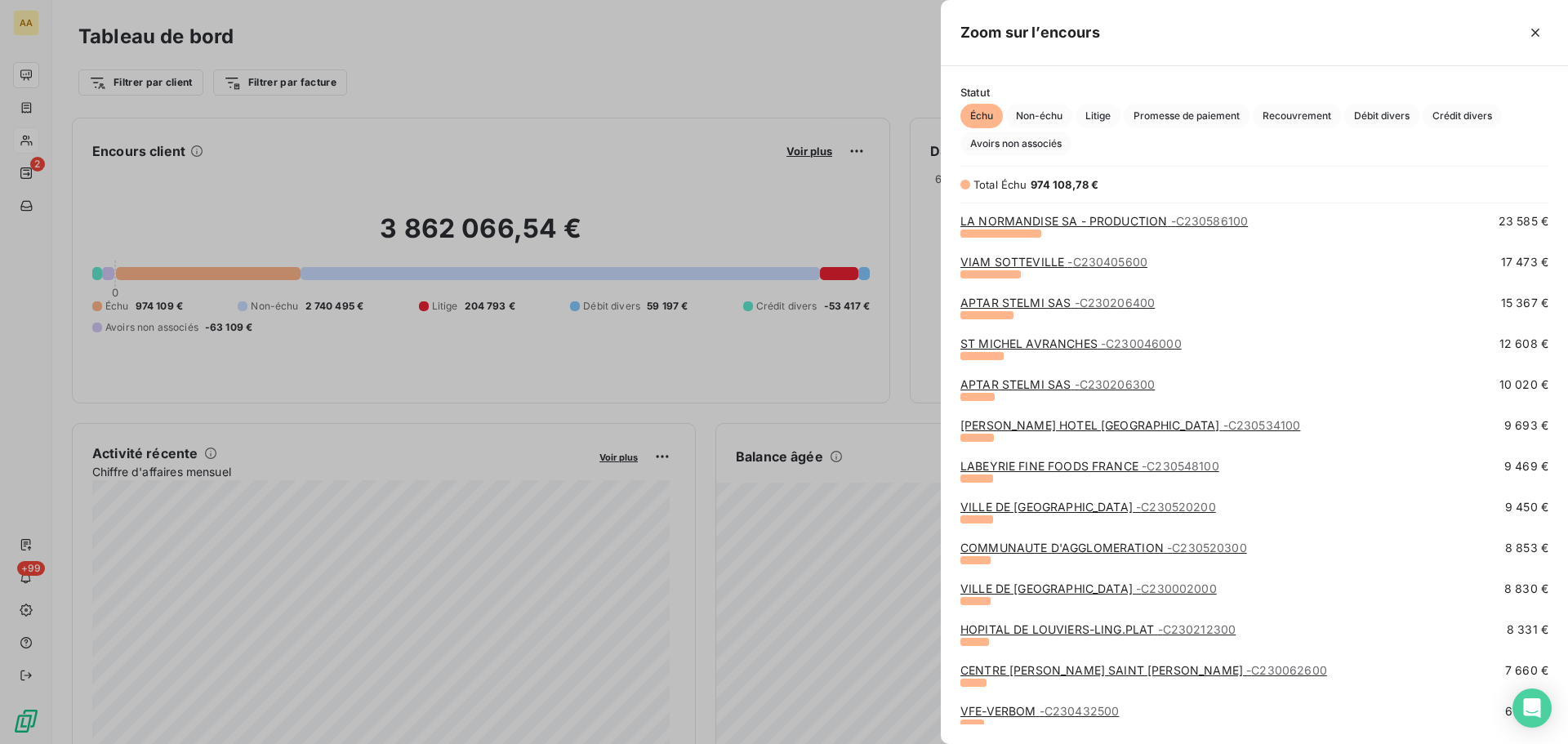
click at [1191, 588] on span "- C230002000" at bounding box center [1176, 588] width 81 height 14
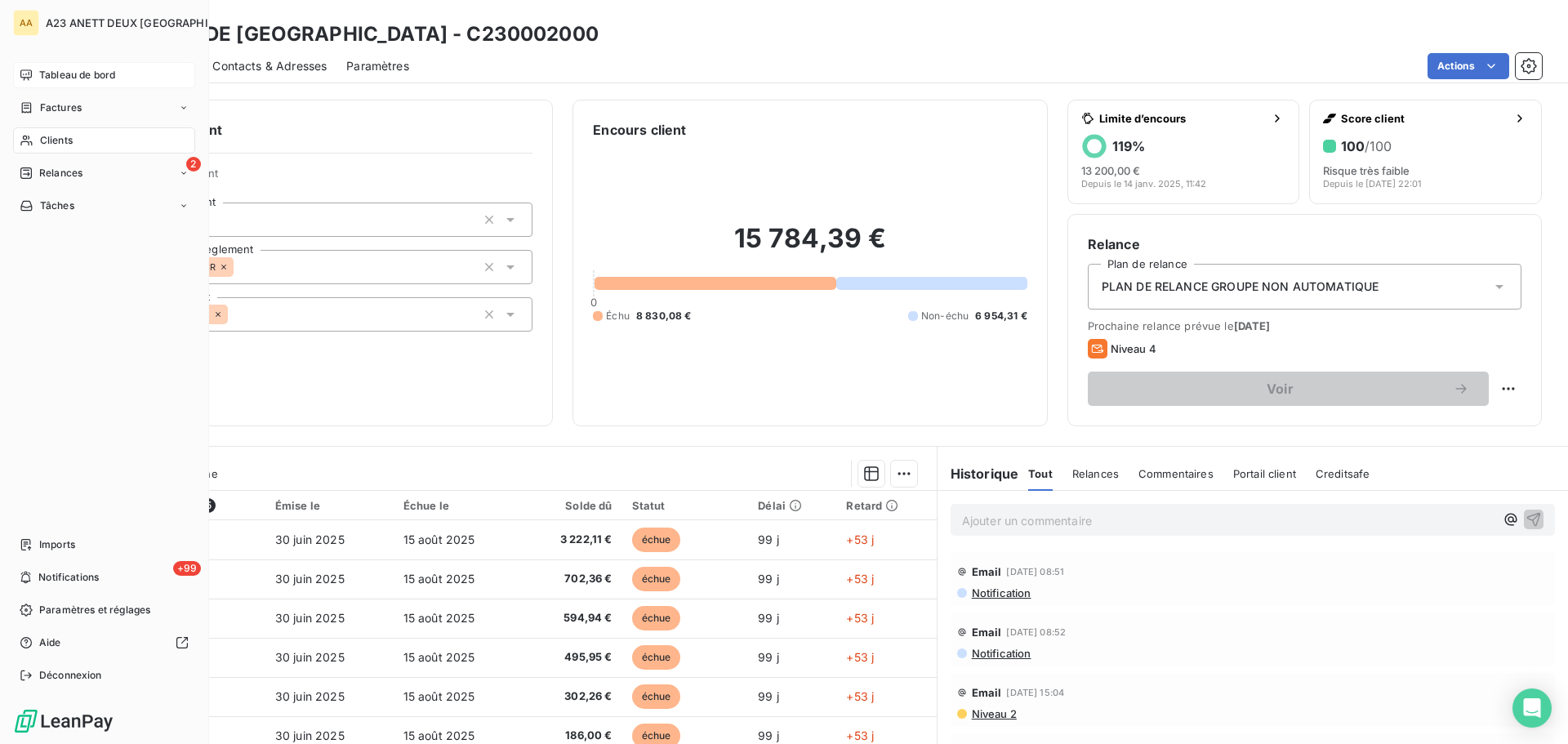
click at [67, 77] on span "Tableau de bord" at bounding box center [77, 76] width 76 height 15
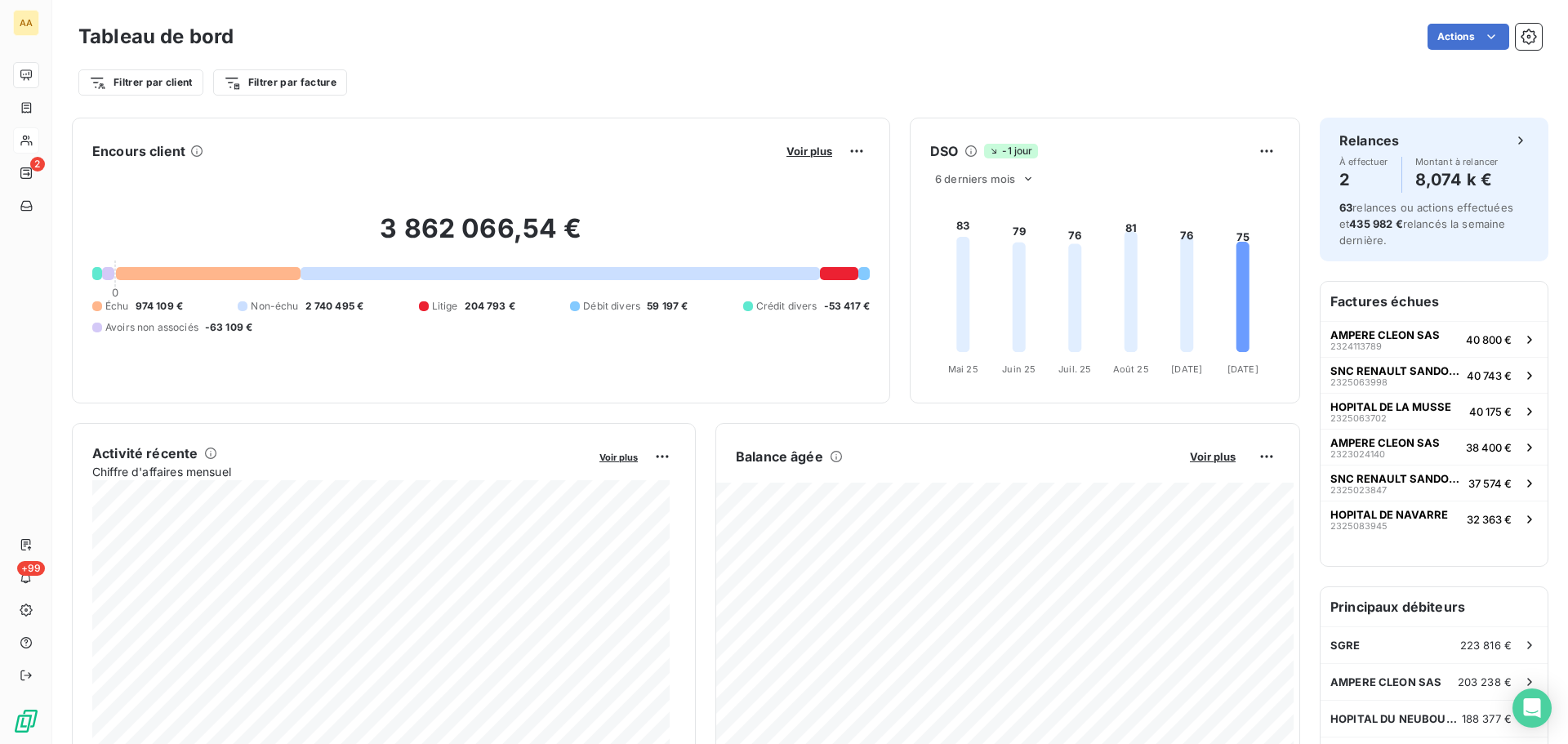
click at [790, 159] on div "Voir plus" at bounding box center [826, 151] width 88 height 26
click at [787, 145] on span "Voir plus" at bounding box center [809, 151] width 46 height 13
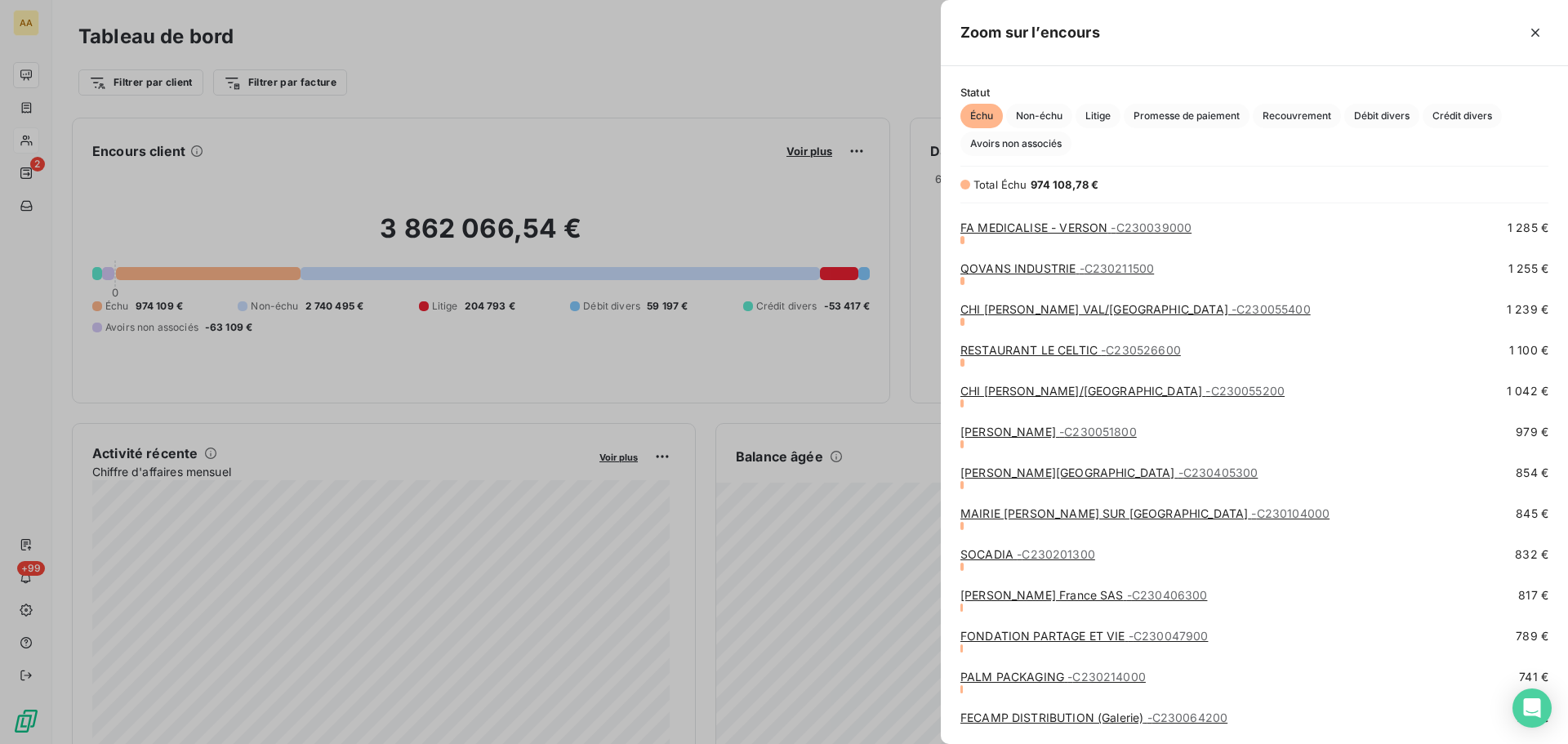
scroll to position [2533, 0]
